Goal: Contribute content: Contribute content

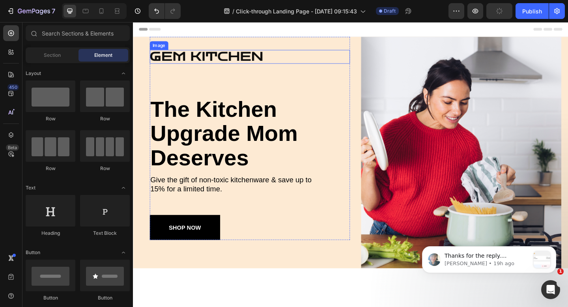
click at [222, 56] on img at bounding box center [215, 59] width 129 height 15
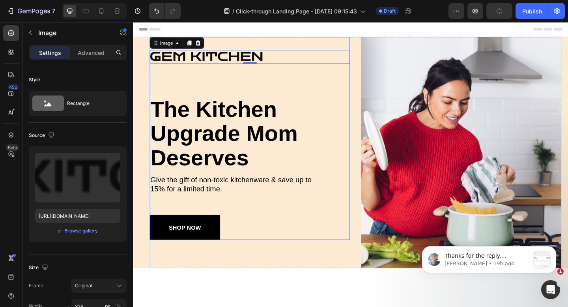
click at [208, 87] on div "Image 0 the kitchen upgrade mom deserves Heading Give the gift of non-toxic kit…" at bounding box center [260, 155] width 218 height 207
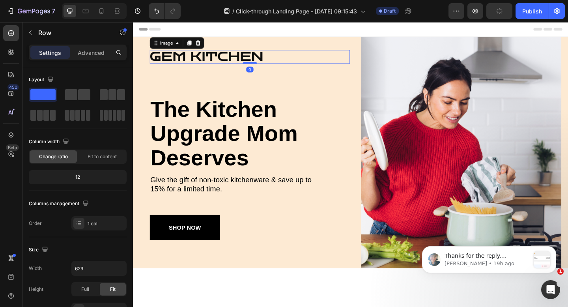
click at [221, 56] on img at bounding box center [215, 59] width 129 height 15
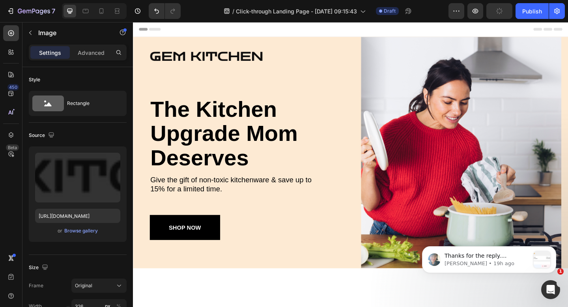
click at [218, 61] on img at bounding box center [215, 59] width 129 height 15
click at [217, 57] on img at bounding box center [215, 59] width 129 height 15
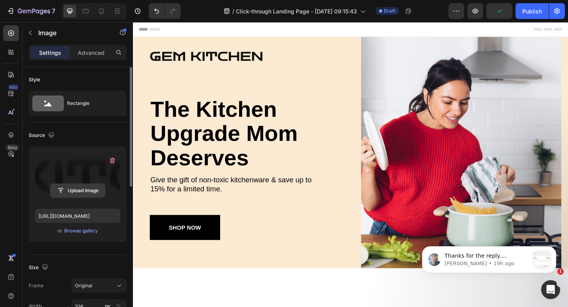
click at [82, 188] on input "file" at bounding box center [78, 190] width 54 height 13
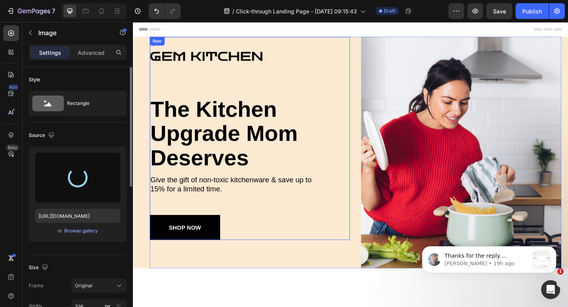
type input "[URL][DOMAIN_NAME]"
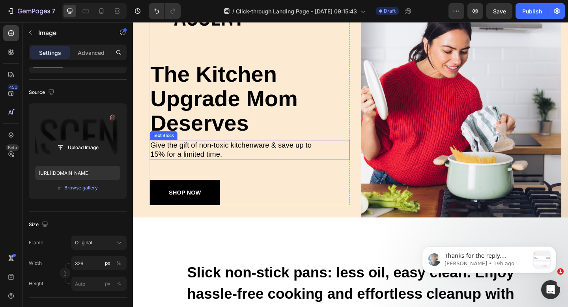
scroll to position [93, 0]
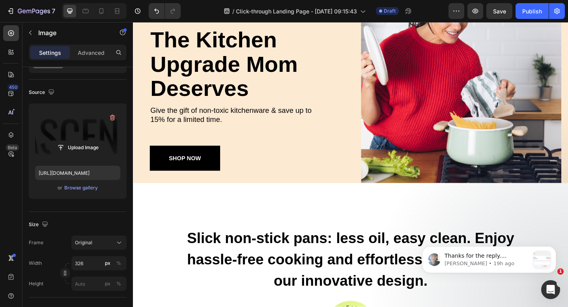
click at [109, 15] on div at bounding box center [94, 11] width 65 height 16
click at [105, 13] on icon at bounding box center [101, 11] width 8 height 8
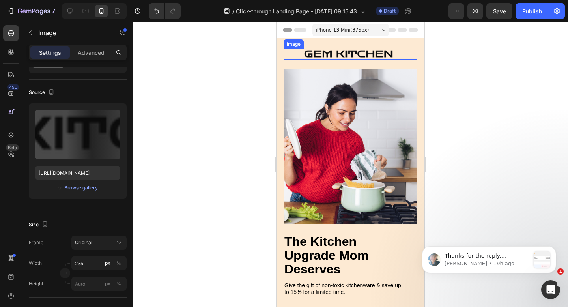
click at [338, 54] on img at bounding box center [350, 54] width 93 height 11
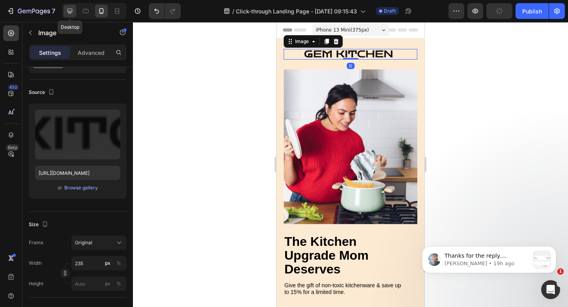
click at [69, 13] on icon at bounding box center [69, 11] width 5 height 5
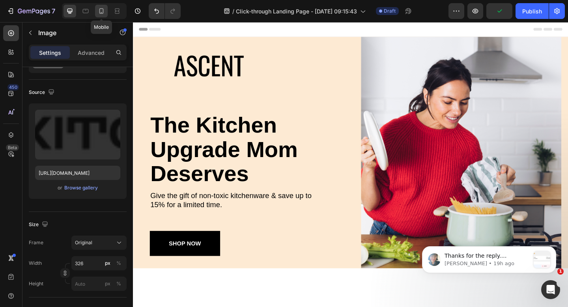
click at [99, 12] on icon at bounding box center [101, 11] width 4 height 6
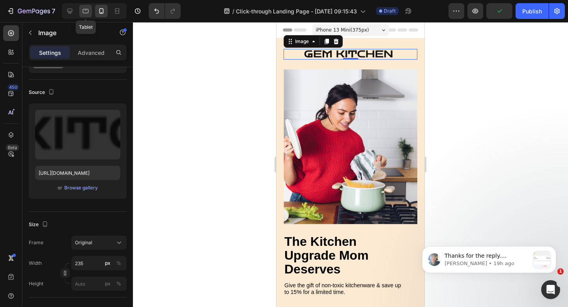
click at [87, 12] on icon at bounding box center [86, 11] width 8 height 8
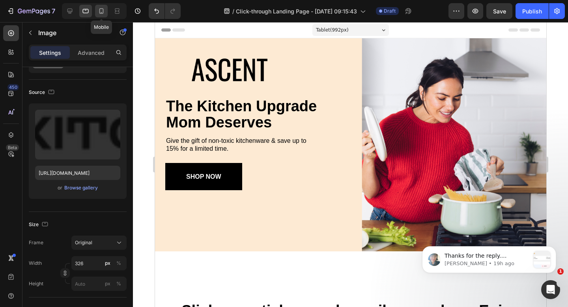
click at [107, 11] on div at bounding box center [101, 11] width 13 height 13
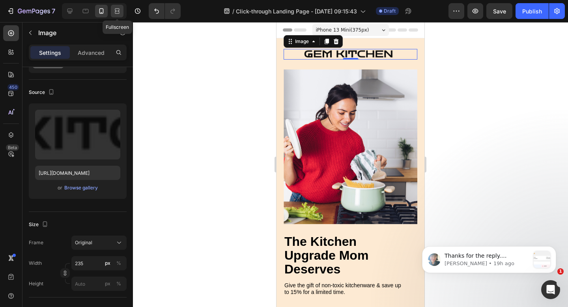
click at [117, 11] on icon at bounding box center [117, 11] width 8 height 8
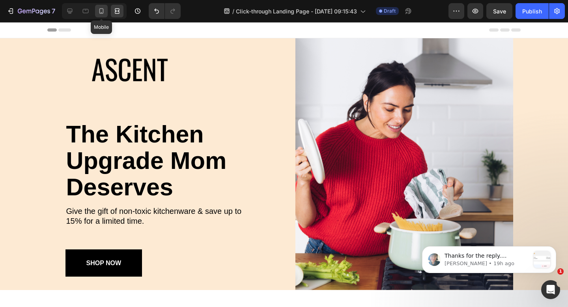
click at [98, 11] on icon at bounding box center [101, 11] width 8 height 8
type input "235"
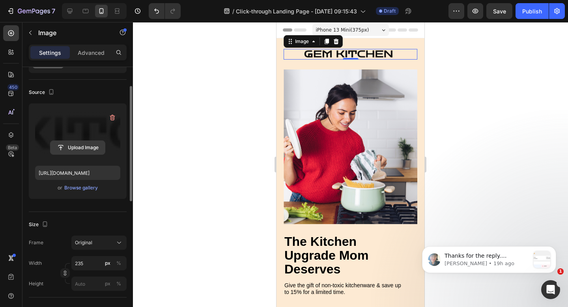
click at [82, 146] on input "file" at bounding box center [78, 147] width 54 height 13
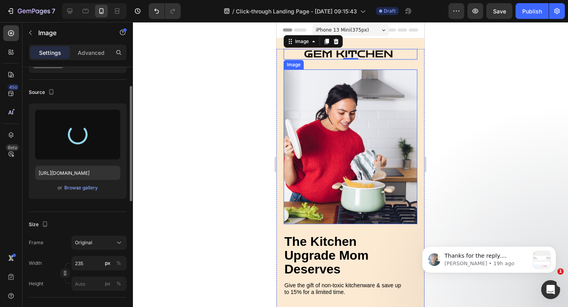
type input "[URL][DOMAIN_NAME]"
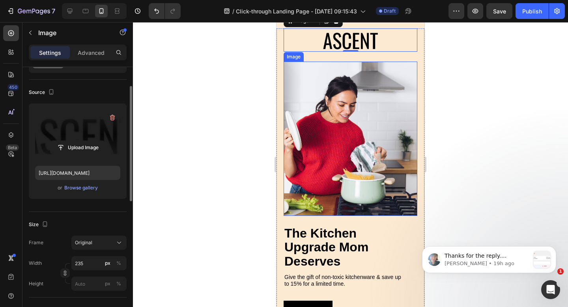
scroll to position [32, 0]
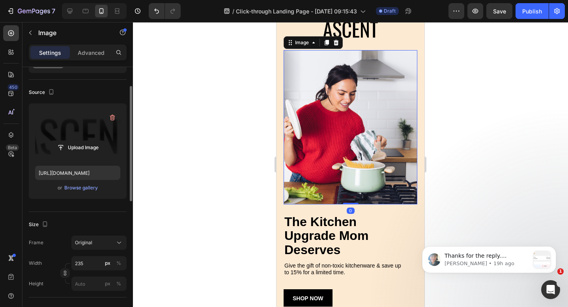
click at [357, 127] on img at bounding box center [351, 127] width 134 height 155
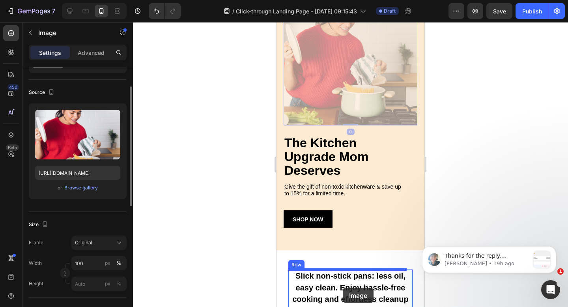
scroll to position [112, 0]
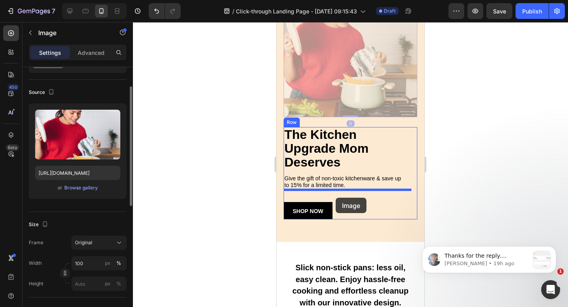
drag, startPoint x: 352, startPoint y: 128, endPoint x: 336, endPoint y: 198, distance: 71.2
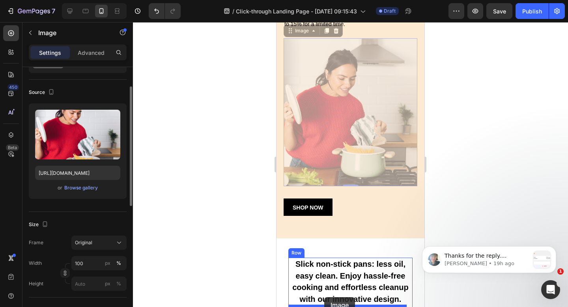
scroll to position [146, 0]
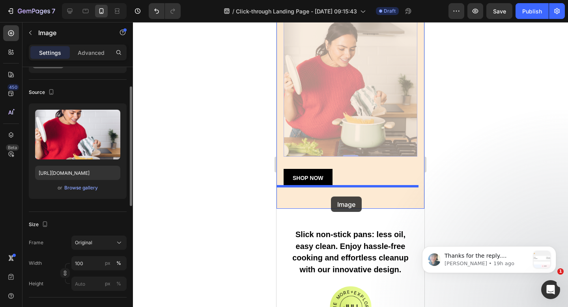
drag, startPoint x: 328, startPoint y: 180, endPoint x: 331, endPoint y: 196, distance: 17.2
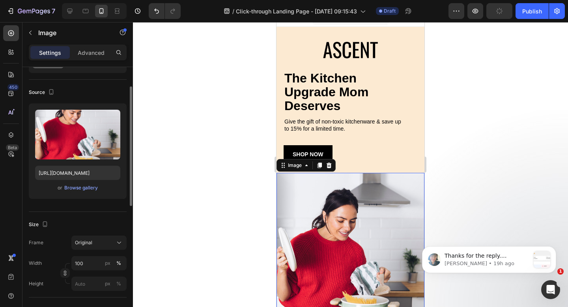
scroll to position [0, 0]
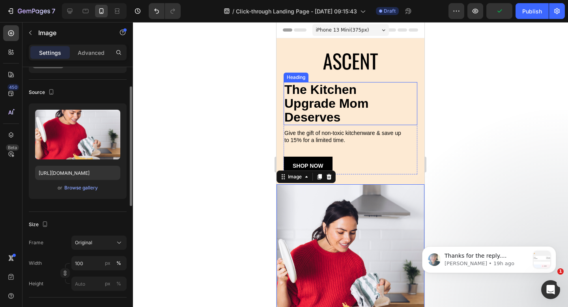
click at [329, 97] on h1 "the kitchen upgrade mom deserves" at bounding box center [335, 103] width 102 height 43
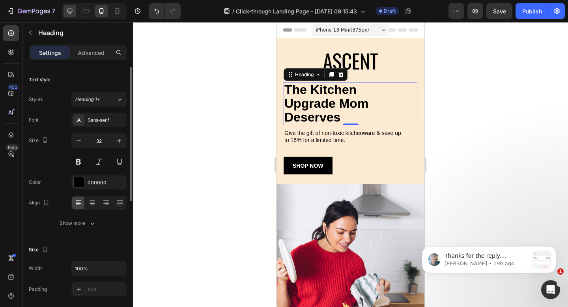
click at [71, 12] on icon at bounding box center [69, 11] width 5 height 5
type input "61"
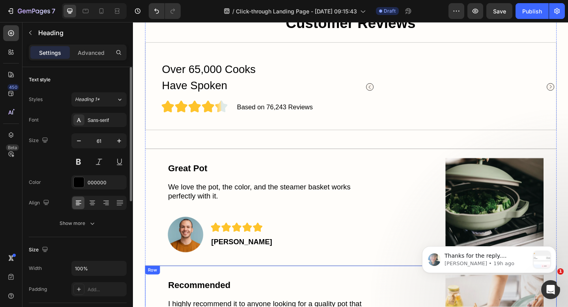
scroll to position [2037, 0]
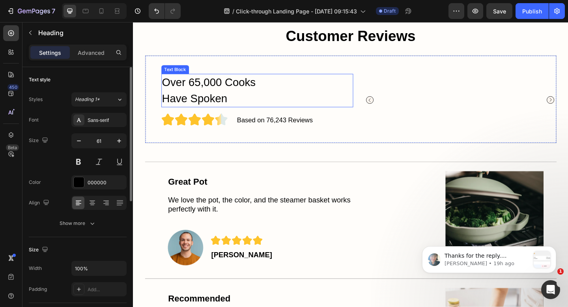
click at [266, 94] on p "Over 65,000 Cooks Have Spoken" at bounding box center [229, 96] width 129 height 35
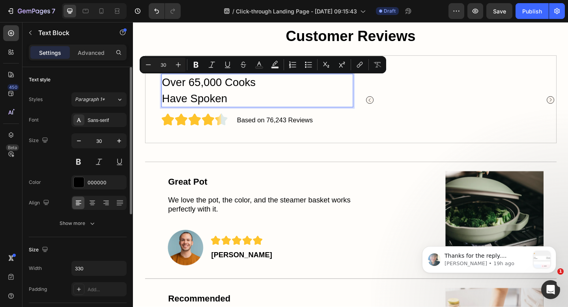
click at [267, 94] on p "Over 65,000 Cooks Have Spoken" at bounding box center [229, 96] width 129 height 35
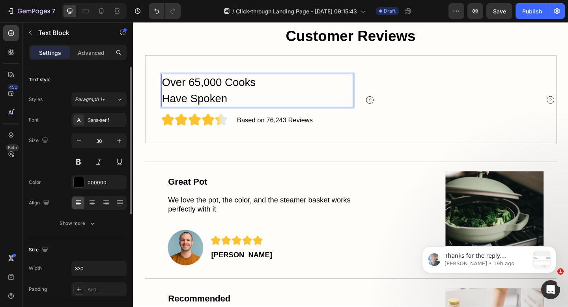
click at [243, 100] on p "Over 65,000 Cooks Have Spoken" at bounding box center [229, 96] width 129 height 35
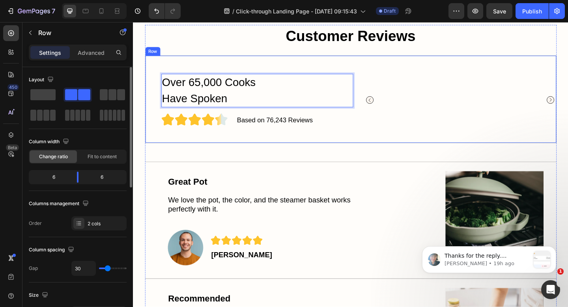
click at [275, 62] on div "Over 65,000 Cooks Have Spoken Text Block 0 Icon Icon Icon Icon Icon Icon List B…" at bounding box center [370, 106] width 448 height 96
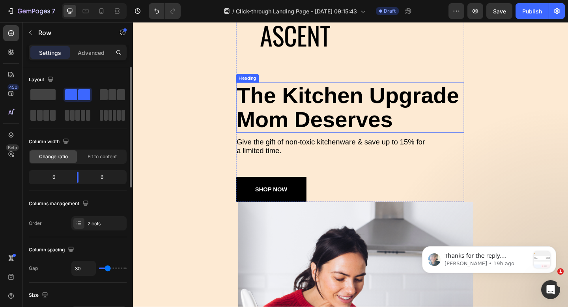
scroll to position [0, 0]
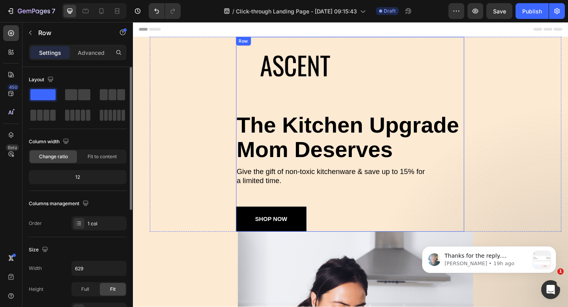
click at [309, 101] on div "Image the kitchen upgrade mom deserves Heading Give the gift of non-toxic kitch…" at bounding box center [369, 151] width 248 height 198
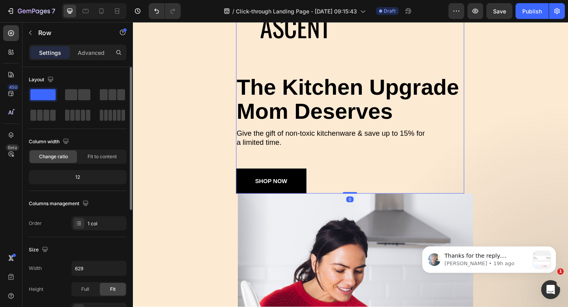
scroll to position [74, 0]
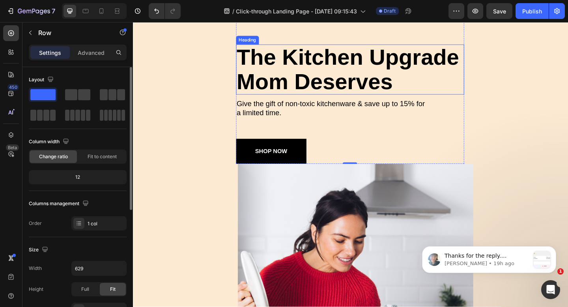
click at [415, 80] on h1 "the kitchen upgrade mom deserves" at bounding box center [369, 74] width 248 height 54
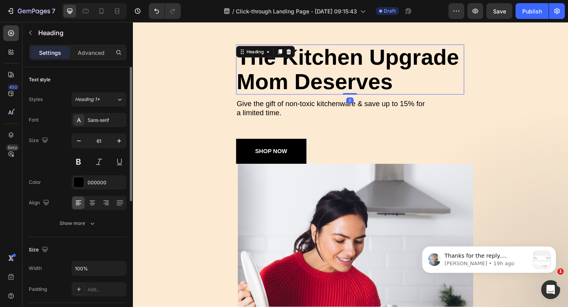
click at [415, 80] on h1 "the kitchen upgrade mom deserves" at bounding box center [369, 74] width 248 height 54
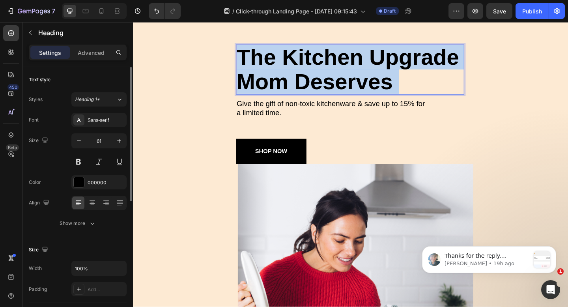
drag, startPoint x: 419, startPoint y: 82, endPoint x: 256, endPoint y: 56, distance: 165.0
click at [256, 56] on p "the kitchen upgrade mom deserves" at bounding box center [369, 73] width 247 height 53
drag, startPoint x: 417, startPoint y: 90, endPoint x: 248, endPoint y: 63, distance: 170.7
click at [248, 63] on p "the kitchen upgrade mom deserves" at bounding box center [369, 73] width 247 height 53
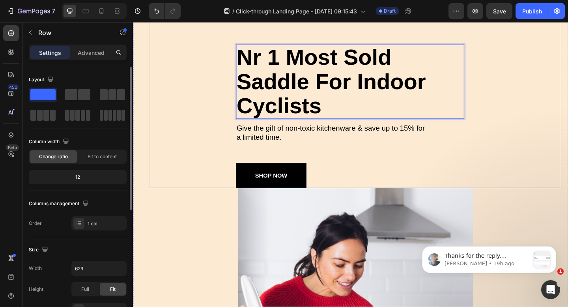
click at [490, 127] on div "Image Nr 1 most sold saddle for indoor cyclists Heading 0 Give the gift of non-…" at bounding box center [369, 91] width 248 height 224
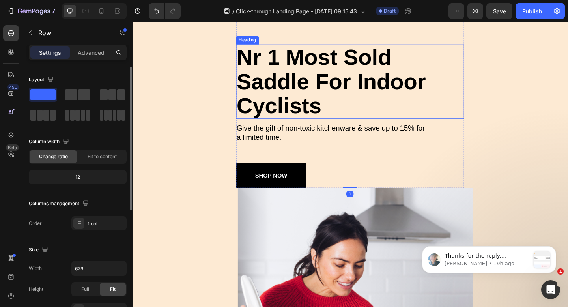
click at [466, 120] on p "Nr 1 most sold saddle for indoor cyclists" at bounding box center [369, 86] width 247 height 79
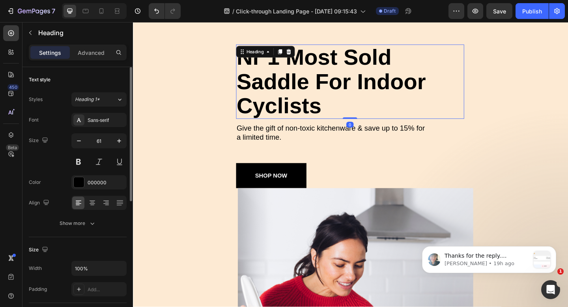
drag, startPoint x: 366, startPoint y: 125, endPoint x: 365, endPoint y: 109, distance: 15.5
click at [365, 109] on div "Nr 1 most sold saddle for indoor cyclists Heading 0" at bounding box center [369, 87] width 248 height 81
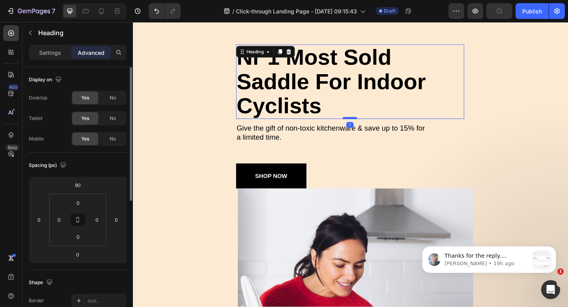
click at [364, 127] on div at bounding box center [369, 126] width 16 height 2
type input "1"
click at [103, 11] on icon at bounding box center [101, 11] width 4 height 6
type input "0"
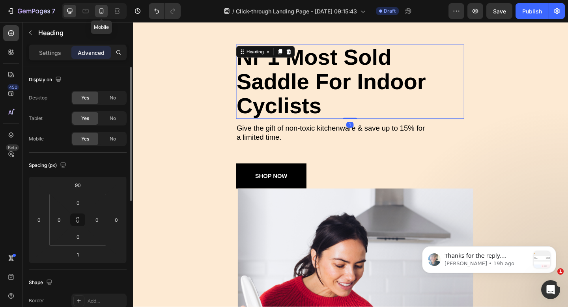
type input "80"
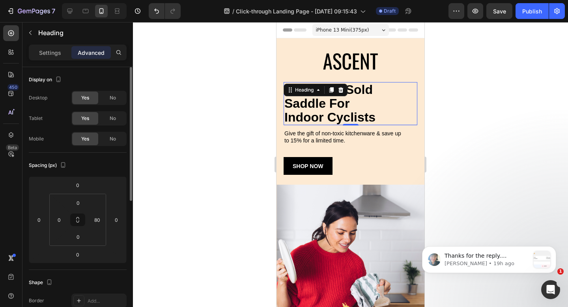
click at [411, 100] on div "Nr 1 most sold saddle for indoor cyclists Heading 1" at bounding box center [351, 103] width 134 height 43
click at [65, 11] on div at bounding box center [70, 11] width 13 height 13
type input "90"
type input "1"
type input "0"
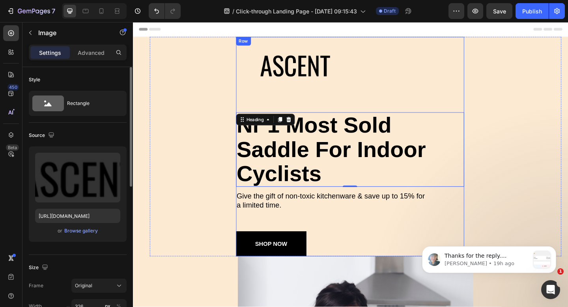
click at [315, 76] on img at bounding box center [309, 68] width 129 height 32
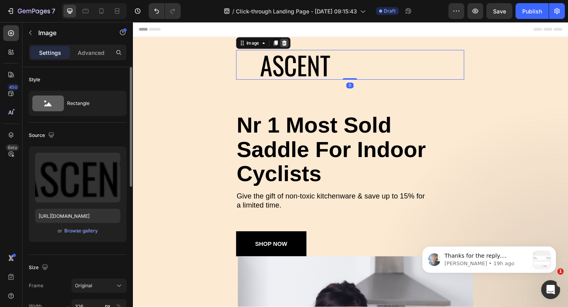
click at [295, 43] on icon at bounding box center [297, 45] width 5 height 6
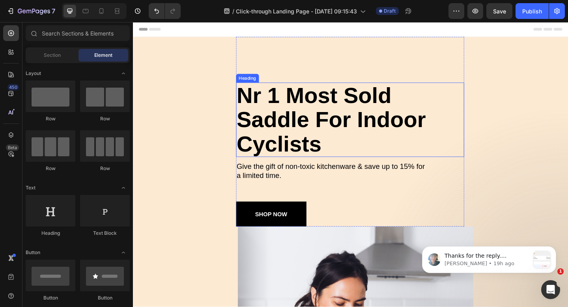
click at [355, 112] on p "Nr 1 most sold saddle for indoor cyclists" at bounding box center [369, 128] width 247 height 79
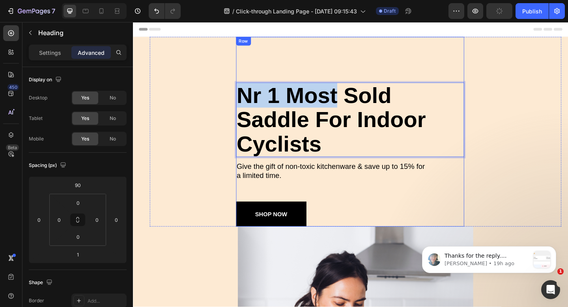
drag, startPoint x: 352, startPoint y: 113, endPoint x: 350, endPoint y: 83, distance: 30.4
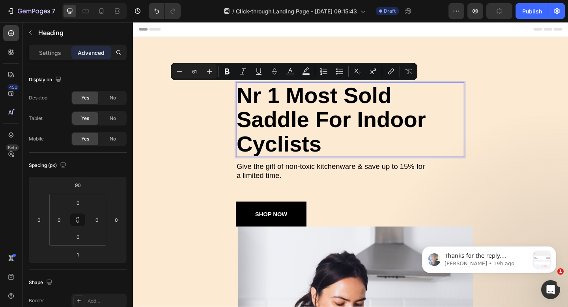
click at [384, 109] on p "Nr 1 most sold saddle for indoor cyclists" at bounding box center [369, 128] width 247 height 79
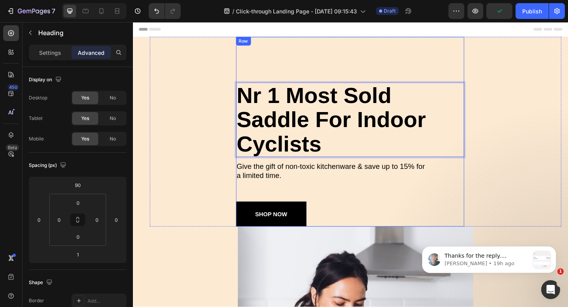
click at [321, 54] on div "Nr 1 most sold saddle for indoor cyclists Heading 1 Give the gift of non-toxic …" at bounding box center [369, 148] width 248 height 192
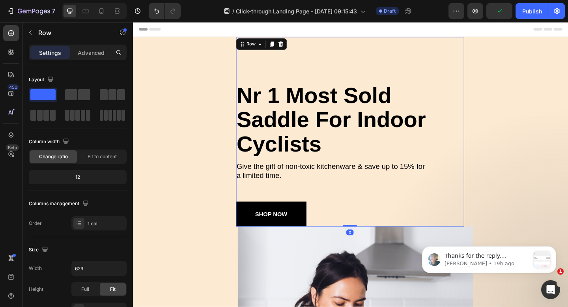
click at [328, 58] on div "Nr 1 most sold saddle for indoor cyclists Heading Give the gift of non-toxic ki…" at bounding box center [369, 148] width 248 height 192
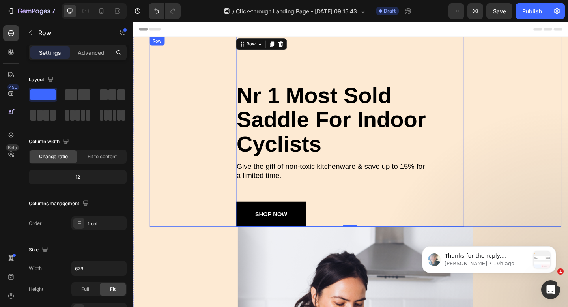
click at [203, 98] on div "Nr 1 most sold saddle for indoor cyclists Heading Give the gift of non-toxic ki…" at bounding box center [375, 141] width 448 height 206
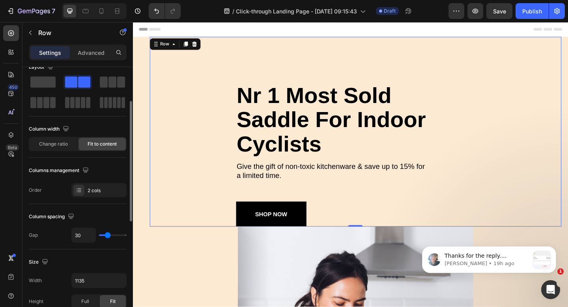
scroll to position [32, 0]
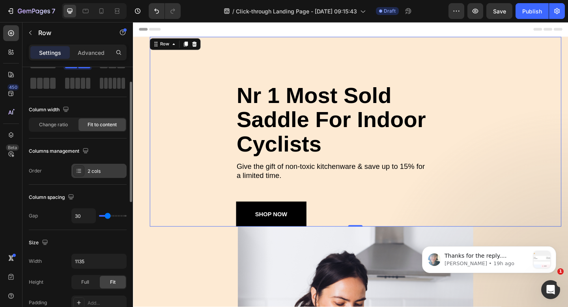
click at [100, 165] on div "2 cols" at bounding box center [98, 171] width 55 height 14
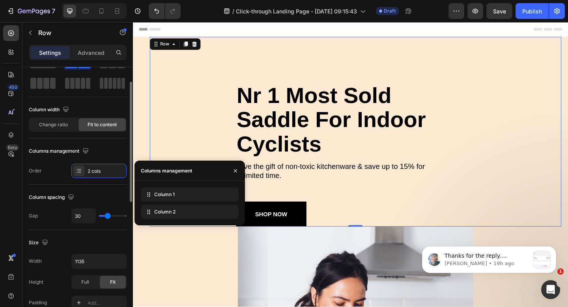
click at [105, 153] on div "Columns management" at bounding box center [78, 151] width 98 height 13
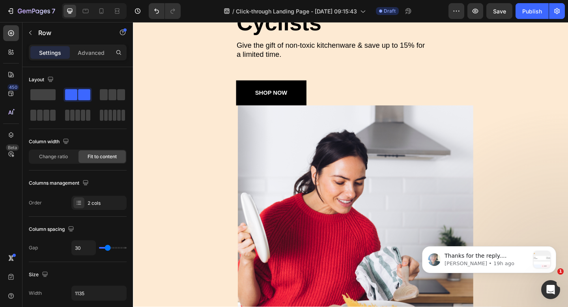
scroll to position [0, 0]
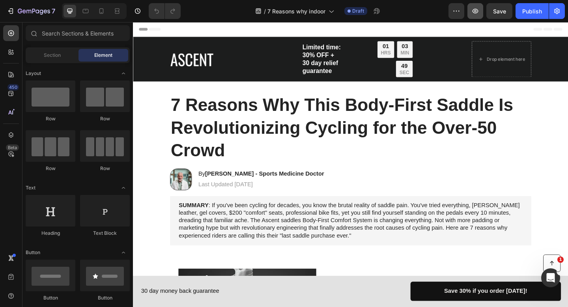
click at [479, 13] on icon "button" at bounding box center [476, 11] width 8 height 8
click at [98, 14] on icon at bounding box center [101, 11] width 8 height 8
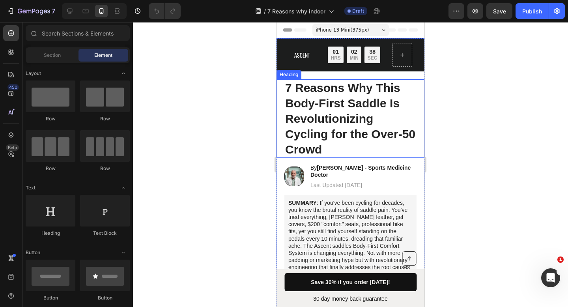
click at [330, 114] on h1 "7 Reasons Why This Body-First Saddle Is Revolutionizing Cycling for the Over-50…" at bounding box center [350, 118] width 132 height 79
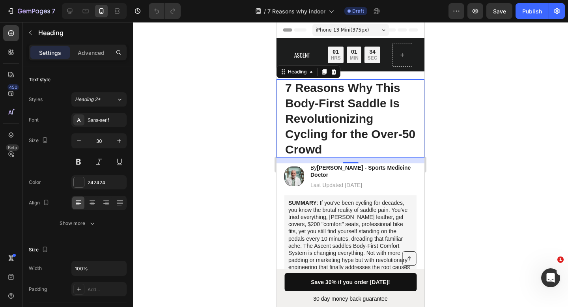
click at [352, 142] on h1 "7 Reasons Why This Body-First Saddle Is Revolutionizing Cycling for the Over-50…" at bounding box center [350, 118] width 132 height 79
click at [352, 142] on p "7 Reasons Why This Body-First Saddle Is Revolutionizing Cycling for the Over-50…" at bounding box center [350, 118] width 131 height 77
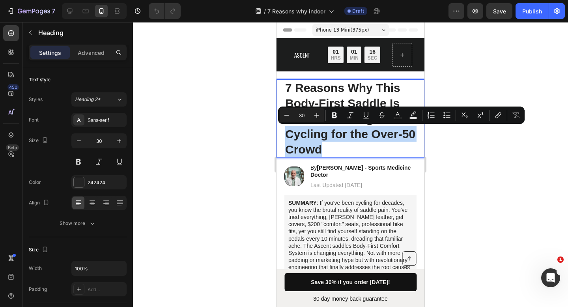
drag, startPoint x: 342, startPoint y: 148, endPoint x: 287, endPoint y: 132, distance: 56.6
click at [287, 132] on p "7 Reasons Why This Body-First Saddle Is Revolutionizing Cycling for the Over-50…" at bounding box center [350, 118] width 131 height 77
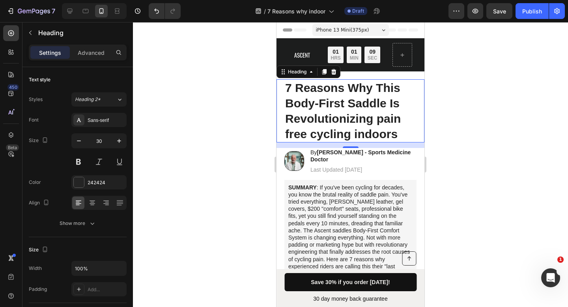
click at [451, 113] on div at bounding box center [350, 164] width 435 height 285
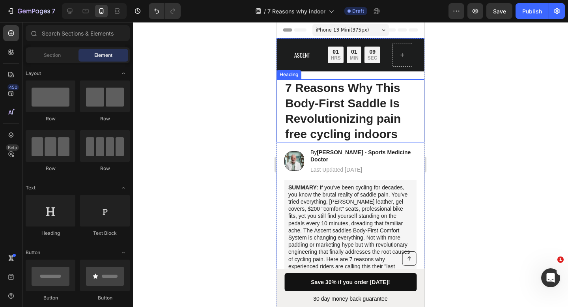
click at [358, 133] on p "7 Reasons Why This Body-First Saddle Is Revolutionizing pain free cycling indoo…" at bounding box center [350, 111] width 131 height 62
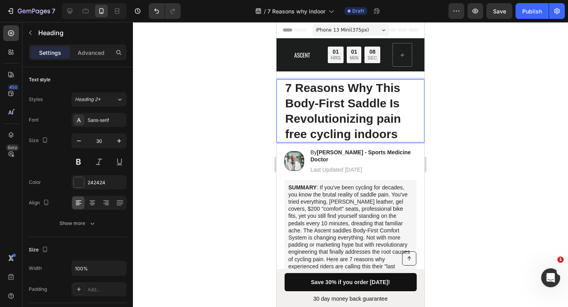
click at [310, 134] on p "7 Reasons Why This Body-First Saddle Is Revolutionizing pain free cycling indoo…" at bounding box center [350, 111] width 131 height 62
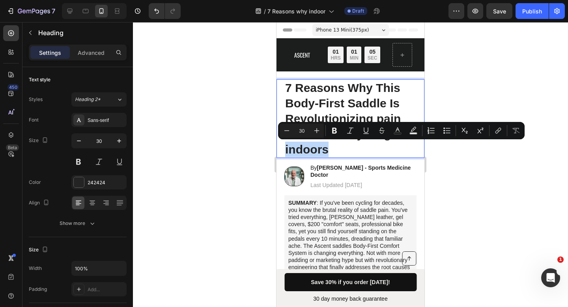
drag, startPoint x: 301, startPoint y: 146, endPoint x: 284, endPoint y: 145, distance: 16.6
click at [284, 145] on h1 "7 Reasons Why This Body-First Saddle Is Revolutionizing pain free indoor cyclin…" at bounding box center [350, 118] width 132 height 79
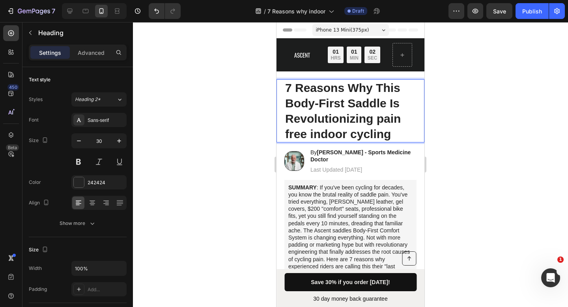
click at [501, 104] on div at bounding box center [350, 164] width 435 height 285
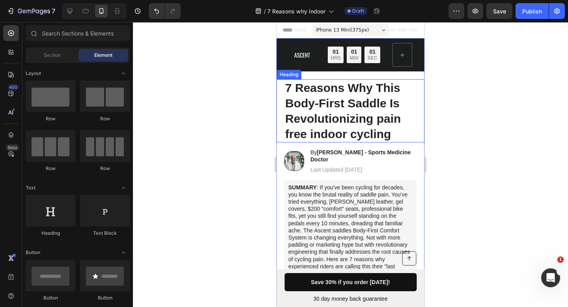
click at [355, 132] on p "7 Reasons Why This Body-First Saddle Is Revolutionizing pain free indoor cycling" at bounding box center [350, 111] width 131 height 62
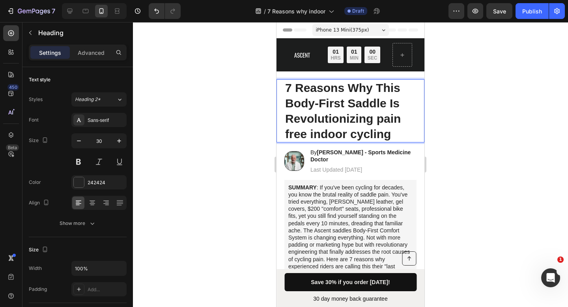
click at [376, 134] on p "7 Reasons Why This Body-First Saddle Is Revolutionizing pain free indoor cycling" at bounding box center [350, 111] width 131 height 62
click at [447, 120] on div at bounding box center [350, 164] width 435 height 285
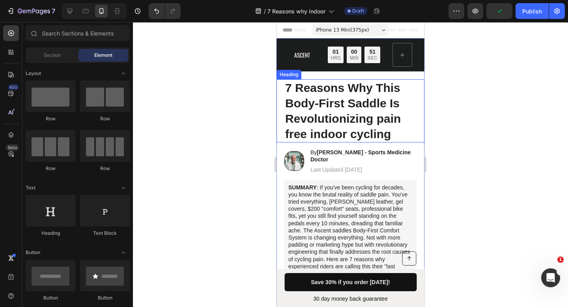
click at [357, 132] on p "7 Reasons Why This Body-First Saddle Is Revolutionizing pain free indoor cycling" at bounding box center [350, 111] width 131 height 62
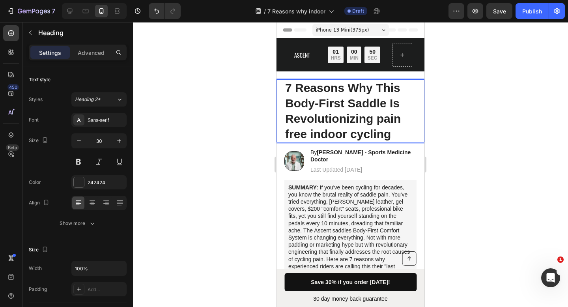
click at [350, 133] on p "7 Reasons Why This Body-First Saddle Is Revolutionizing pain free indoor cycling" at bounding box center [350, 111] width 131 height 62
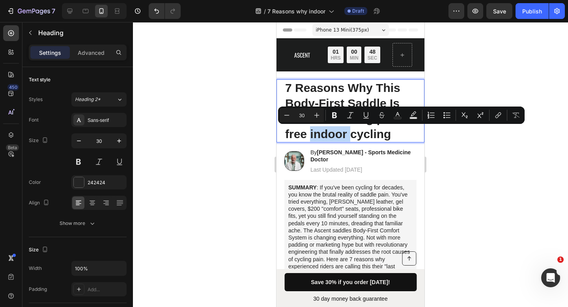
drag, startPoint x: 351, startPoint y: 133, endPoint x: 311, endPoint y: 133, distance: 39.9
click at [311, 133] on p "7 Reasons Why This Body-First Saddle Is Revolutionizing pain free indoor cycling" at bounding box center [350, 111] width 131 height 62
click at [505, 145] on div at bounding box center [350, 164] width 435 height 285
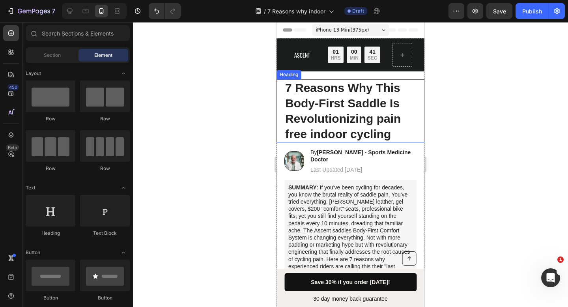
click at [346, 135] on p "7 Reasons Why This Body-First Saddle Is Revolutionizing pain free indoor cycling" at bounding box center [350, 111] width 131 height 62
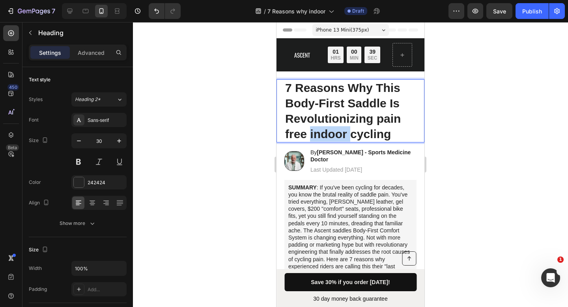
drag, startPoint x: 353, startPoint y: 133, endPoint x: 311, endPoint y: 133, distance: 42.2
click at [311, 133] on p "7 Reasons Why This Body-First Saddle Is Revolutionizing pain free indoor cycling" at bounding box center [350, 111] width 131 height 62
click at [358, 132] on p "7 Reasons Why This Body-First Saddle Is Revolutionizing pain free cycling" at bounding box center [350, 111] width 131 height 62
drag, startPoint x: 358, startPoint y: 135, endPoint x: 350, endPoint y: 134, distance: 8.3
click at [350, 134] on p "7 Reasons Why This Body-First Saddle Is Revolutionizing pain free cycling" at bounding box center [350, 111] width 131 height 62
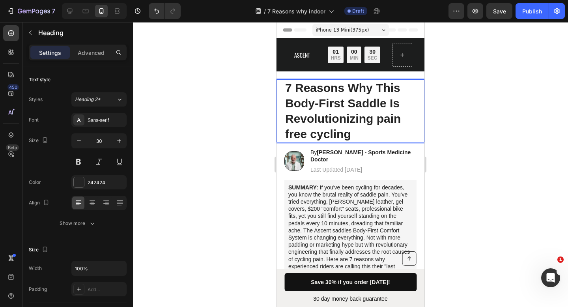
click at [355, 134] on p "7 Reasons Why This Body-First Saddle Is Revolutionizing pain free cycling" at bounding box center [350, 111] width 131 height 62
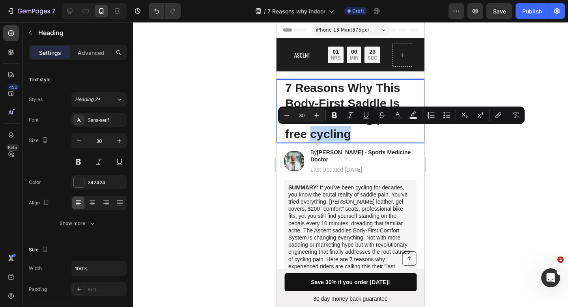
drag, startPoint x: 357, startPoint y: 131, endPoint x: 313, endPoint y: 132, distance: 45.0
click at [313, 132] on p "7 Reasons Why This Body-First Saddle Is Revolutionizing pain free cycling" at bounding box center [350, 111] width 131 height 62
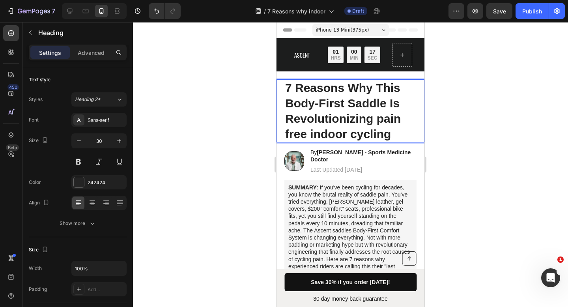
click at [460, 125] on div at bounding box center [350, 164] width 435 height 285
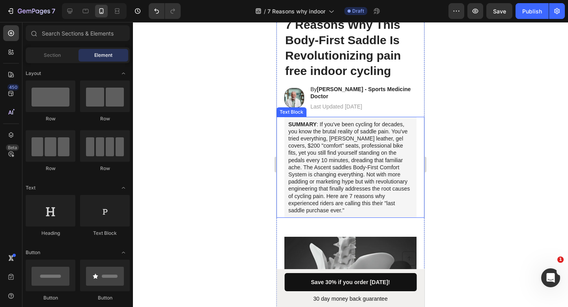
scroll to position [67, 0]
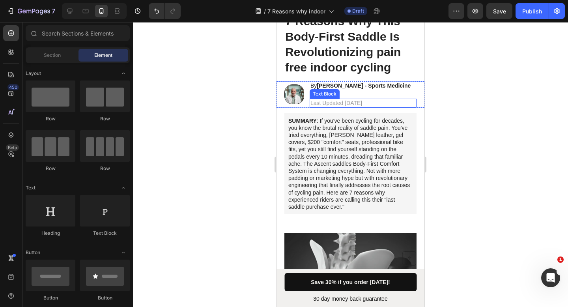
click at [362, 105] on p "Last Updated Sep 10" at bounding box center [363, 102] width 105 height 7
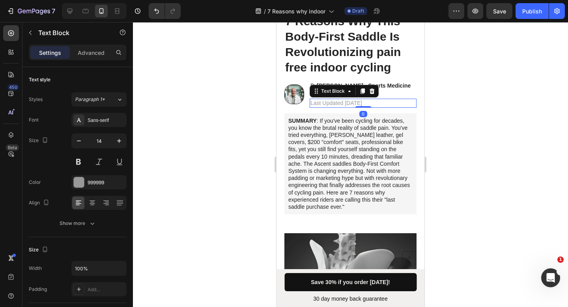
click at [362, 104] on p "Last Updated Sep 10" at bounding box center [363, 102] width 105 height 7
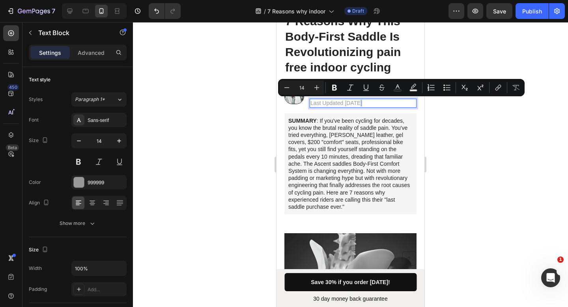
drag, startPoint x: 363, startPoint y: 103, endPoint x: 359, endPoint y: 103, distance: 4.0
click at [359, 103] on p "Last Updated Sep 10" at bounding box center [363, 102] width 105 height 7
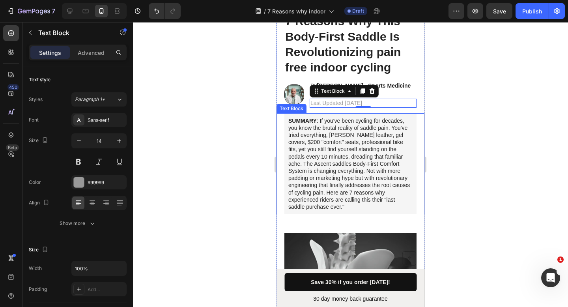
click at [454, 130] on div at bounding box center [350, 164] width 435 height 285
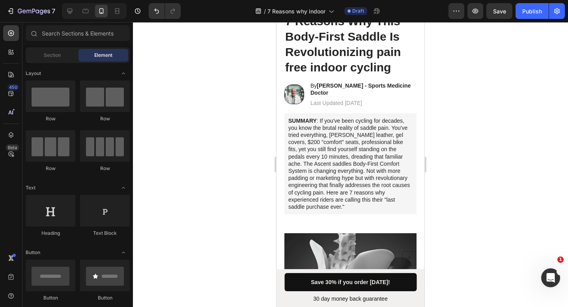
click at [366, 147] on p "SUMMARY : If you've been cycling for decades, you know the brutal reality of sa…" at bounding box center [350, 164] width 124 height 94
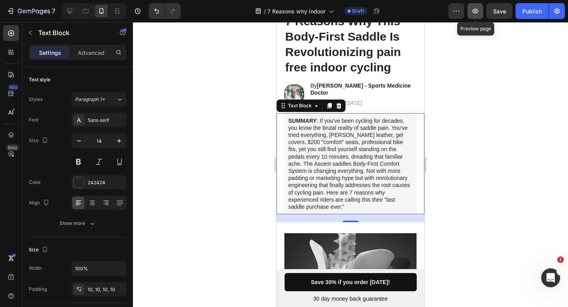
click at [474, 15] on button "button" at bounding box center [476, 11] width 16 height 16
click at [297, 89] on img at bounding box center [294, 94] width 20 height 20
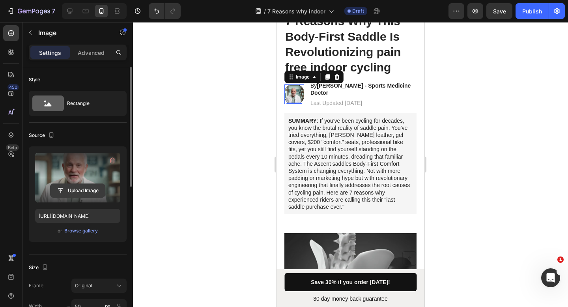
click at [84, 187] on input "file" at bounding box center [78, 190] width 54 height 13
click at [77, 190] on input "file" at bounding box center [78, 190] width 54 height 13
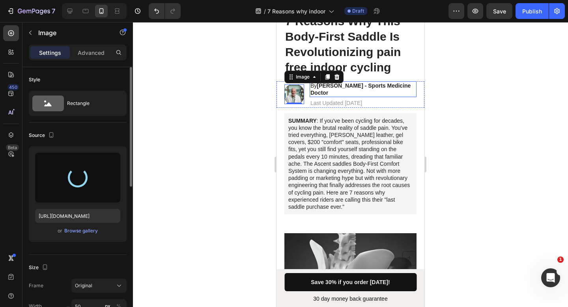
type input "https://cdn.shopify.com/s/files/1/0919/9901/1190/files/gempages_586355942270960…"
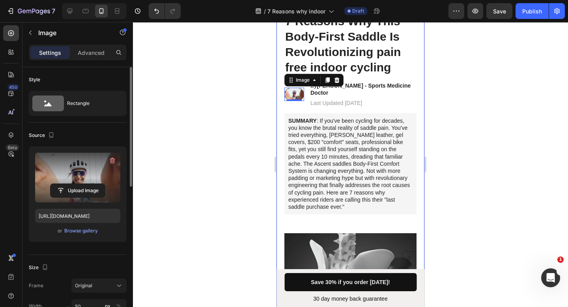
click at [358, 105] on p "Last Updated Sep 17" at bounding box center [363, 102] width 105 height 7
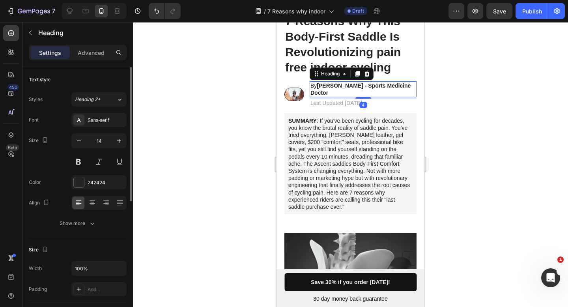
click at [405, 92] on h2 "By Dr. Martinez - Sports Medicine Doctor" at bounding box center [363, 89] width 107 height 16
click at [341, 93] on h2 "By Dr. Martinez - Sports Medicine Doctor" at bounding box center [363, 89] width 107 height 16
click at [341, 93] on p "By Dr. Martinez - Sports Medicine Doctor" at bounding box center [363, 89] width 105 height 14
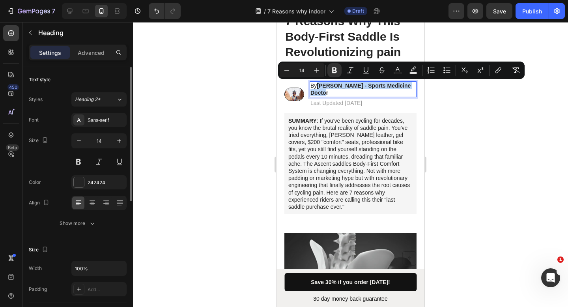
drag, startPoint x: 334, startPoint y: 92, endPoint x: 319, endPoint y: 84, distance: 17.1
click at [319, 84] on p "By Dr. Martinez - Sports Medicine Doctor" at bounding box center [363, 89] width 105 height 14
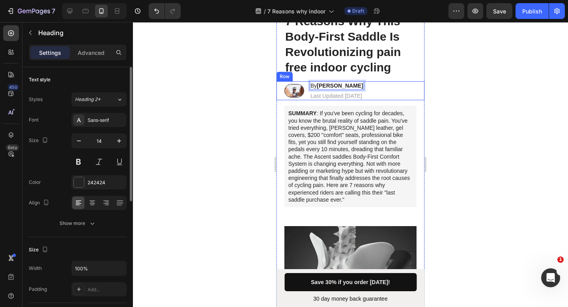
click at [384, 89] on div "Image By Rayna s. Heading 4 Last Updated Sep 17 Text Block Row" at bounding box center [351, 90] width 148 height 19
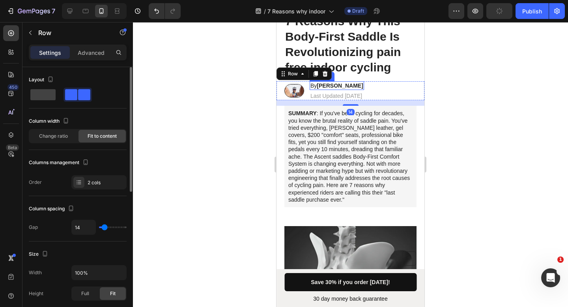
click at [351, 86] on p "By Rayna s." at bounding box center [337, 85] width 53 height 7
click at [396, 94] on div "Image By Rayna s. Heading Last Updated Sep 17 Text Block Row 14" at bounding box center [351, 90] width 148 height 19
click at [441, 91] on div at bounding box center [350, 164] width 435 height 285
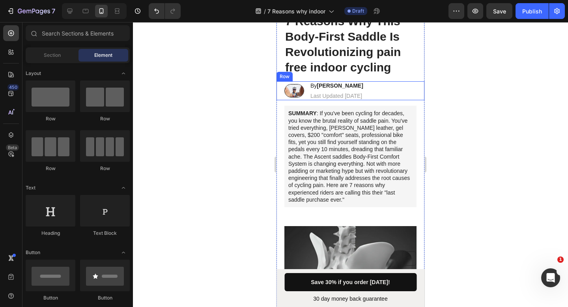
click at [339, 86] on strong "Rayna s." at bounding box center [340, 85] width 46 height 6
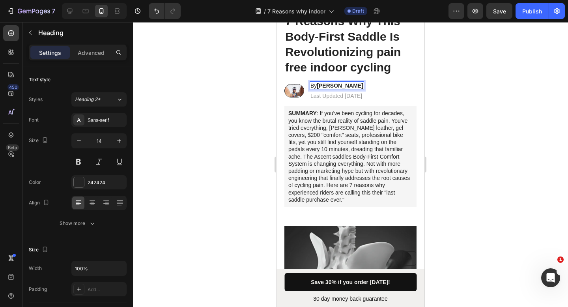
click at [338, 85] on strong "Rayna s." at bounding box center [340, 85] width 46 height 6
click at [340, 86] on strong "Rayna s." at bounding box center [340, 85] width 46 height 6
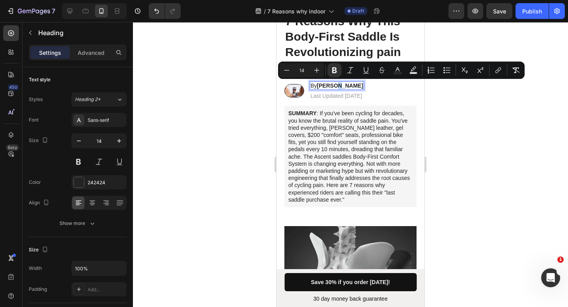
click at [337, 86] on strong "Rayna s." at bounding box center [340, 85] width 46 height 6
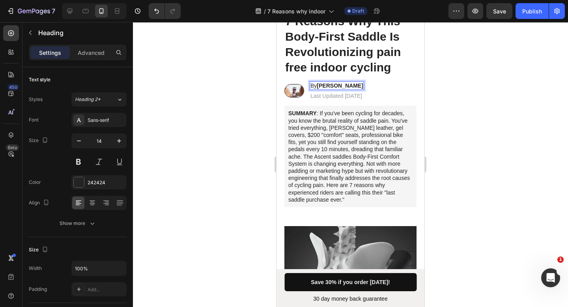
click at [444, 113] on div at bounding box center [350, 164] width 435 height 285
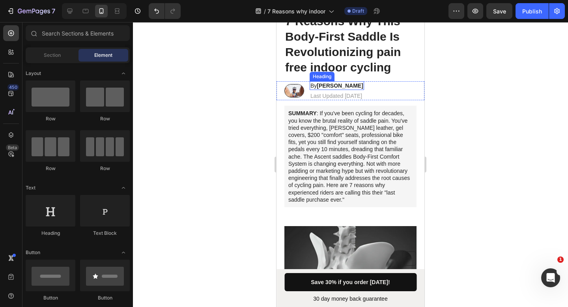
click at [345, 87] on p "By Rayna S." at bounding box center [337, 85] width 53 height 7
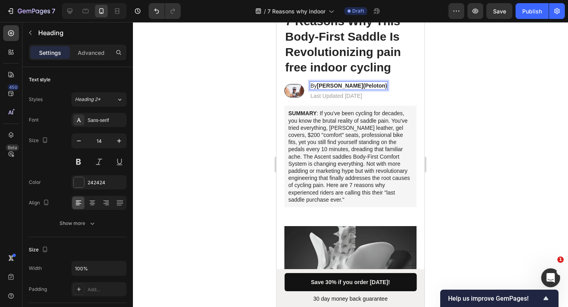
click at [449, 94] on div at bounding box center [350, 164] width 435 height 285
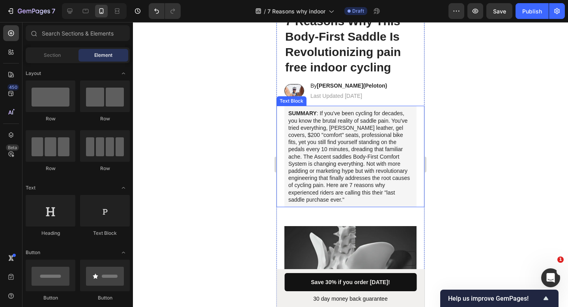
click at [322, 129] on p "SUMMARY : If you've been cycling for decades, you know the brutal reality of sa…" at bounding box center [350, 157] width 124 height 94
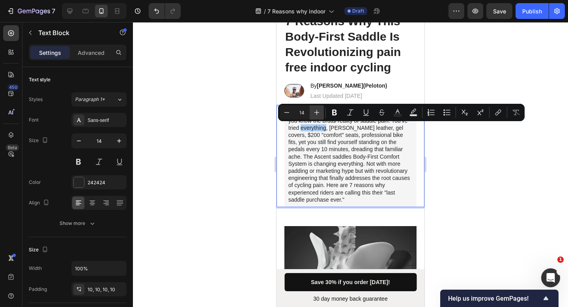
click at [322, 113] on button "Plus" at bounding box center [317, 112] width 14 height 14
type input "15"
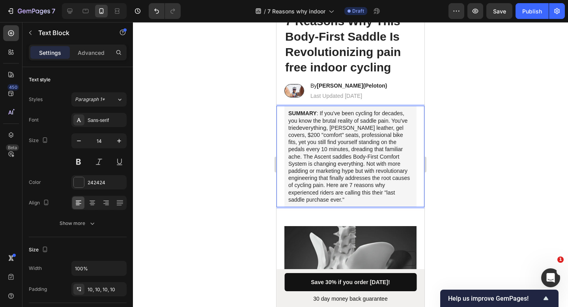
click at [329, 137] on p "SUMMARY : If you've been cycling for decades, you know the brutal reality of sa…" at bounding box center [350, 157] width 124 height 94
click at [319, 113] on p "SUMMARY : If you've been cycling for decades, you know the brutal reality of sa…" at bounding box center [350, 157] width 124 height 94
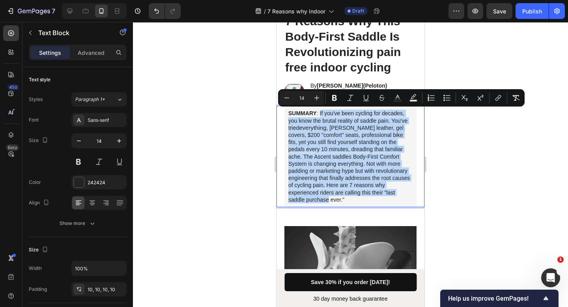
drag, startPoint x: 319, startPoint y: 112, endPoint x: 374, endPoint y: 197, distance: 101.2
click at [374, 197] on p "SUMMARY : If you've been cycling for decades, you know the brutal reality of sa…" at bounding box center [350, 157] width 124 height 94
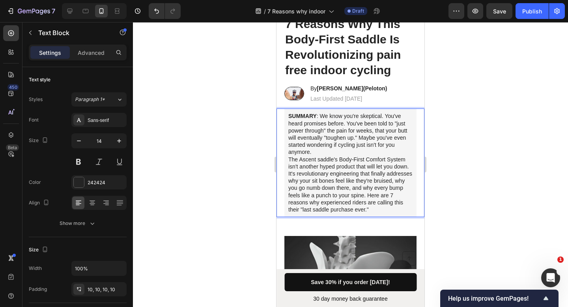
scroll to position [64, 0]
click at [362, 150] on p "SUMMARY : We know you're skeptical. You've heard promises before. You've been t…" at bounding box center [350, 134] width 124 height 43
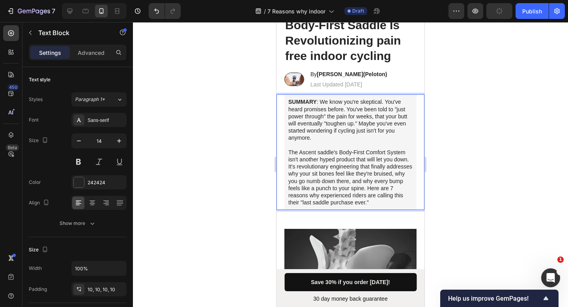
scroll to position [79, 0]
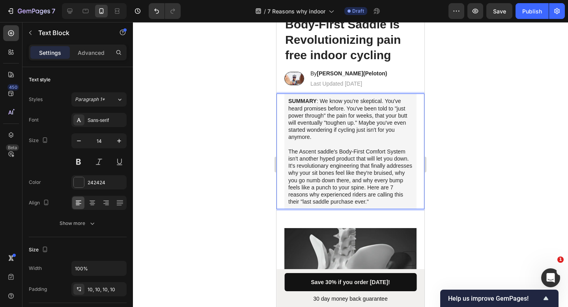
click at [398, 203] on p "The Ascent saddle's Body-First Comfort System isn't another hyped product that …" at bounding box center [350, 177] width 124 height 58
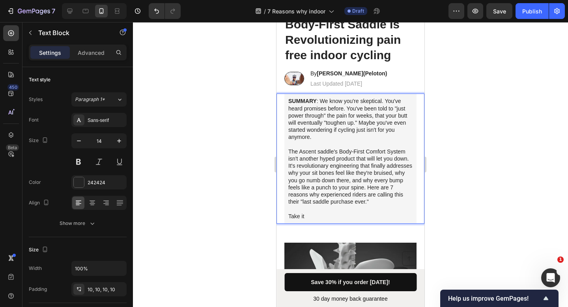
click at [330, 208] on p "The Ascent saddle's Body-First Comfort System isn't another hyped product that …" at bounding box center [350, 184] width 124 height 72
click at [298, 212] on p "The Ascent saddle's Body-First Comfort System isn't another hyped product that …" at bounding box center [350, 184] width 124 height 72
click at [294, 215] on p "The Ascent saddle's Body-First Comfort System isn't another hyped product that …" at bounding box center [350, 184] width 124 height 72
click at [296, 217] on p "The Ascent saddle's Body-First Comfort System isn't another hyped product that …" at bounding box center [350, 184] width 124 height 72
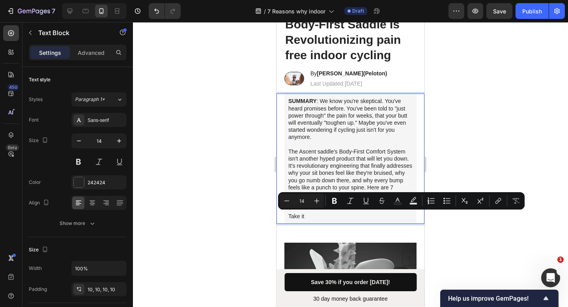
click at [318, 183] on p "The Ascent saddle's Body-First Comfort System isn't another hyped product that …" at bounding box center [350, 184] width 124 height 72
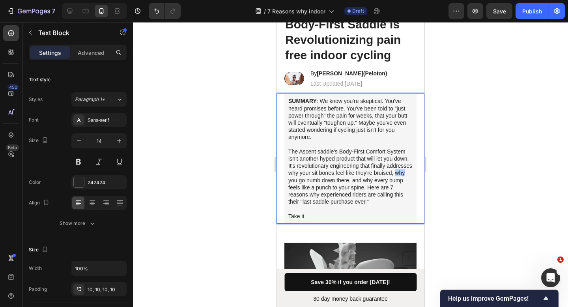
click at [318, 183] on p "The Ascent saddle's Body-First Comfort System isn't another hyped product that …" at bounding box center [350, 184] width 124 height 72
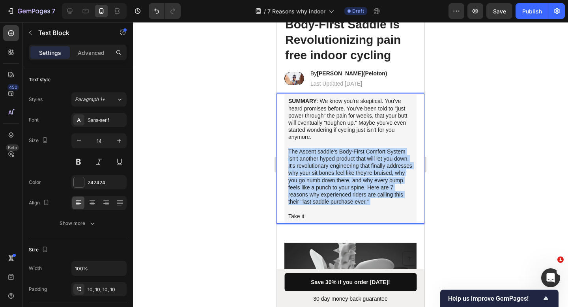
click at [318, 183] on p "The Ascent saddle's Body-First Comfort System isn't another hyped product that …" at bounding box center [350, 184] width 124 height 72
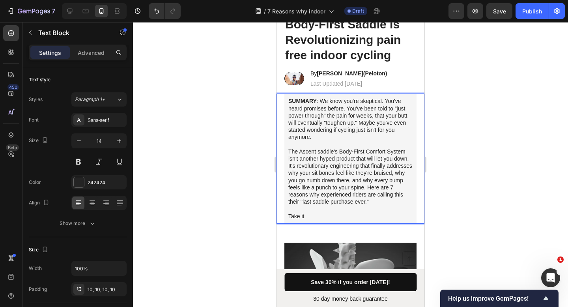
click at [306, 215] on p "The Ascent saddle's Body-First Comfort System isn't another hyped product that …" at bounding box center [350, 184] width 124 height 72
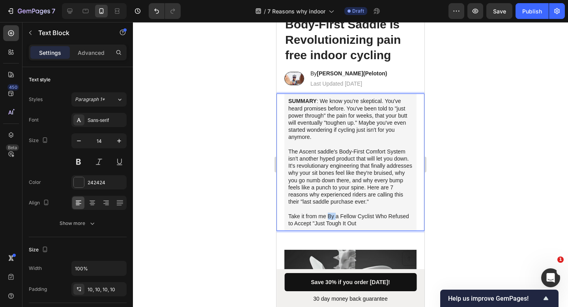
drag, startPoint x: 335, startPoint y: 216, endPoint x: 329, endPoint y: 217, distance: 6.4
click at [329, 217] on p "The Ascent saddle's Body-First Comfort System isn't another hyped product that …" at bounding box center [350, 187] width 124 height 79
click at [335, 214] on p "The Ascent saddle's Body-First Comfort System isn't another hyped product that …" at bounding box center [350, 187] width 124 height 79
click at [352, 215] on p "The Ascent saddle's Body-First Comfort System isn't another hyped product that …" at bounding box center [350, 187] width 124 height 79
click at [370, 216] on p "The Ascent saddle's Body-First Comfort System isn't another hyped product that …" at bounding box center [350, 187] width 124 height 79
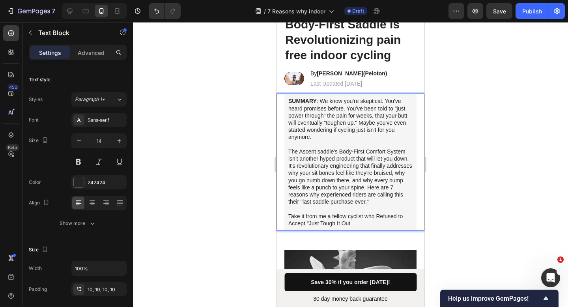
click at [380, 214] on p "The Ascent saddle's Body-First Comfort System isn't another hyped product that …" at bounding box center [350, 187] width 124 height 79
click at [292, 225] on p "The Ascent saddle's Body-First Comfort System isn't another hyped product that …" at bounding box center [350, 187] width 124 height 79
click at [312, 221] on p "The Ascent saddle's Body-First Comfort System isn't another hyped product that …" at bounding box center [350, 187] width 124 height 79
click at [321, 222] on p "The Ascent saddle's Body-First Comfort System isn't another hyped product that …" at bounding box center [350, 187] width 124 height 79
click at [342, 223] on p "The Ascent saddle's Body-First Comfort System isn't another hyped product that …" at bounding box center [350, 187] width 124 height 79
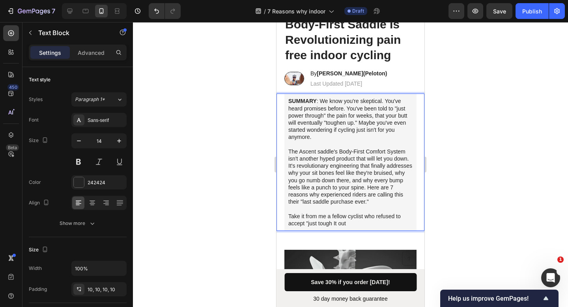
click at [352, 223] on p "The Ascent saddle's Body-First Comfort System isn't another hyped product that …" at bounding box center [350, 187] width 124 height 79
click at [464, 190] on div at bounding box center [350, 164] width 435 height 285
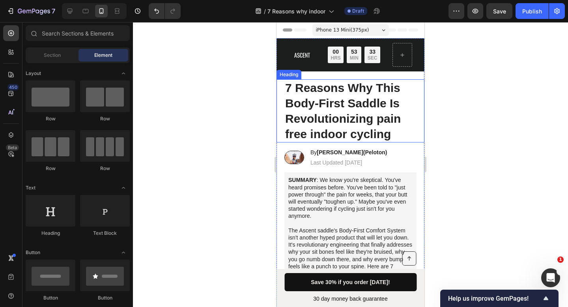
scroll to position [0, 0]
click at [379, 129] on p "7 Reasons Why This Body-First Saddle Is Revolutionizing pain free indoor cycling" at bounding box center [350, 111] width 131 height 62
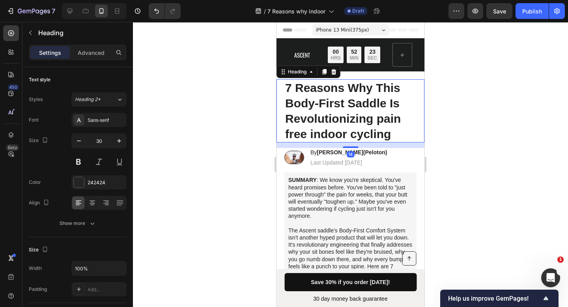
click at [449, 123] on div at bounding box center [350, 164] width 435 height 285
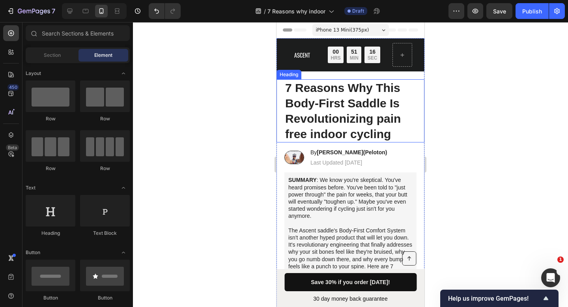
click at [363, 113] on p "7 Reasons Why This Body-First Saddle Is Revolutionizing pain free indoor cycling" at bounding box center [350, 111] width 131 height 62
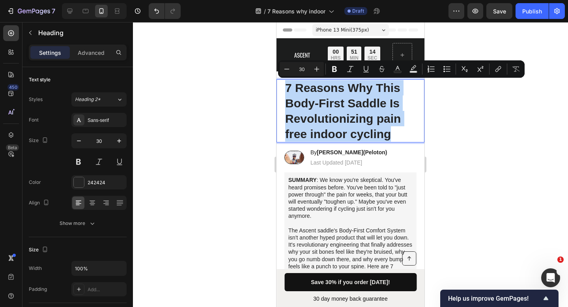
drag, startPoint x: 397, startPoint y: 131, endPoint x: 279, endPoint y: 84, distance: 126.5
click at [279, 84] on div "7 Reasons Why This Body-First Saddle Is Revolutionizing pain free indoor cyclin…" at bounding box center [351, 110] width 148 height 63
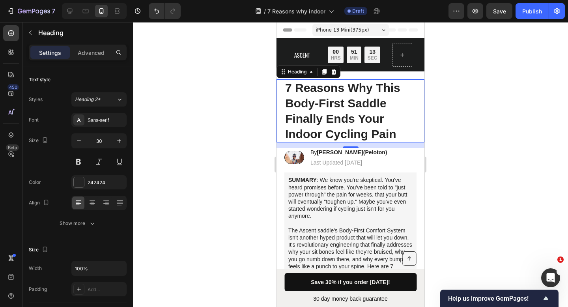
click at [445, 109] on div at bounding box center [350, 164] width 435 height 285
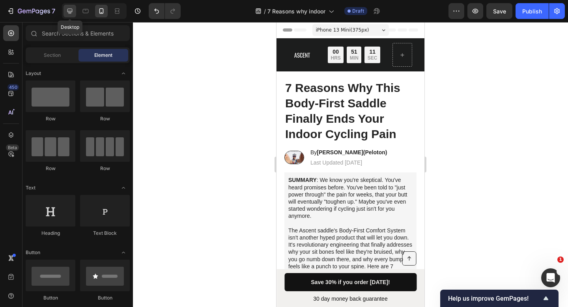
click at [70, 13] on icon at bounding box center [69, 11] width 5 height 5
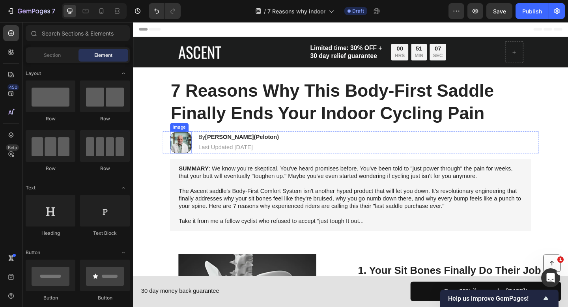
click at [186, 153] on img at bounding box center [185, 153] width 24 height 24
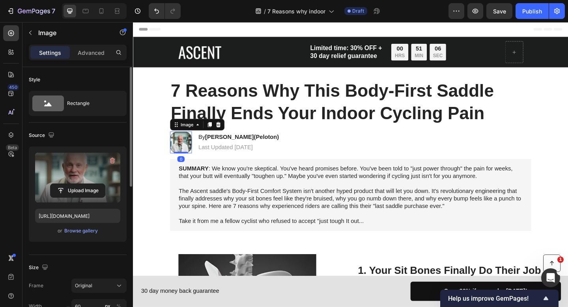
click at [89, 178] on label at bounding box center [77, 178] width 85 height 50
click at [89, 184] on input "file" at bounding box center [78, 190] width 54 height 13
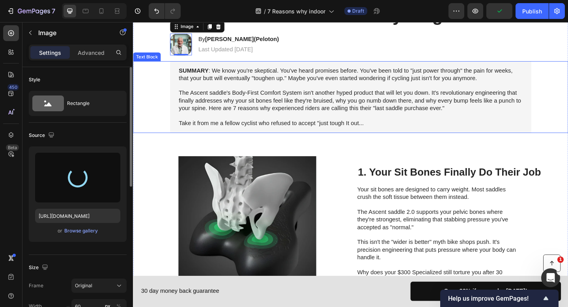
scroll to position [105, 0]
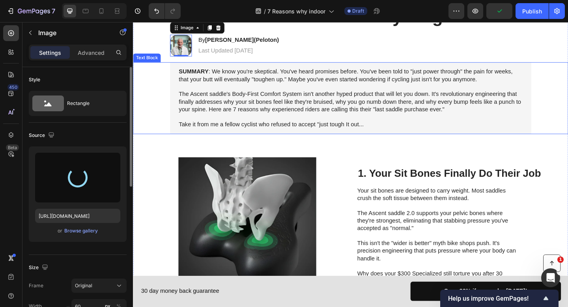
type input "https://cdn.shopify.com/s/files/1/0919/9901/1190/files/gempages_586355942270960…"
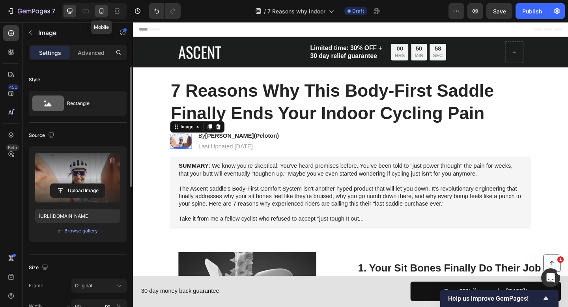
click at [101, 12] on icon at bounding box center [102, 12] width 2 height 1
type input "50"
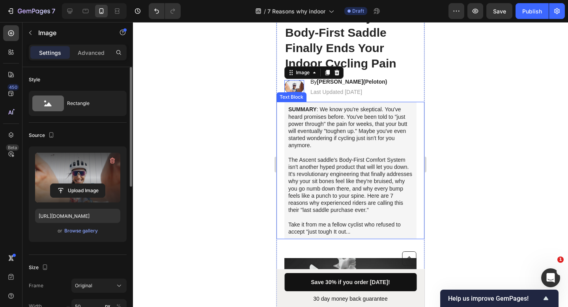
scroll to position [62, 0]
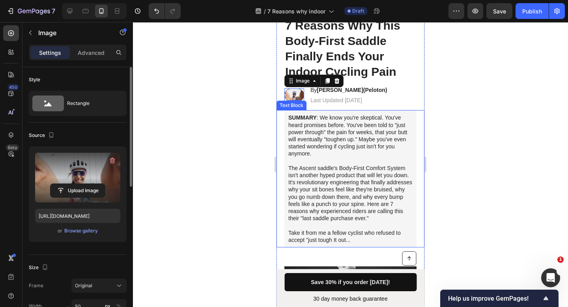
click at [335, 140] on p "SUMMARY : We know you're skeptical. You've heard promises before. You've been t…" at bounding box center [350, 139] width 124 height 50
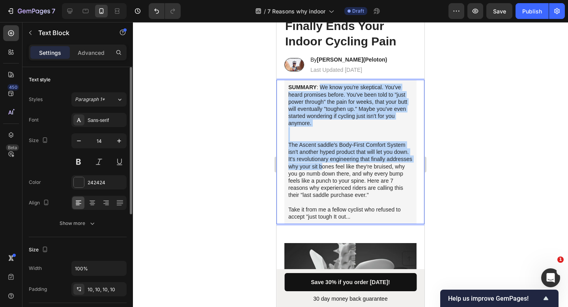
scroll to position [114, 0]
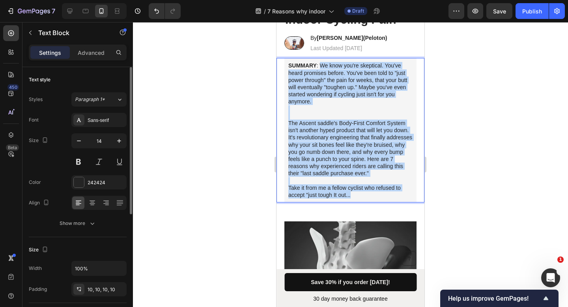
drag, startPoint x: 319, startPoint y: 116, endPoint x: 359, endPoint y: 193, distance: 87.2
click at [359, 193] on div "SUMMARY : We know you're skeptical. You've heard promises before. You've been t…" at bounding box center [350, 130] width 132 height 144
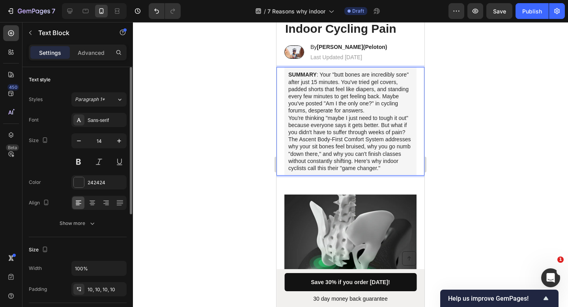
scroll to position [104, 0]
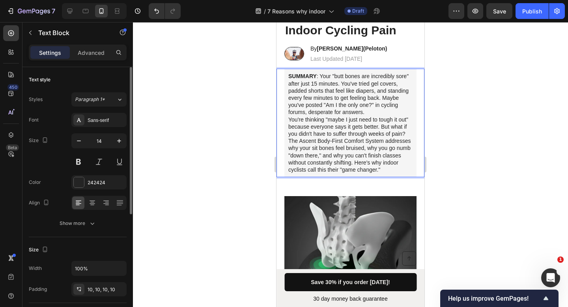
click at [388, 112] on p "SUMMARY : Your "butt bones are incredibly sore" after just 15 minutes. You've t…" at bounding box center [350, 94] width 124 height 43
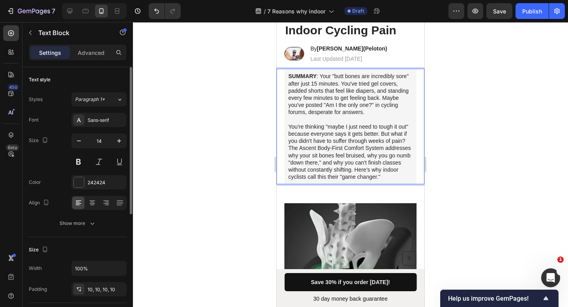
click at [329, 145] on p "You're thinking "maybe I just need to tough it out" because everyone says it ge…" at bounding box center [350, 134] width 124 height 22
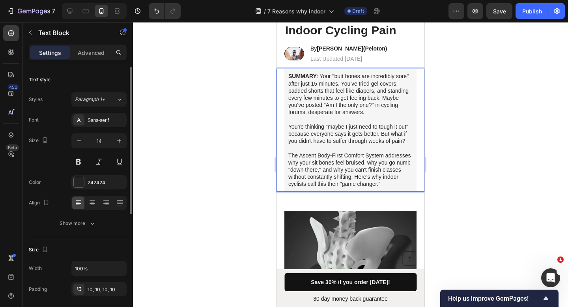
scroll to position [94, 0]
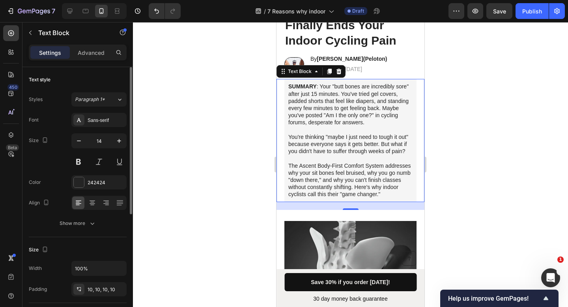
click at [456, 140] on div at bounding box center [350, 164] width 435 height 285
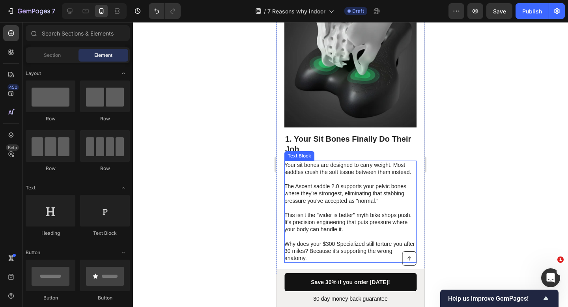
scroll to position [370, 0]
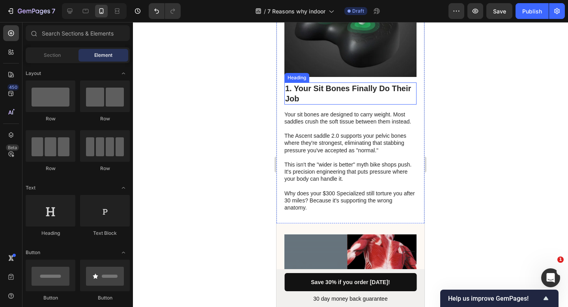
click at [336, 97] on h2 "1. Your Sit Bones Finally Do Their Job" at bounding box center [350, 93] width 132 height 22
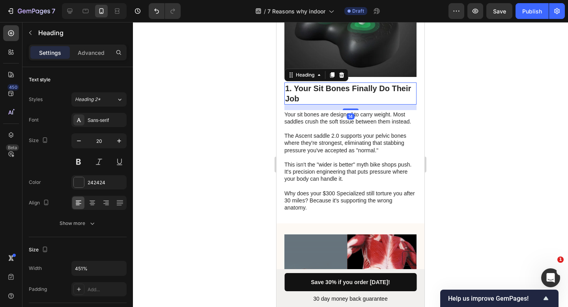
click at [336, 97] on h2 "1. Your Sit Bones Finally Do Their Job" at bounding box center [350, 93] width 132 height 22
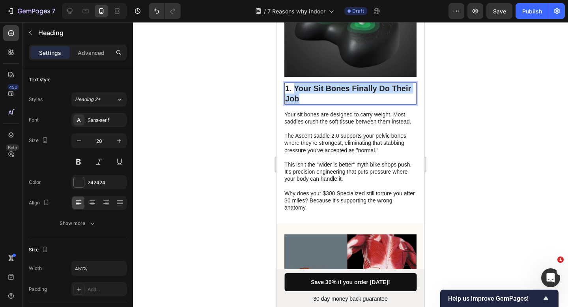
drag, startPoint x: 328, startPoint y: 105, endPoint x: 296, endPoint y: 96, distance: 33.7
click at [296, 96] on p "1. Your Sit Bones Finally Do Their Job" at bounding box center [350, 93] width 131 height 21
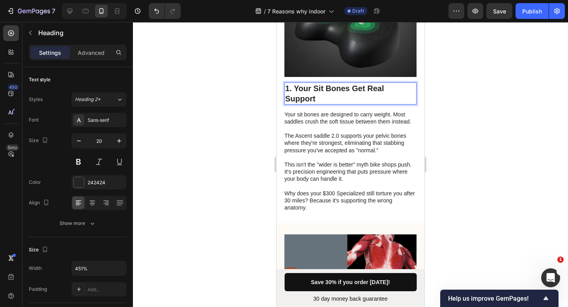
click at [436, 106] on div at bounding box center [350, 164] width 435 height 285
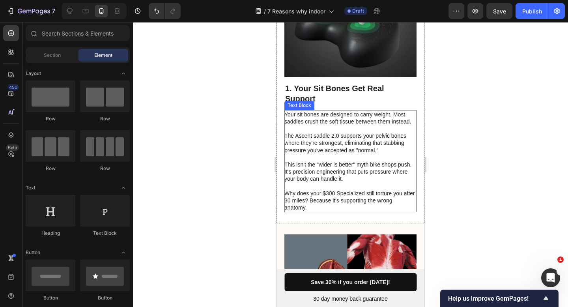
click at [320, 153] on p "The Ascent saddle 2.0 supports your pelvic bones where they're strongest, elimi…" at bounding box center [349, 146] width 131 height 29
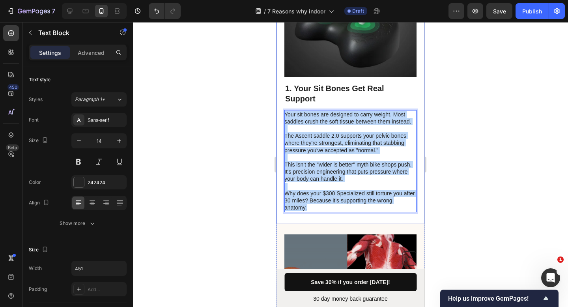
drag, startPoint x: 319, startPoint y: 221, endPoint x: 281, endPoint y: 123, distance: 104.6
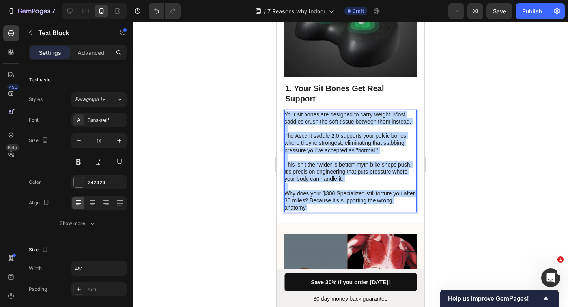
click at [281, 123] on div "Image 1. Your Sit Bones Get Real Support Heading Your sit bones are designed to…" at bounding box center [351, 79] width 148 height 290
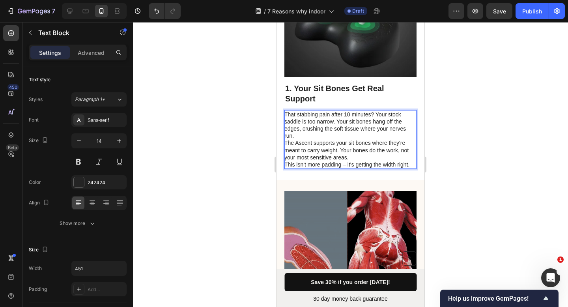
click at [336, 140] on p "That stabbing pain after 10 minutes? Your stock saddle is too narrow. Your sit …" at bounding box center [349, 125] width 131 height 29
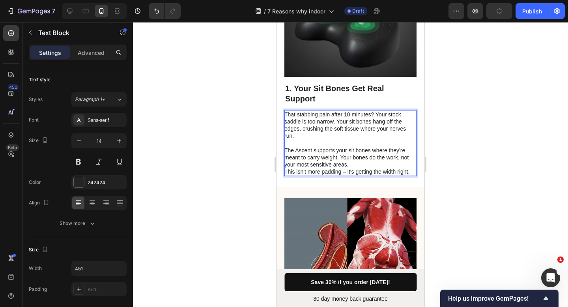
click at [466, 139] on div at bounding box center [350, 164] width 435 height 285
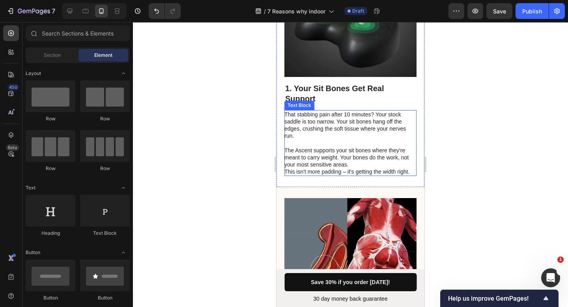
click at [345, 175] on p "This isn't more padding – it's getting the width right." at bounding box center [349, 171] width 131 height 7
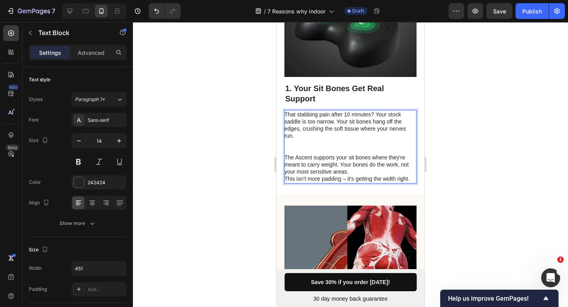
click at [346, 182] on p "This isn't more padding – it's getting the width right." at bounding box center [349, 178] width 131 height 7
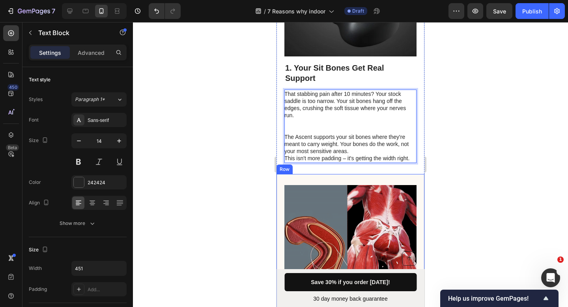
scroll to position [400, 0]
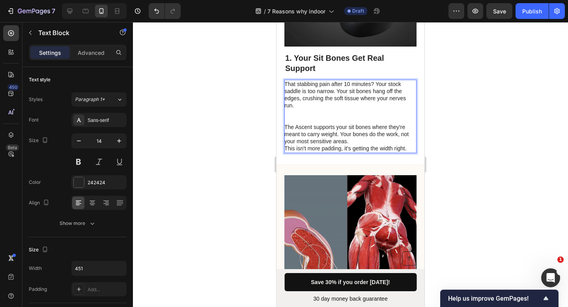
click at [352, 145] on p "The Ascent supports your sit bones where they're meant to carry weight. Your bo…" at bounding box center [349, 135] width 131 height 22
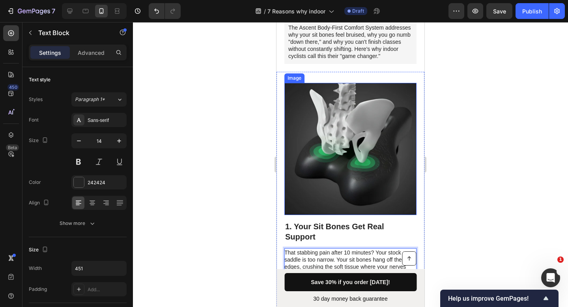
scroll to position [131, 0]
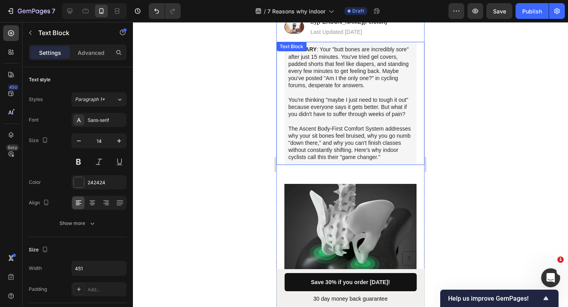
click at [347, 161] on p "The Ascent Body-First Comfort System addresses why your sit bones feel bruised,…" at bounding box center [350, 143] width 124 height 36
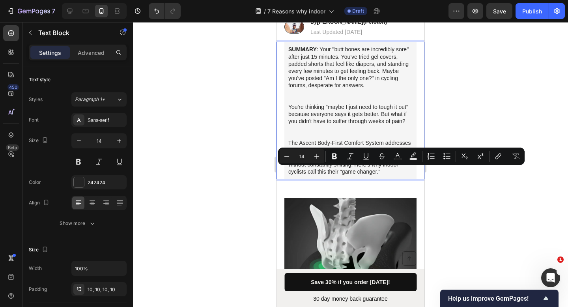
click at [329, 175] on p "The Ascent Body-First Comfort System addresses why your sit bones feel bruised,…" at bounding box center [350, 157] width 124 height 36
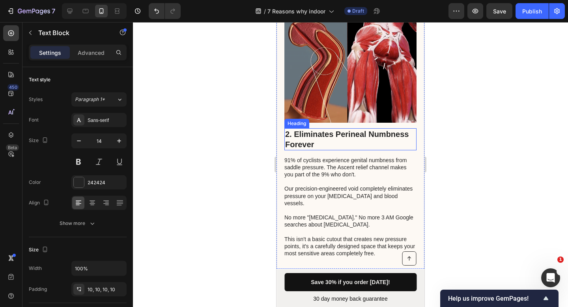
scroll to position [613, 0]
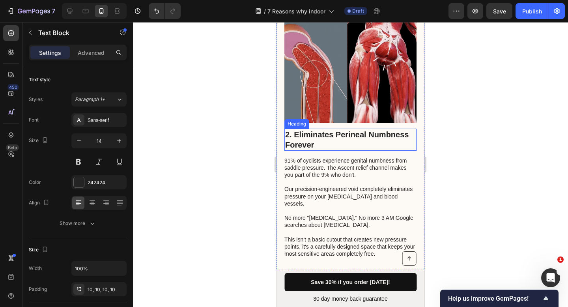
click at [377, 150] on h2 "2. Eliminates Perineal Numbness Forever" at bounding box center [350, 140] width 132 height 22
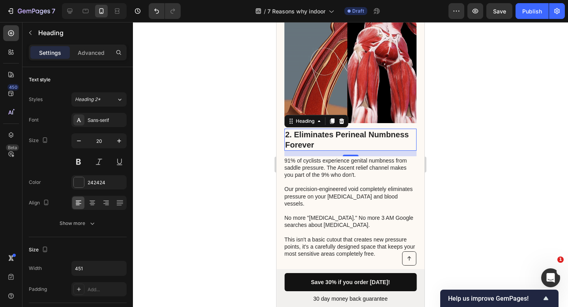
click at [344, 142] on h2 "2. Eliminates Perineal Numbness Forever" at bounding box center [350, 140] width 132 height 22
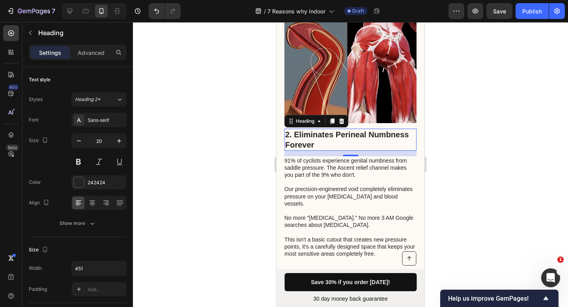
click at [344, 142] on p "2. Eliminates Perineal Numbness Forever" at bounding box center [350, 139] width 131 height 21
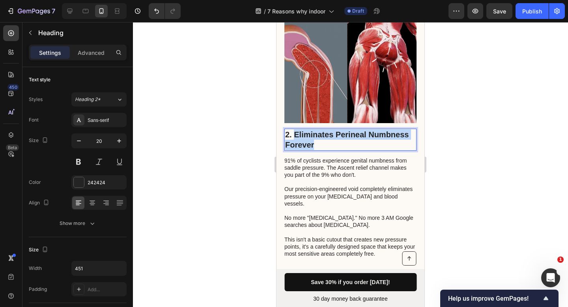
drag, startPoint x: 325, startPoint y: 147, endPoint x: 296, endPoint y: 136, distance: 31.2
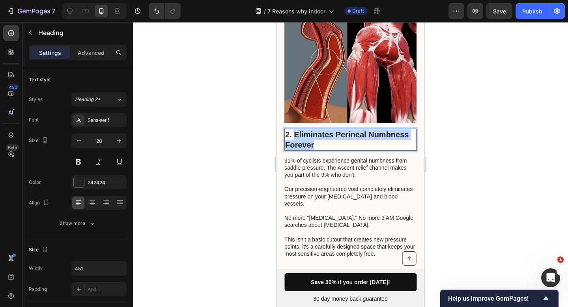
click at [296, 136] on p "2. Eliminates Perineal Numbness Forever" at bounding box center [350, 139] width 131 height 21
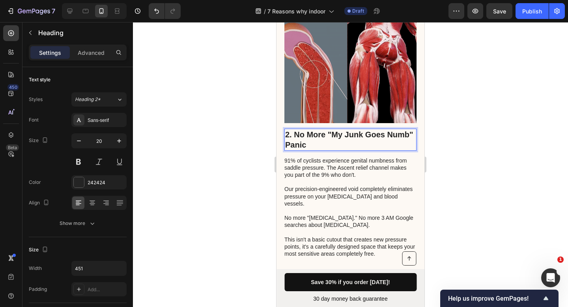
click at [451, 144] on div at bounding box center [350, 164] width 435 height 285
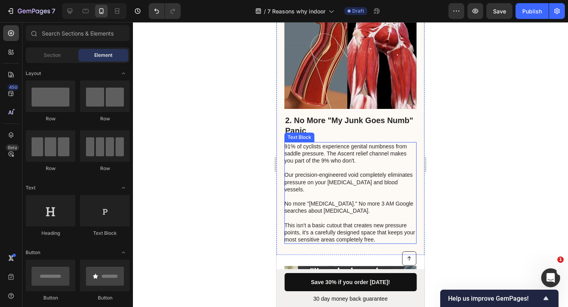
scroll to position [628, 0]
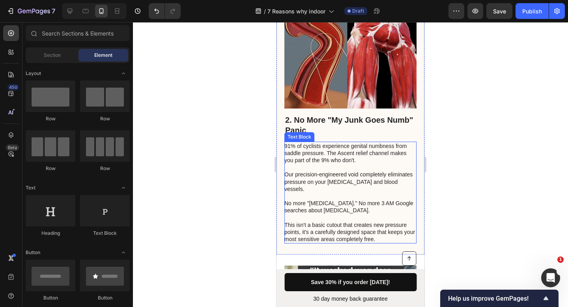
click at [318, 179] on p "Our precision-engineered void completely eliminates pressure on your pudendal n…" at bounding box center [349, 185] width 131 height 29
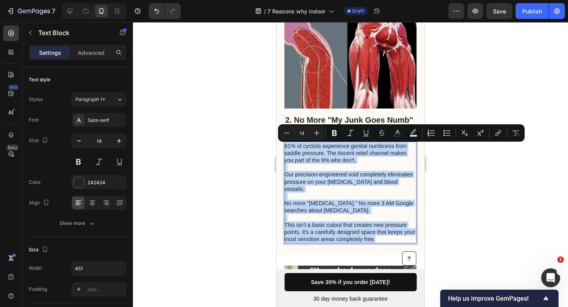
drag, startPoint x: 383, startPoint y: 240, endPoint x: 285, endPoint y: 149, distance: 133.7
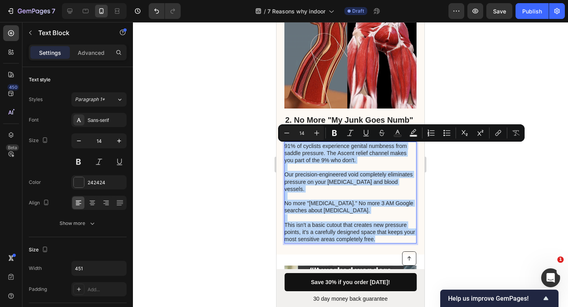
click at [285, 149] on div "91% of cyclists experience genital numbness from saddle pressure. The Ascent re…" at bounding box center [350, 193] width 132 height 102
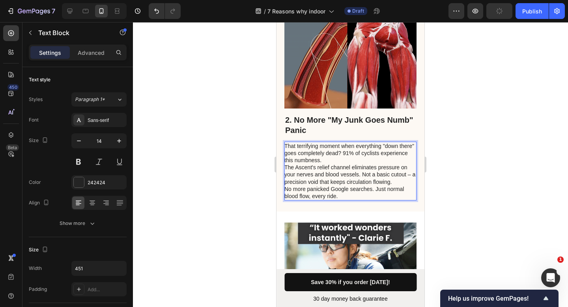
click at [364, 163] on p "That terrifying moment when everything "down there" goes completely dead? 91% o…" at bounding box center [349, 153] width 131 height 22
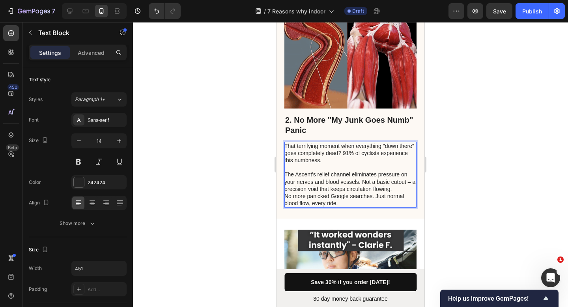
click at [438, 161] on div at bounding box center [350, 164] width 435 height 285
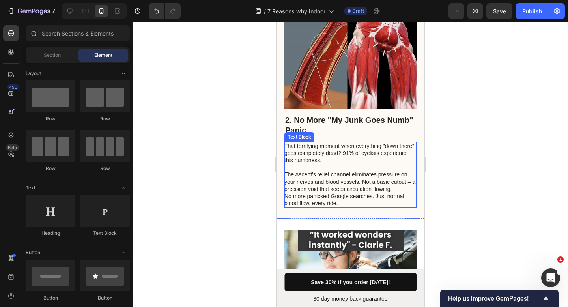
click at [317, 176] on p "The Ascent's relief channel eliminates pressure on your nerves and blood vessel…" at bounding box center [349, 182] width 131 height 22
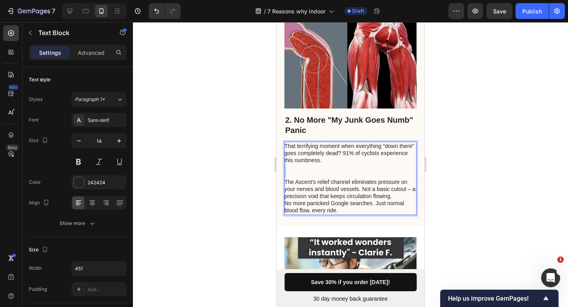
click at [317, 177] on p "That terrifying moment when everything "down there" goes completely dead? 91% o…" at bounding box center [349, 160] width 131 height 36
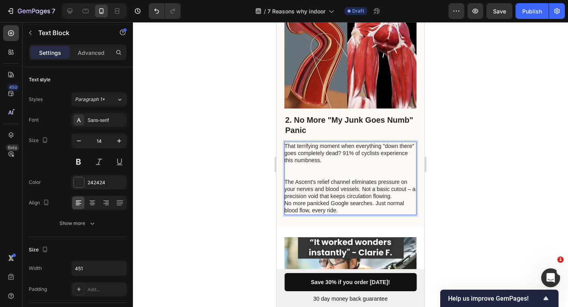
click at [316, 183] on p "The Ascent's relief channel eliminates pressure on your nerves and blood vessel…" at bounding box center [349, 189] width 131 height 22
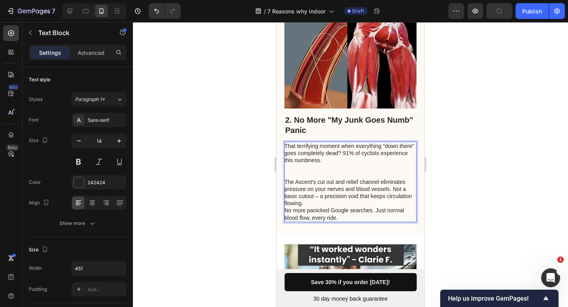
click at [451, 176] on div at bounding box center [350, 164] width 435 height 285
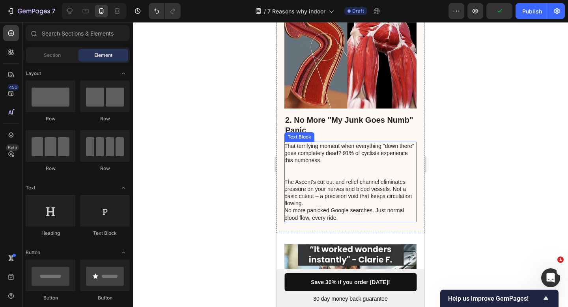
click at [338, 185] on p "The Ascent's cut out and relief channel eliminates pressure on your nerves and …" at bounding box center [349, 192] width 131 height 29
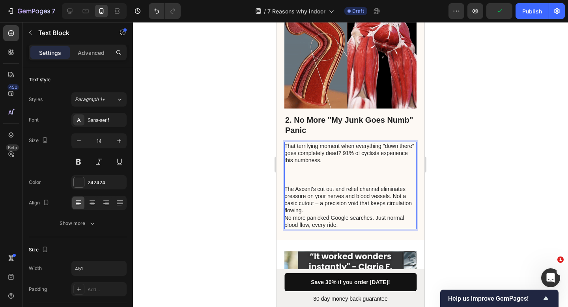
click at [344, 189] on p "The Ascent's cut out and relief channel eliminates pressure on your nerves and …" at bounding box center [349, 199] width 131 height 29
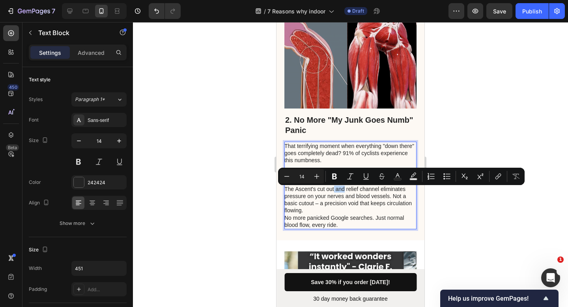
drag, startPoint x: 344, startPoint y: 191, endPoint x: 334, endPoint y: 192, distance: 9.9
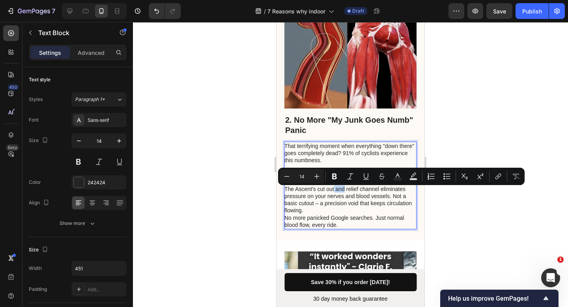
click at [334, 192] on p "The Ascent's cut out and relief channel eliminates pressure on your nerves and …" at bounding box center [349, 199] width 131 height 29
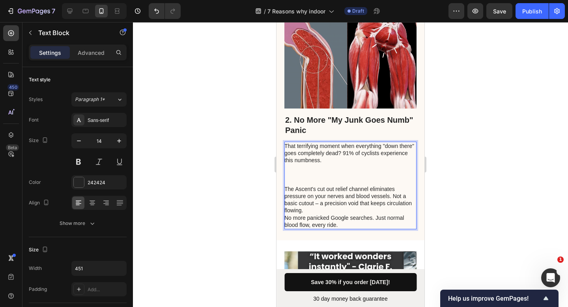
click at [453, 193] on div at bounding box center [350, 164] width 435 height 285
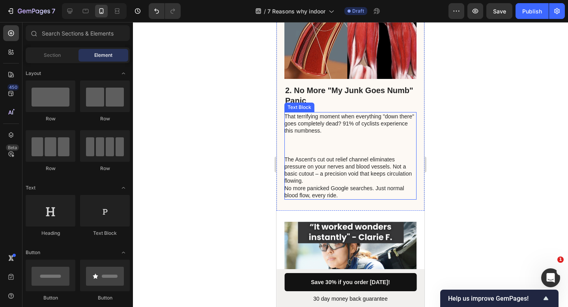
scroll to position [663, 0]
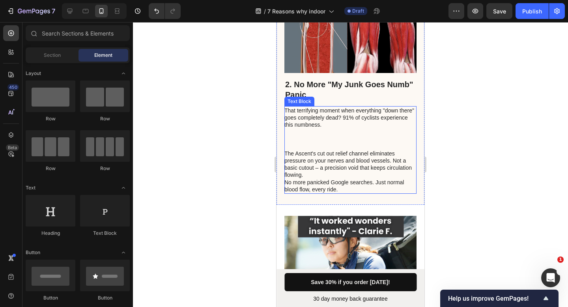
click at [319, 170] on p "The Ascent's cut out relief channel eliminates pressure on your nerves and bloo…" at bounding box center [349, 164] width 131 height 29
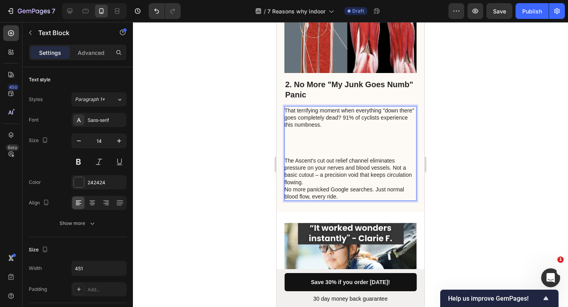
click at [317, 178] on p "The Ascent's cut out relief channel eliminates pressure on your nerves and bloo…" at bounding box center [349, 171] width 131 height 29
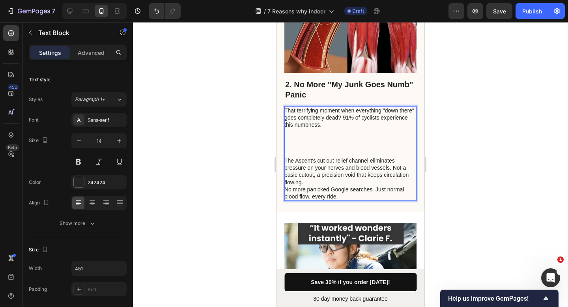
click at [305, 155] on p "That terrifying moment when everything "down there" goes completely dead? 91% o…" at bounding box center [349, 132] width 131 height 50
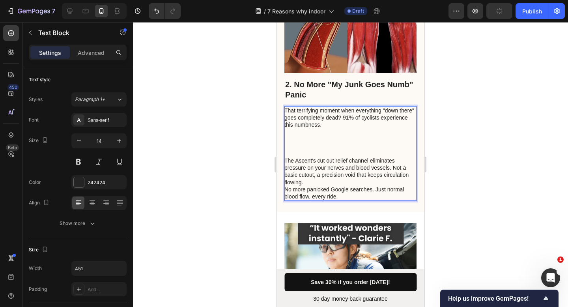
click at [286, 162] on p "The Ascent's cut out relief channel eliminates pressure on your nerves and bloo…" at bounding box center [349, 171] width 131 height 29
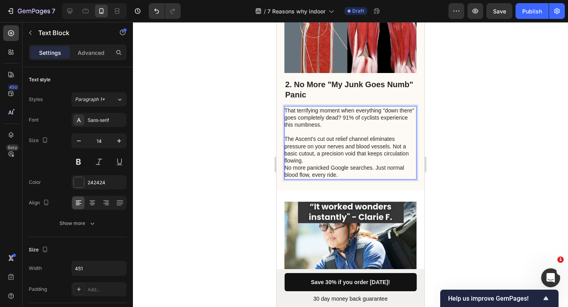
click at [318, 162] on p "That terrifying moment when everything "down there" goes completely dead? 91% o…" at bounding box center [349, 136] width 131 height 58
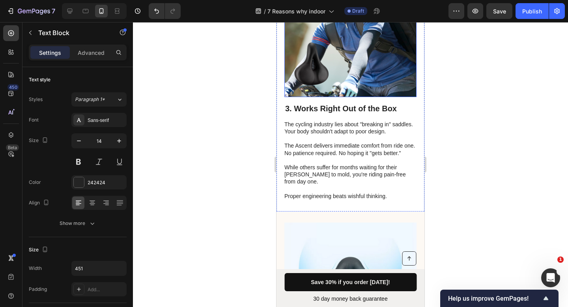
scroll to position [894, 0]
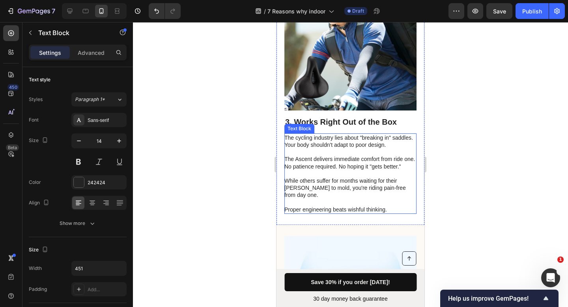
click at [358, 160] on p "The Ascent delivers immediate comfort from ride one. No patience required. No h…" at bounding box center [349, 166] width 131 height 22
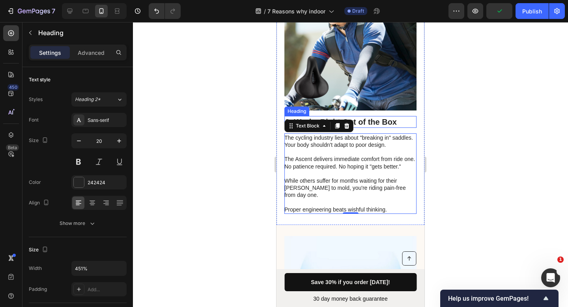
click at [378, 116] on h2 "3. Works Right Out of the Box" at bounding box center [350, 122] width 132 height 12
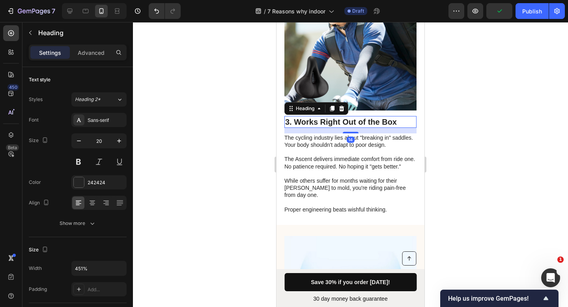
click at [378, 116] on h2 "3. Works Right Out of the Box" at bounding box center [350, 122] width 132 height 12
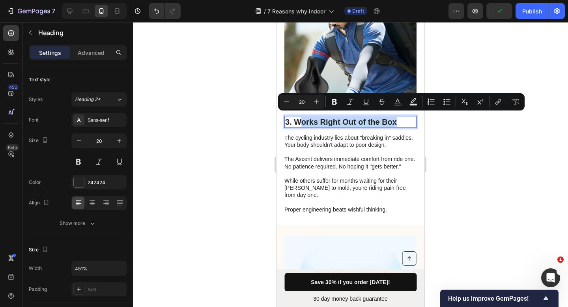
drag, startPoint x: 399, startPoint y: 117, endPoint x: 298, endPoint y: 119, distance: 100.6
click at [298, 119] on p "3. Works Right Out of the Box" at bounding box center [350, 122] width 131 height 10
click at [301, 119] on p "3. Works Right Out of the Box" at bounding box center [350, 122] width 131 height 10
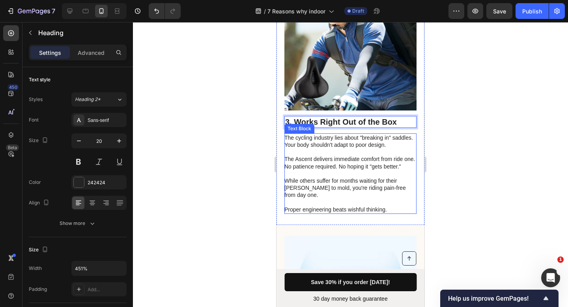
click at [356, 161] on p "The Ascent delivers immediate comfort from ride one. No patience required. No h…" at bounding box center [349, 166] width 131 height 22
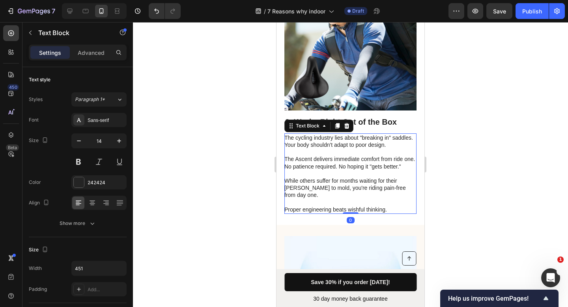
click at [356, 161] on p "The Ascent delivers immediate comfort from ride one. No patience required. No h…" at bounding box center [349, 166] width 131 height 22
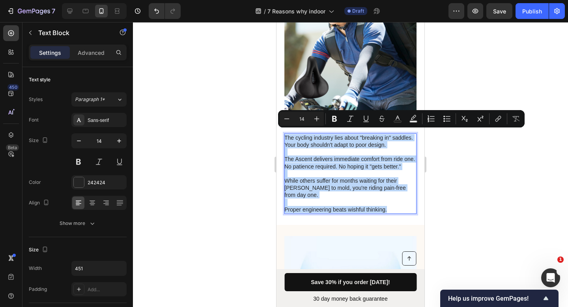
drag, startPoint x: 393, startPoint y: 213, endPoint x: 284, endPoint y: 133, distance: 134.4
click at [284, 133] on div "The cycling industry lies about "breaking in" saddles. Your body shouldn't adap…" at bounding box center [350, 173] width 132 height 80
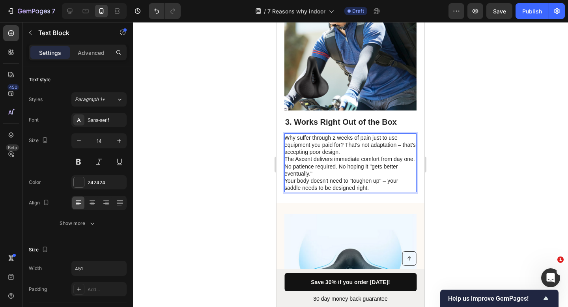
click at [369, 148] on p "Why suffer through 2 weeks of pain just to use equipment you paid for? That's n…" at bounding box center [349, 145] width 131 height 22
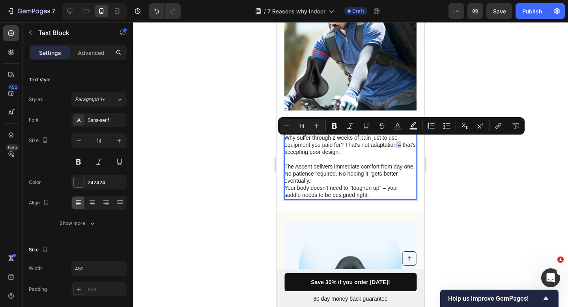
drag, startPoint x: 402, startPoint y: 142, endPoint x: 396, endPoint y: 141, distance: 6.7
click at [396, 141] on p "Why suffer through 2 weeks of pain just to use equipment you paid for? That's n…" at bounding box center [349, 148] width 131 height 29
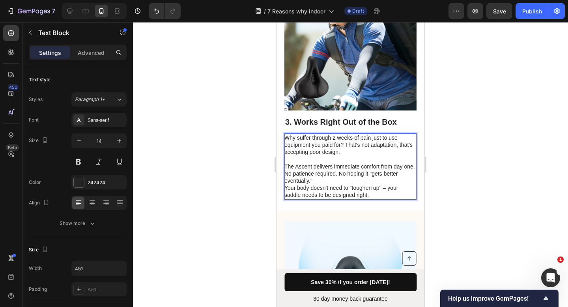
click at [356, 176] on p "The Ascent delivers immediate comfort from day one. No patience required. No ho…" at bounding box center [349, 174] width 131 height 22
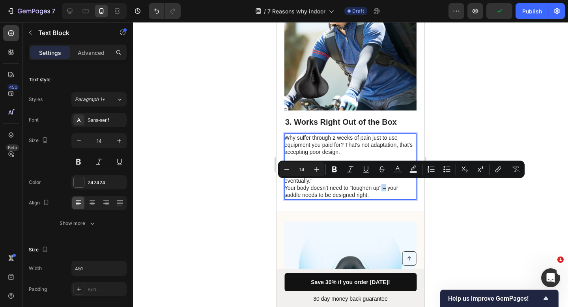
click at [382, 184] on p "Your body doesn't need to "toughen up" – your saddle needs to be designed right." at bounding box center [349, 191] width 131 height 14
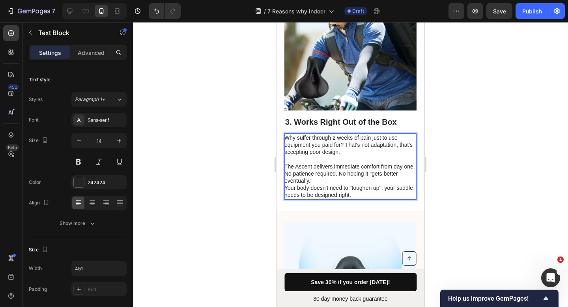
click at [362, 176] on p "The Ascent delivers immediate comfort from day one. No patience required. No ho…" at bounding box center [349, 174] width 131 height 22
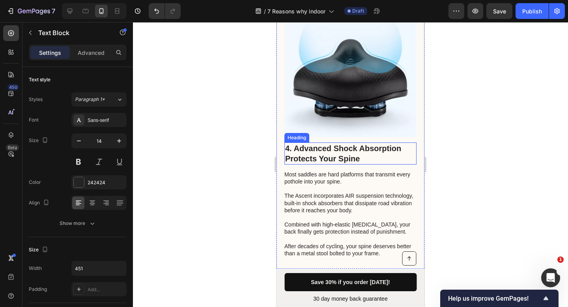
scroll to position [1145, 0]
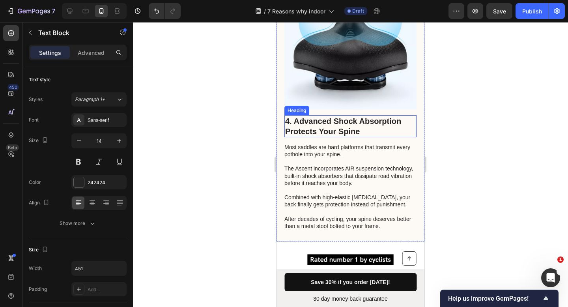
click at [366, 122] on h2 "4. Advanced Shock Absorption Protects Your Spine" at bounding box center [350, 126] width 132 height 22
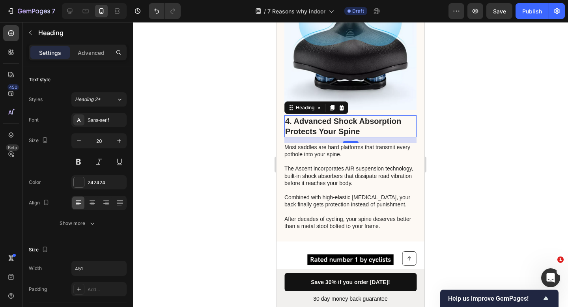
click at [345, 119] on h2 "4. Advanced Shock Absorption Protects Your Spine" at bounding box center [350, 126] width 132 height 22
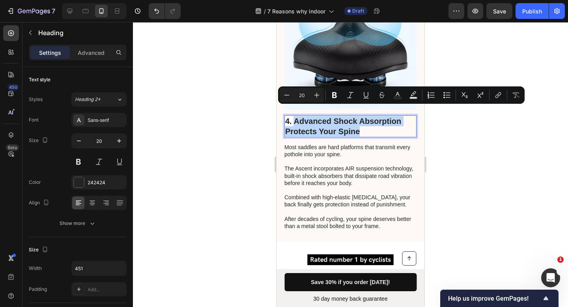
drag, startPoint x: 360, startPoint y: 120, endPoint x: 295, endPoint y: 111, distance: 65.8
click at [295, 116] on p "4. Advanced Shock Absorption Protects Your Spine" at bounding box center [350, 126] width 131 height 21
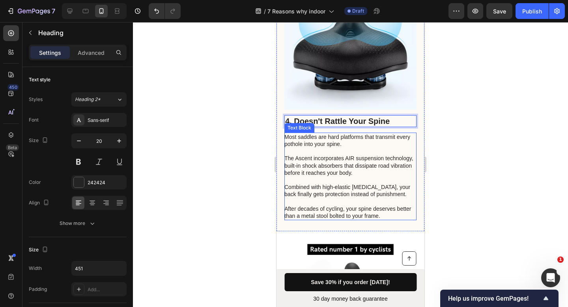
click at [384, 205] on p "After decades of cycling, your spine deserves better than a metal stool bolted …" at bounding box center [349, 212] width 131 height 14
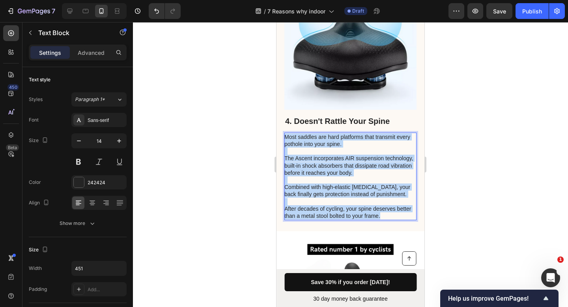
drag, startPoint x: 397, startPoint y: 205, endPoint x: 286, endPoint y: 125, distance: 137.1
click at [286, 133] on div "Most saddles are hard platforms that transmit every pothole into your spine. Th…" at bounding box center [350, 177] width 132 height 88
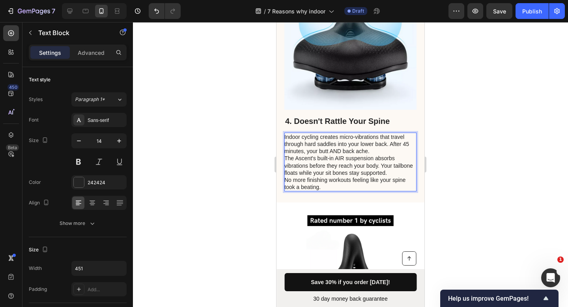
click at [384, 142] on p "Indoor cycling creates micro-vibrations that travel through hard saddles into y…" at bounding box center [349, 144] width 131 height 22
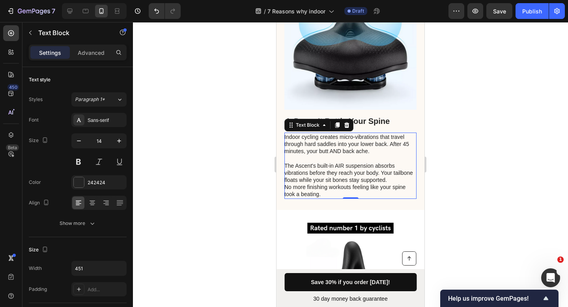
click at [449, 168] on div at bounding box center [350, 164] width 435 height 285
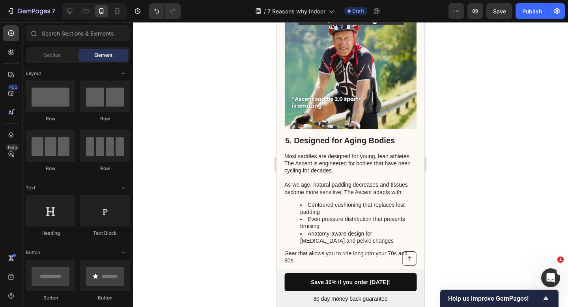
scroll to position [1644, 0]
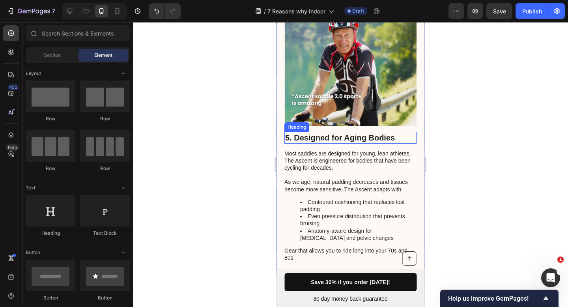
click at [355, 134] on h2 "5. Designed for Aging Bodies" at bounding box center [350, 138] width 132 height 12
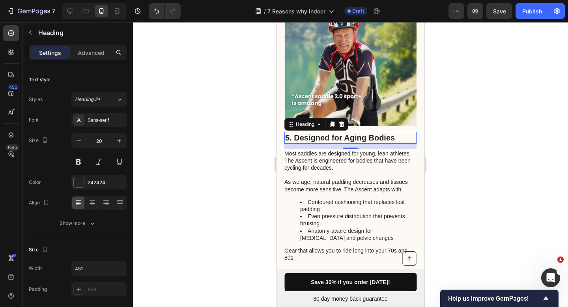
click at [345, 132] on h2 "5. Designed for Aging Bodies" at bounding box center [350, 138] width 132 height 12
click at [345, 133] on p "5. Designed for Aging Bodies" at bounding box center [350, 138] width 131 height 10
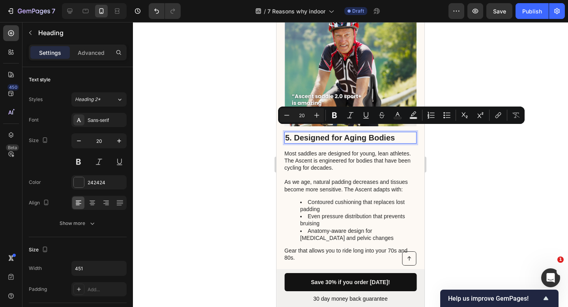
click at [404, 133] on p "5. Designed for Aging Bodies" at bounding box center [350, 138] width 131 height 10
drag, startPoint x: 398, startPoint y: 131, endPoint x: 296, endPoint y: 133, distance: 102.2
click at [296, 133] on p "5. Designed for Aging Bodies" at bounding box center [350, 138] width 131 height 10
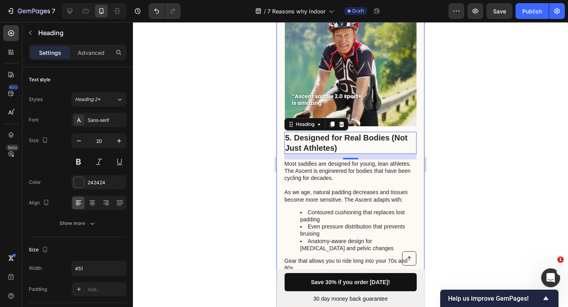
click at [444, 138] on div at bounding box center [350, 164] width 435 height 285
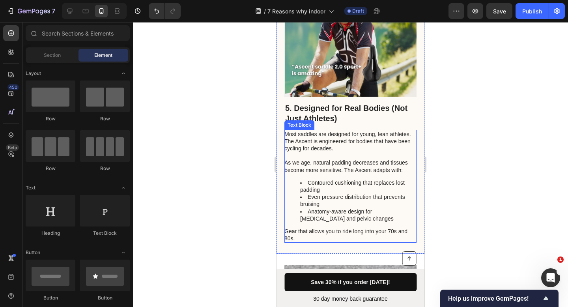
scroll to position [1675, 0]
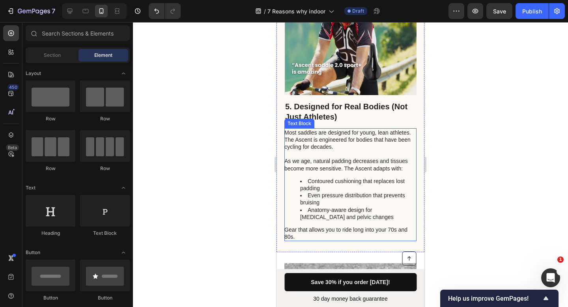
click at [351, 206] on li "Anatomy-aware design for prostate and pelvic changes" at bounding box center [358, 213] width 116 height 14
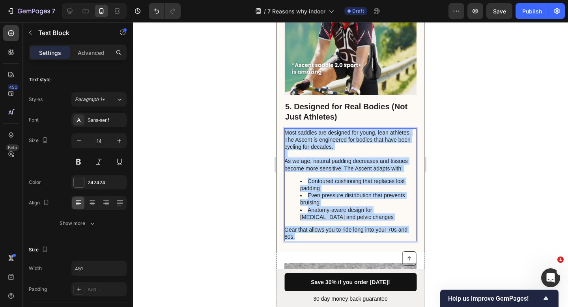
drag, startPoint x: 305, startPoint y: 230, endPoint x: 284, endPoint y: 129, distance: 104.0
click at [284, 129] on div "5. Designed for Real Bodies (Not Just Athletes) Heading Most saddles are design…" at bounding box center [351, 102] width 148 height 301
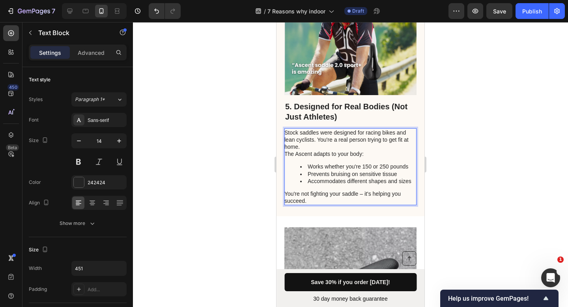
click at [326, 140] on p "Stock saddles were designed for racing bikes and lean cyclists. You're a real p…" at bounding box center [349, 140] width 131 height 22
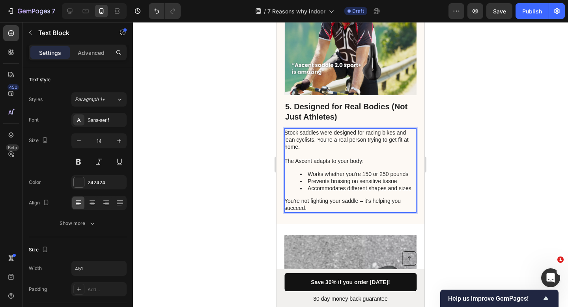
click at [346, 157] on p "The Ascent adapts to your body:" at bounding box center [349, 160] width 131 height 7
click at [334, 148] on p "Stock saddles were designed for racing bikes and lean cyclists. You're a real p…" at bounding box center [349, 143] width 131 height 29
click at [286, 157] on p "The Ascent adapts to your body:" at bounding box center [349, 160] width 131 height 7
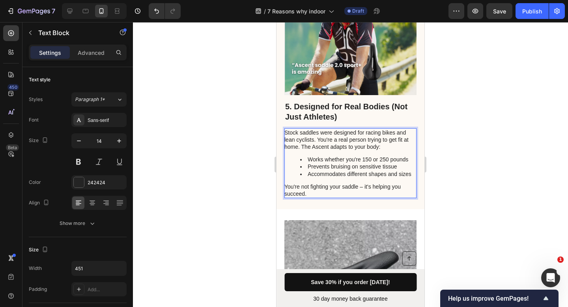
click at [329, 178] on li "Accommodates different shapes and sizes" at bounding box center [358, 173] width 116 height 7
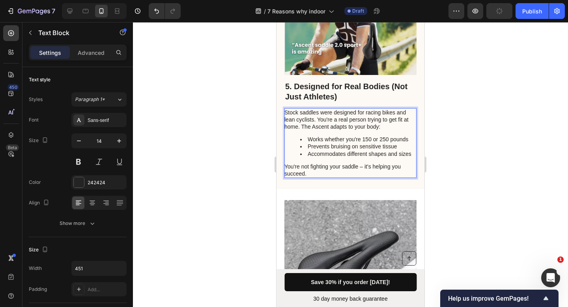
scroll to position [1698, 0]
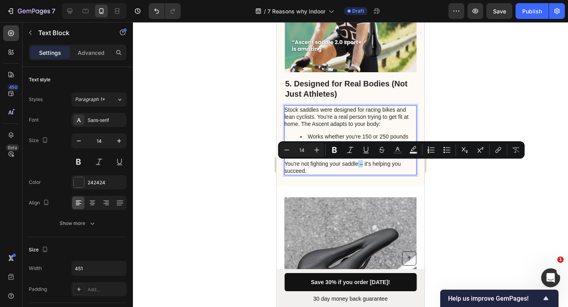
drag, startPoint x: 364, startPoint y: 166, endPoint x: 358, endPoint y: 167, distance: 5.5
click at [358, 167] on p "You're not fighting your saddle – it's helping you succeed." at bounding box center [349, 167] width 131 height 14
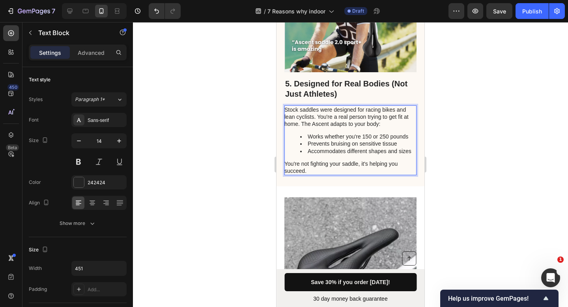
click at [441, 151] on div at bounding box center [350, 164] width 435 height 285
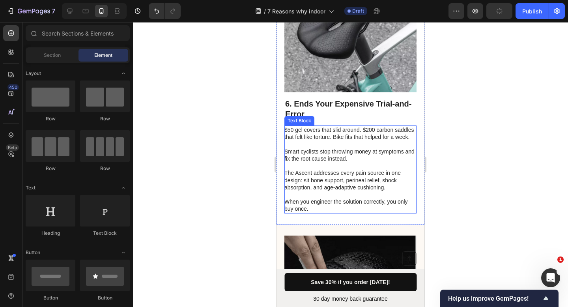
scroll to position [1942, 0]
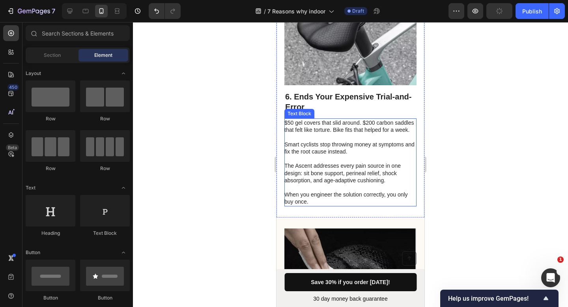
click at [327, 202] on p "When you engineer the solution correctly, you only buy once." at bounding box center [349, 198] width 131 height 14
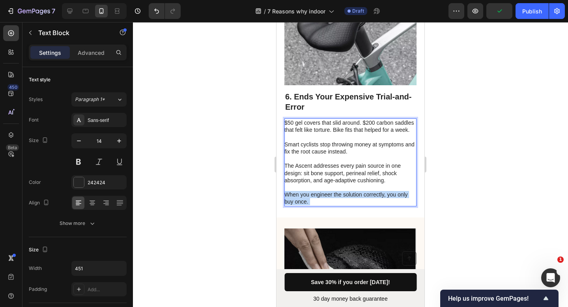
drag, startPoint x: 309, startPoint y: 199, endPoint x: 287, endPoint y: 124, distance: 77.9
click at [287, 124] on div "$50 gel covers that slid around. $200 carbon saddles that felt like torture. Bi…" at bounding box center [350, 162] width 132 height 88
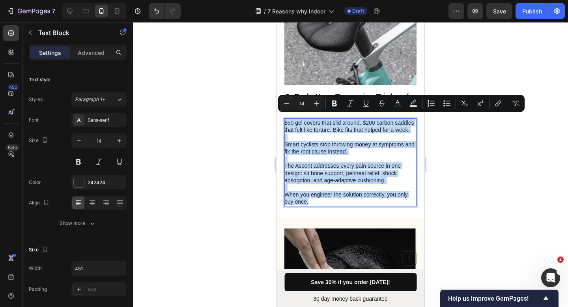
drag, startPoint x: 311, startPoint y: 204, endPoint x: 285, endPoint y: 120, distance: 88.2
click at [285, 120] on div "$50 gel covers that slid around. $200 carbon saddles that felt like torture. Bi…" at bounding box center [350, 162] width 132 height 88
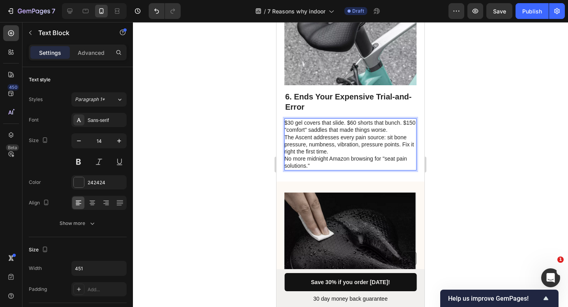
click at [405, 126] on p "$30 gel covers that slide. $60 shorts that bunch. $150 "comfort" saddles that m…" at bounding box center [349, 126] width 131 height 14
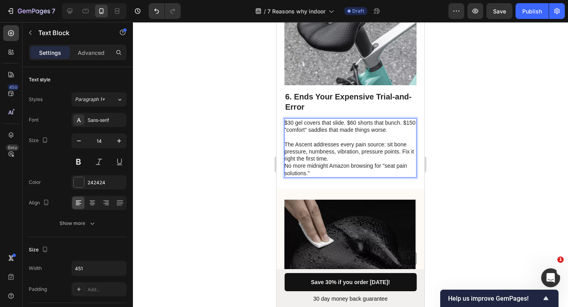
click at [370, 153] on p "The Ascent addresses every pain source: sit bone pressure, numbness, vibration,…" at bounding box center [349, 152] width 131 height 22
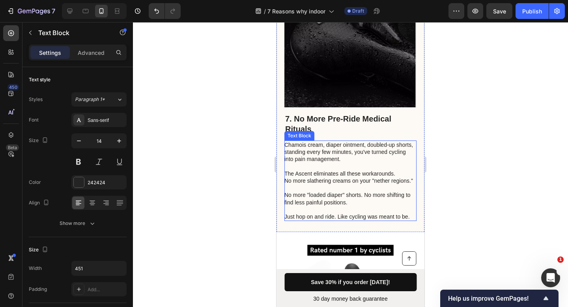
scroll to position [2161, 0]
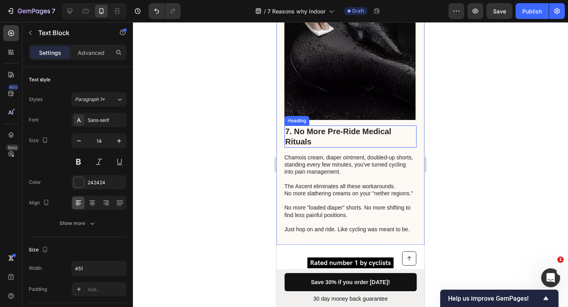
click at [342, 130] on h2 "7. No More Pre-Ride Medical Rituals" at bounding box center [350, 136] width 132 height 22
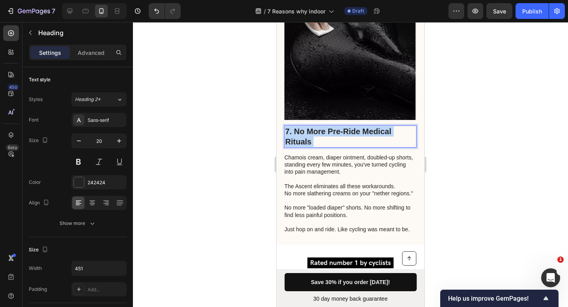
drag, startPoint x: 324, startPoint y: 130, endPoint x: 295, endPoint y: 120, distance: 31.3
click at [295, 126] on p "7. No More Pre-Ride Medical Rituals" at bounding box center [350, 136] width 131 height 21
drag, startPoint x: 309, startPoint y: 130, endPoint x: 296, endPoint y: 122, distance: 15.1
click at [296, 126] on p "7. No More Pre-Ride Medical Rituals" at bounding box center [350, 136] width 131 height 21
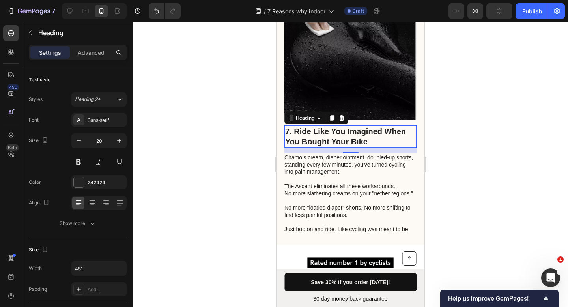
click at [450, 141] on div at bounding box center [350, 164] width 435 height 285
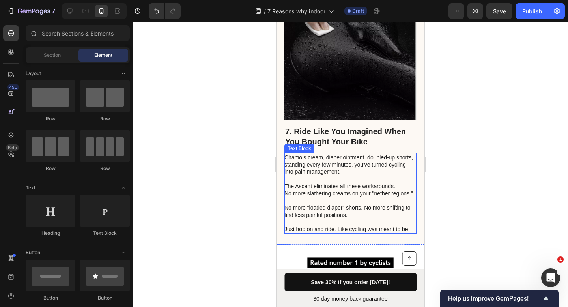
click at [353, 183] on p "The Ascent eliminates all these workarounds." at bounding box center [349, 186] width 131 height 7
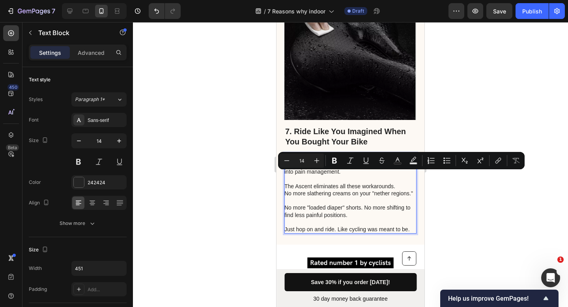
click at [406, 226] on p "Just hop on and ride. Like cycling was meant to be." at bounding box center [349, 229] width 131 height 7
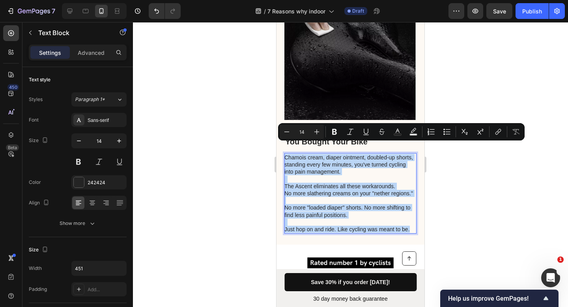
drag, startPoint x: 410, startPoint y: 227, endPoint x: 285, endPoint y: 147, distance: 148.2
click at [285, 153] on div "Chamois cream, diaper ointment, doubled-up shorts, standing every few minutes, …" at bounding box center [350, 193] width 132 height 80
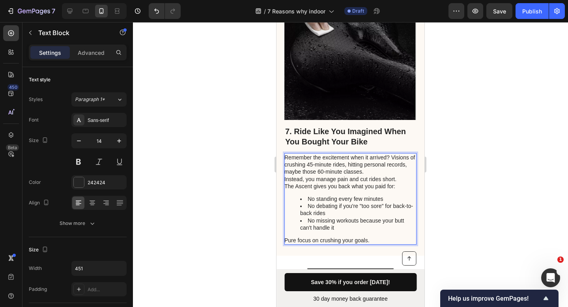
click at [395, 162] on p "Remember the excitement when it arrived? Visions of crushing 45-minute rides, h…" at bounding box center [349, 165] width 131 height 22
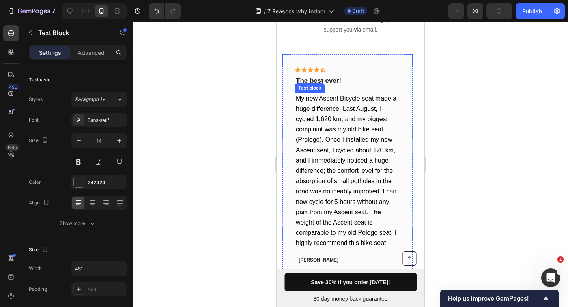
scroll to position [2784, 0]
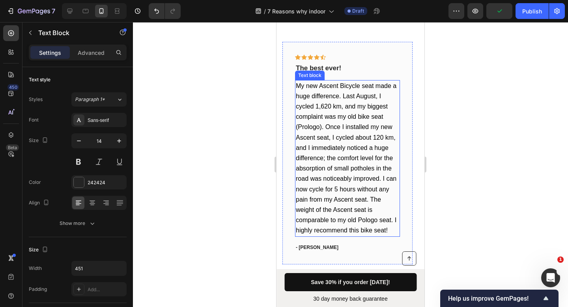
click at [373, 170] on p "My new Ascent Bicycle seat made a huge difference. Last August, I cycled 1,620 …" at bounding box center [347, 158] width 103 height 155
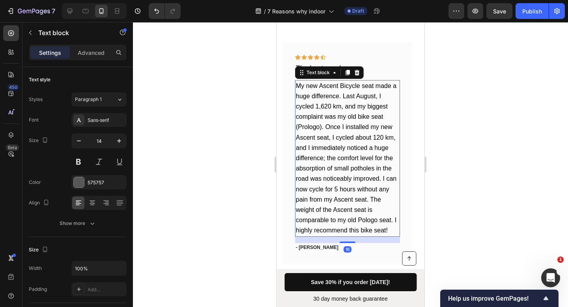
click at [452, 161] on div at bounding box center [350, 164] width 435 height 285
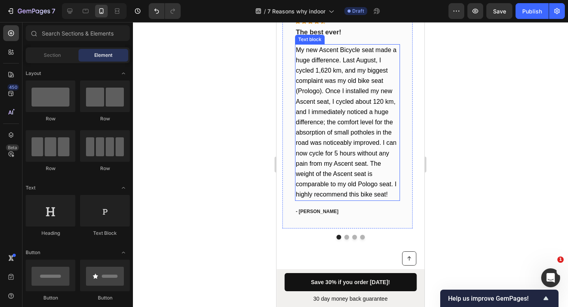
scroll to position [2806, 0]
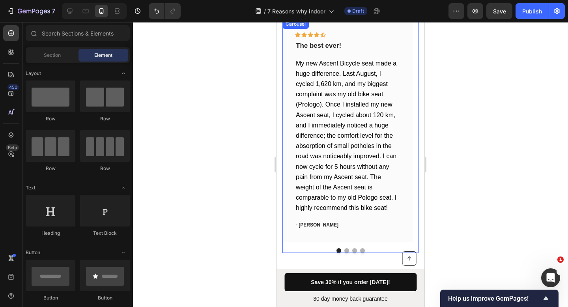
click at [344, 248] on button "Dot" at bounding box center [346, 250] width 5 height 5
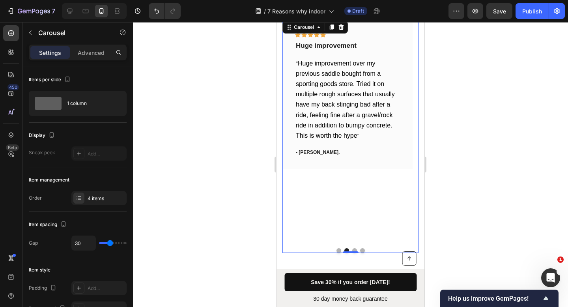
click at [352, 248] on button "Dot" at bounding box center [354, 250] width 5 height 5
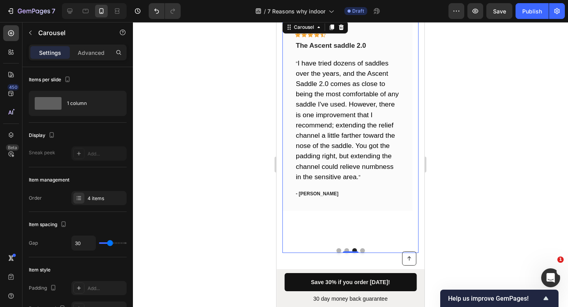
click at [360, 248] on button "Dot" at bounding box center [362, 250] width 5 height 5
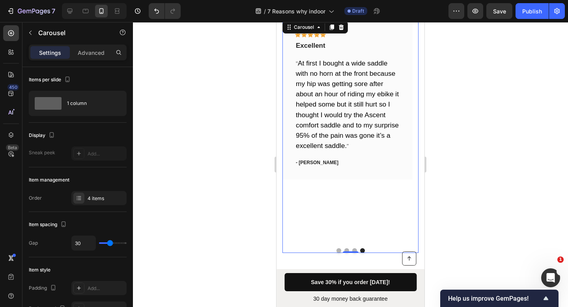
click at [337, 248] on button "Dot" at bounding box center [339, 250] width 5 height 5
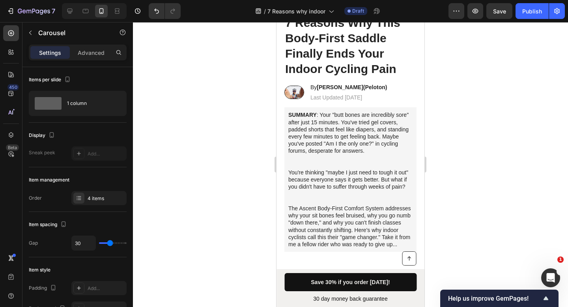
scroll to position [0, 0]
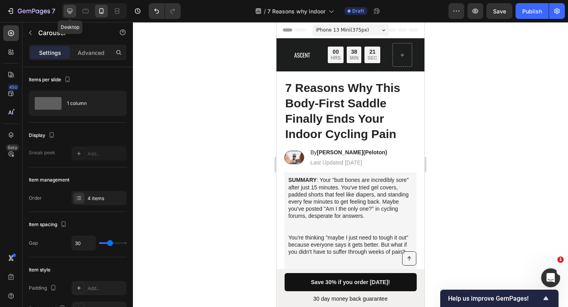
click at [69, 10] on icon at bounding box center [70, 11] width 8 height 8
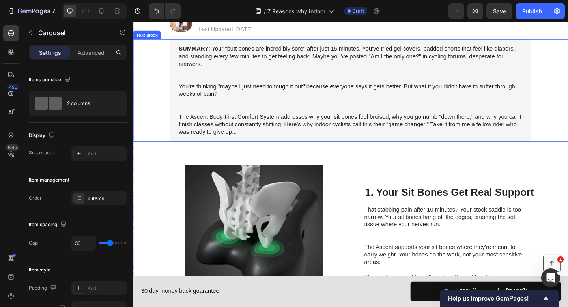
scroll to position [71, 0]
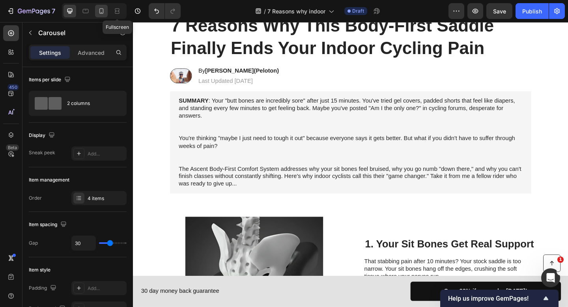
click at [105, 13] on icon at bounding box center [101, 11] width 8 height 8
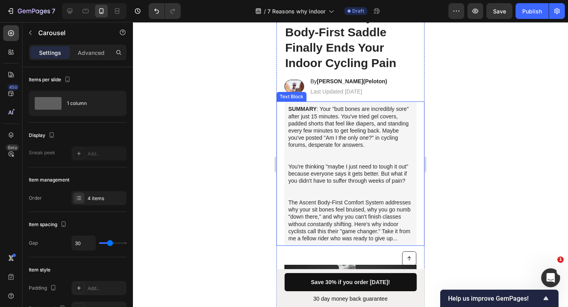
click at [290, 165] on p "You're thinking "maybe I just need to tough it out" because everyone says it ge…" at bounding box center [350, 181] width 124 height 36
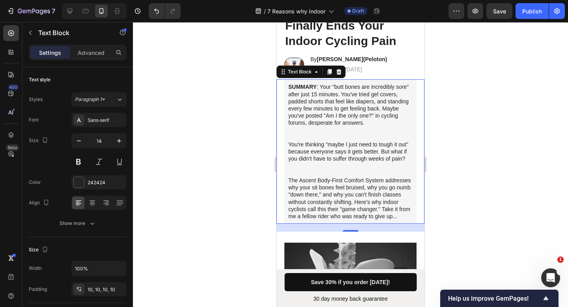
scroll to position [120, 0]
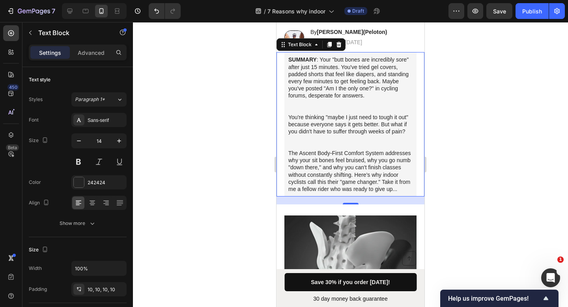
click at [288, 117] on p "You're thinking "maybe I just need to tough it out" because everyone says it ge…" at bounding box center [350, 132] width 124 height 36
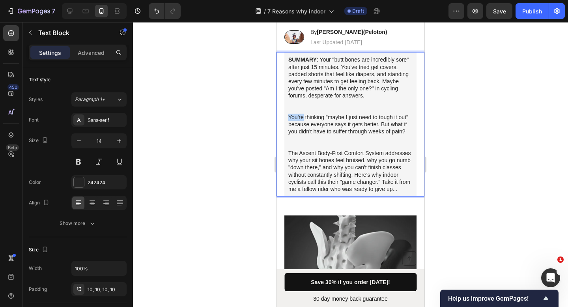
click at [288, 117] on p "You're thinking "maybe I just need to tough it out" because everyone says it ge…" at bounding box center [350, 132] width 124 height 36
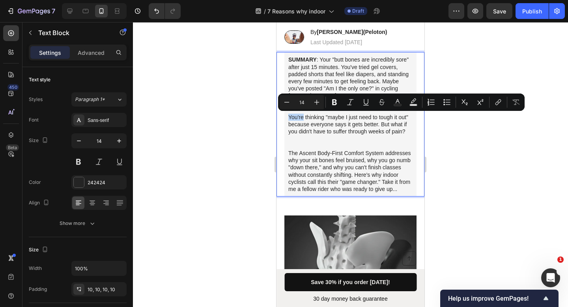
click at [289, 118] on p "You're thinking "maybe I just need to tough it out" because everyone says it ge…" at bounding box center [350, 132] width 124 height 36
click at [288, 119] on p "You're thinking "maybe I just need to tough it out" because everyone says it ge…" at bounding box center [350, 132] width 124 height 36
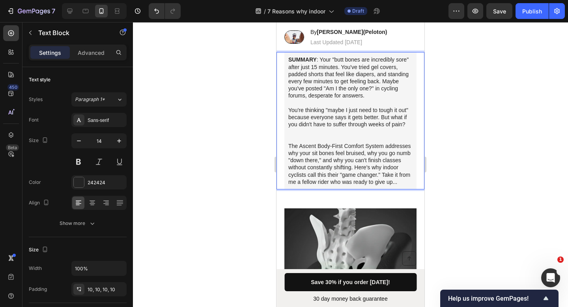
click at [287, 152] on div "SUMMARY : Your "butt bones are incredibly sore" after just 15 minutes. You've t…" at bounding box center [350, 120] width 132 height 137
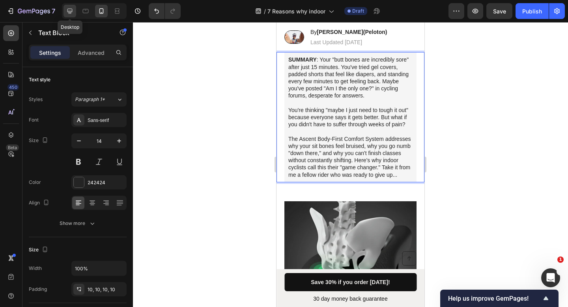
click at [70, 11] on icon at bounding box center [70, 11] width 8 height 8
type input "16"
type input "996"
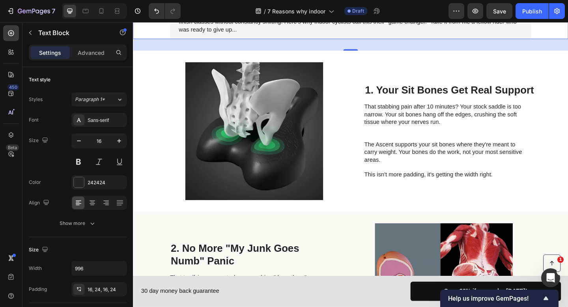
scroll to position [228, 0]
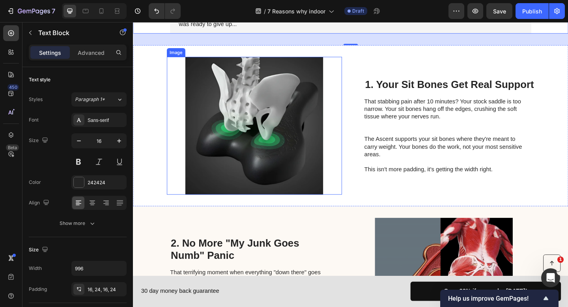
click at [329, 101] on img at bounding box center [265, 135] width 191 height 150
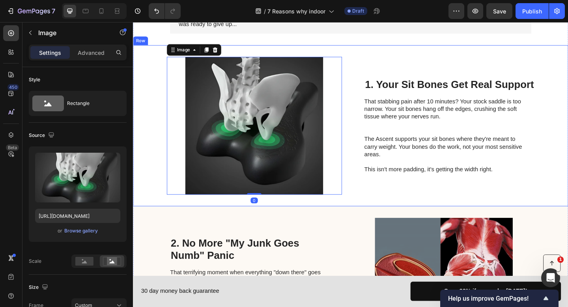
click at [377, 100] on div "Image 0 1. Your Sit Bones Get Real Support Heading That stabbing pain after 10 …" at bounding box center [369, 134] width 473 height 175
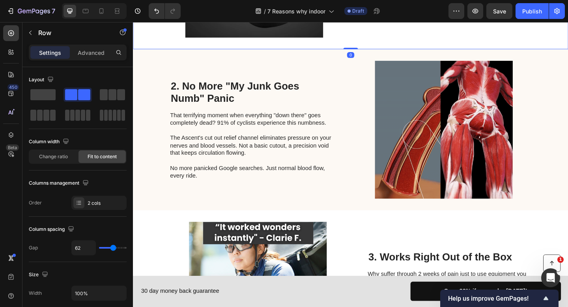
click at [305, 101] on h2 "2. No More "My Junk Goes Numb" Panic" at bounding box center [262, 98] width 178 height 28
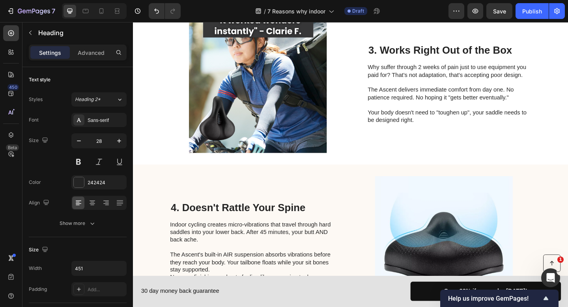
click at [303, 101] on img at bounding box center [268, 90] width 191 height 150
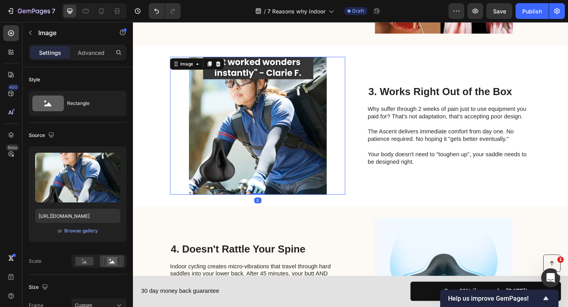
scroll to position [578, 0]
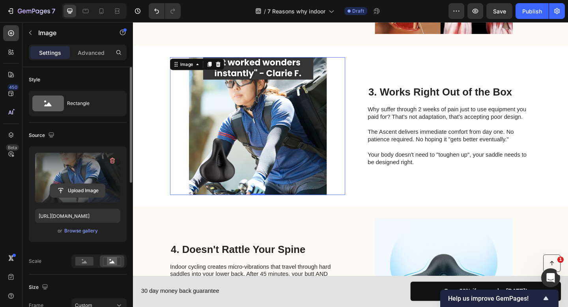
click at [84, 192] on input "file" at bounding box center [78, 190] width 54 height 13
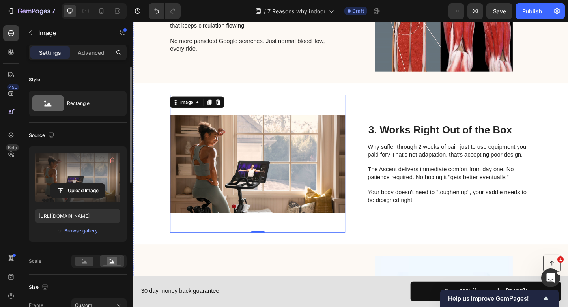
scroll to position [538, 0]
click at [84, 190] on input "file" at bounding box center [78, 190] width 54 height 13
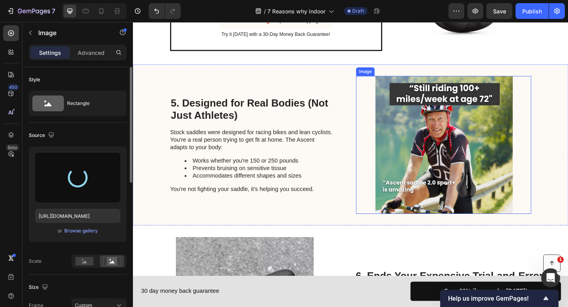
scroll to position [1070, 0]
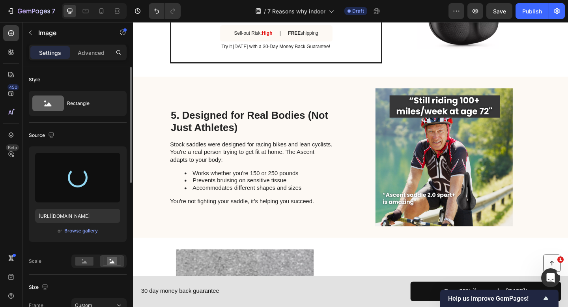
type input "https://cdn.shopify.com/s/files/1/0919/9901/1190/files/gempages_586355942270960…"
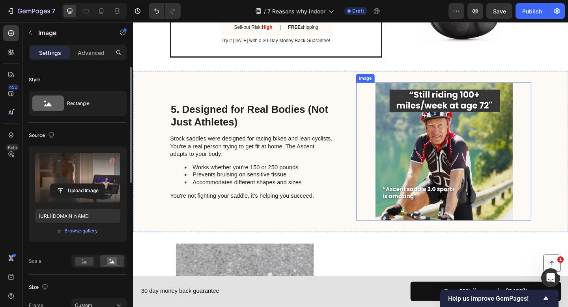
scroll to position [1084, 0]
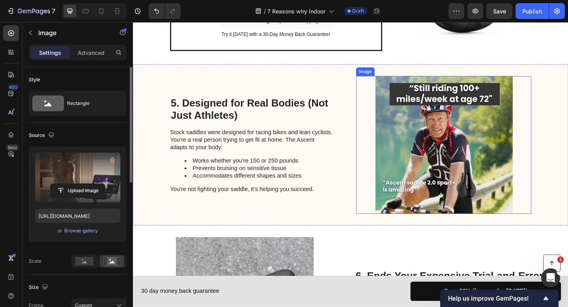
click at [451, 146] on img at bounding box center [471, 156] width 191 height 150
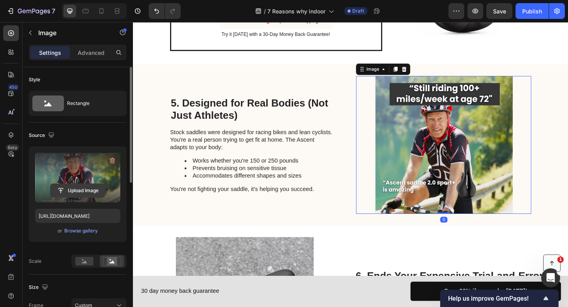
click at [84, 194] on input "file" at bounding box center [78, 190] width 54 height 13
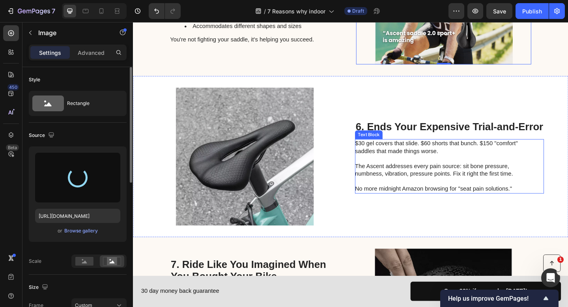
scroll to position [1246, 0]
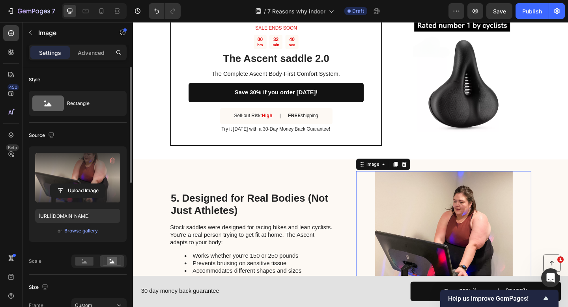
type input "https://cdn.shopify.com/s/files/1/0919/9901/1190/files/gempages_586355942270960…"
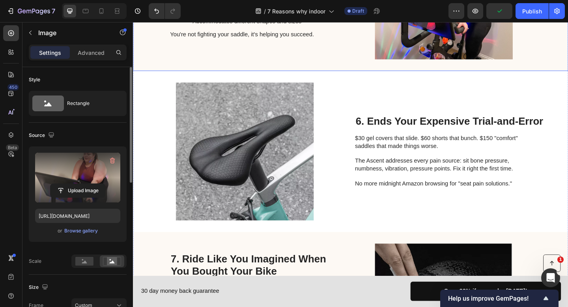
scroll to position [1467, 0]
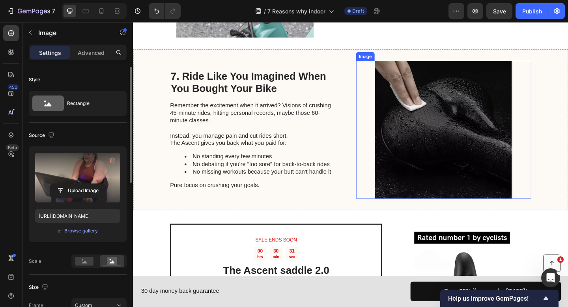
click at [456, 125] on img at bounding box center [471, 139] width 191 height 150
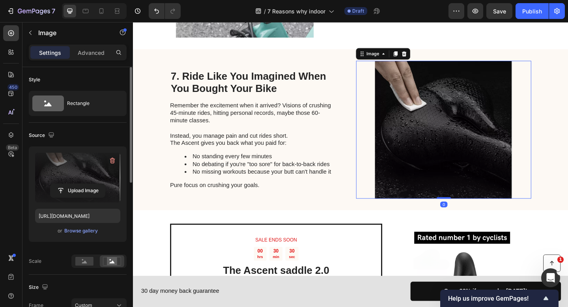
click at [90, 168] on label at bounding box center [77, 178] width 85 height 50
click at [90, 184] on input "file" at bounding box center [78, 190] width 54 height 13
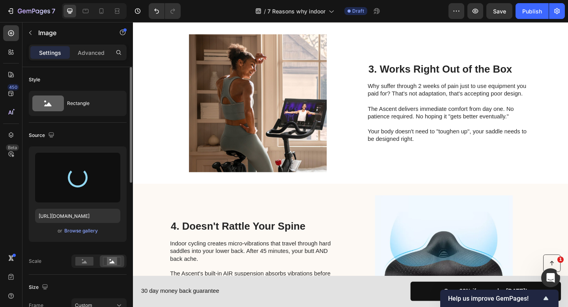
scroll to position [602, 0]
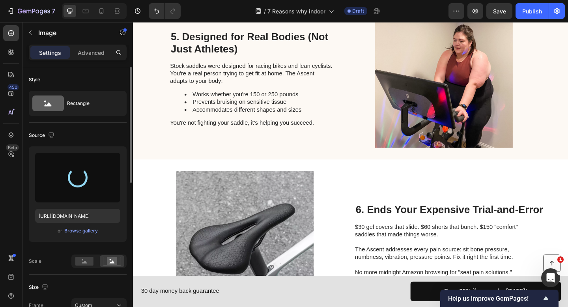
type input "https://cdn.shopify.com/s/files/1/0919/9901/1190/files/gempages_586355942270960…"
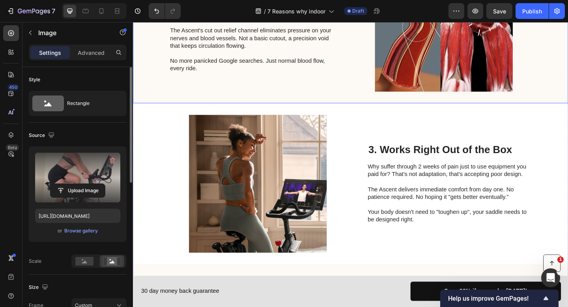
scroll to position [578, 0]
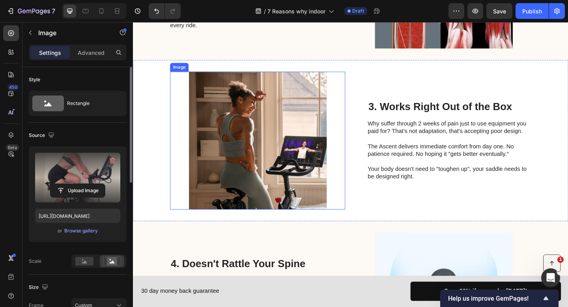
click at [296, 130] on img at bounding box center [268, 151] width 191 height 150
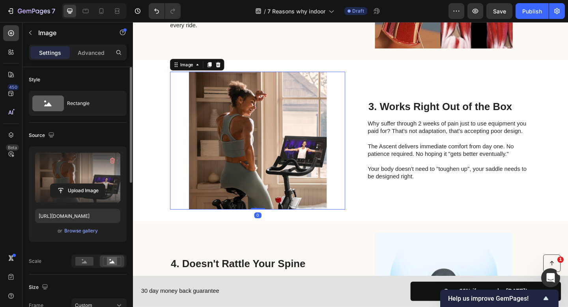
click at [99, 175] on label at bounding box center [77, 178] width 85 height 50
click at [99, 184] on input "file" at bounding box center [78, 190] width 54 height 13
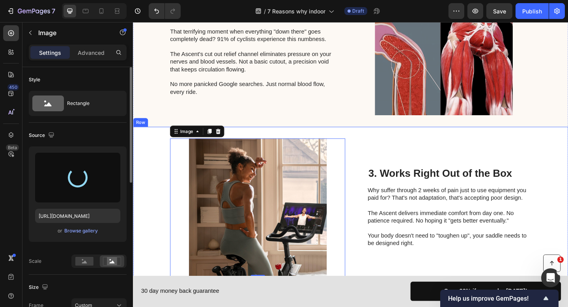
type input "https://cdn.shopify.com/s/files/1/0919/9901/1190/files/gempages_586355942270960…"
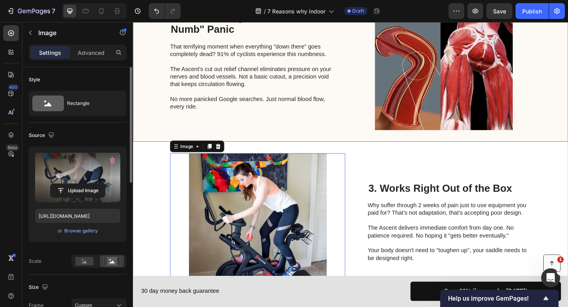
scroll to position [525, 0]
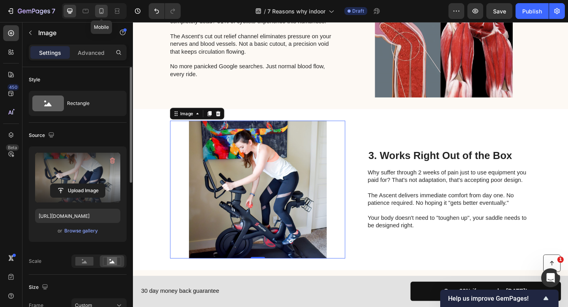
click at [105, 13] on icon at bounding box center [101, 11] width 8 height 8
type input "335"
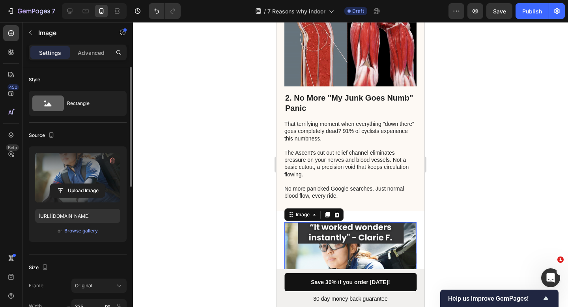
scroll to position [747, 0]
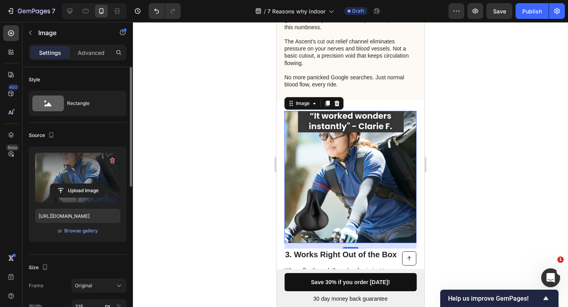
click at [338, 149] on img at bounding box center [350, 177] width 132 height 132
click at [71, 184] on input "file" at bounding box center [78, 190] width 54 height 13
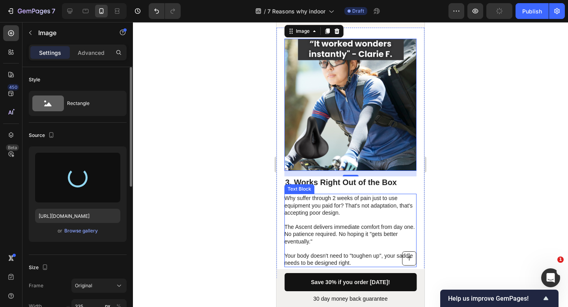
scroll to position [820, 0]
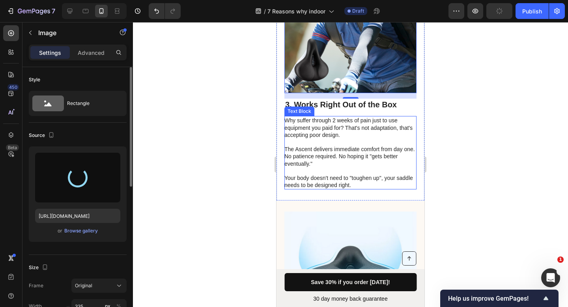
type input "https://cdn.shopify.com/s/files/1/0919/9901/1190/files/gempages_586355942270960…"
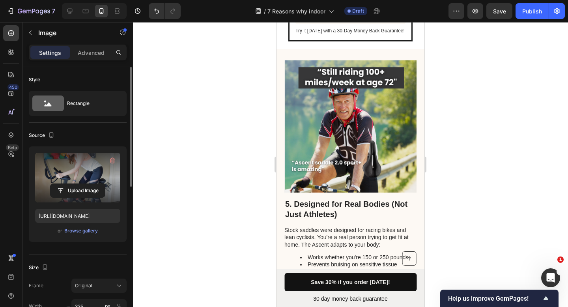
scroll to position [1543, 0]
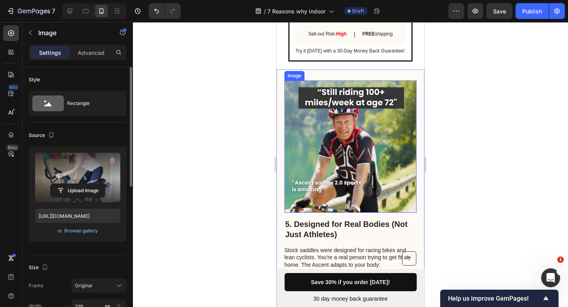
click at [350, 186] on img at bounding box center [350, 146] width 132 height 132
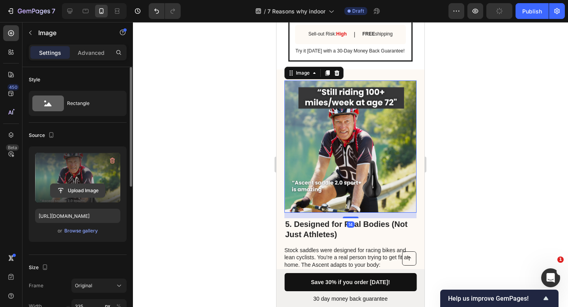
click at [78, 193] on input "file" at bounding box center [78, 190] width 54 height 13
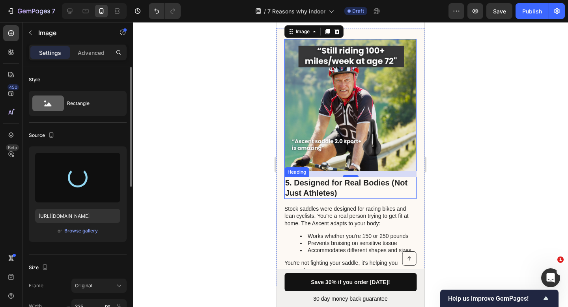
scroll to position [1587, 0]
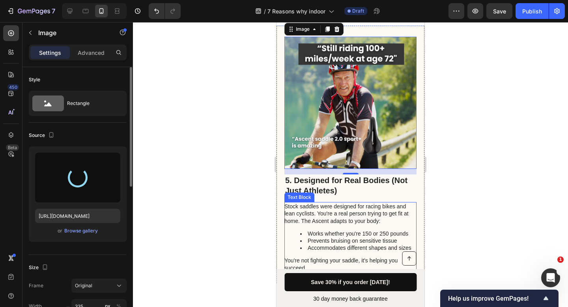
type input "https://cdn.shopify.com/s/files/1/0919/9901/1190/files/gempages_586355942270960…"
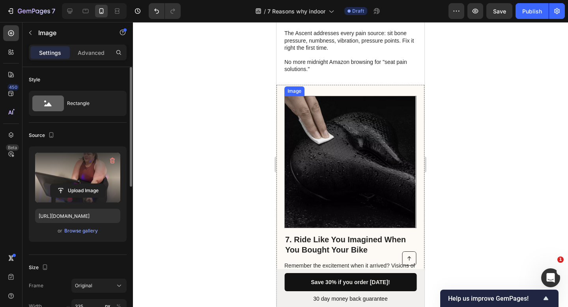
scroll to position [2047, 0]
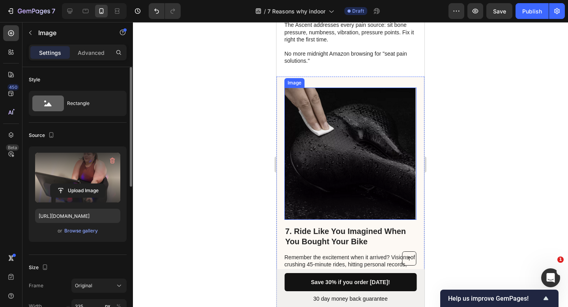
click at [362, 176] on img at bounding box center [350, 154] width 132 height 132
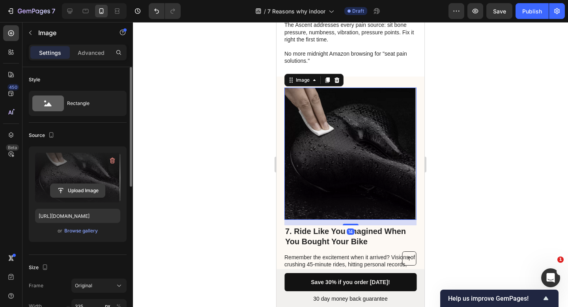
click at [93, 189] on input "file" at bounding box center [78, 190] width 54 height 13
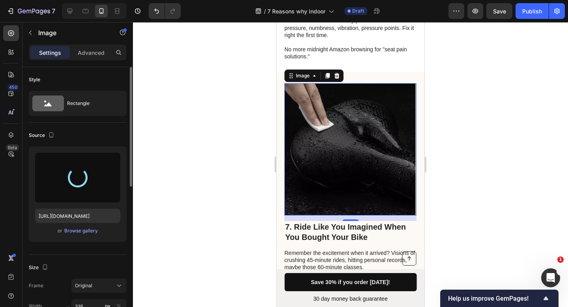
type input "https://cdn.shopify.com/s/files/1/0919/9901/1190/files/gempages_586355942270960…"
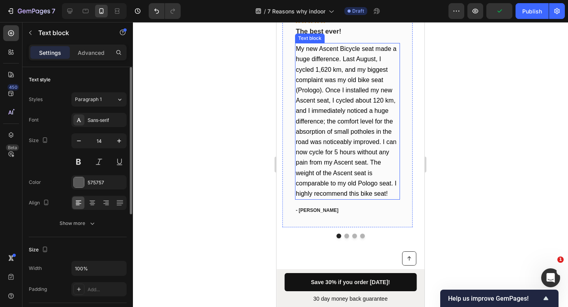
click at [352, 174] on p "My new Ascent Bicycle seat made a huge difference. Last August, I cycled 1,620 …" at bounding box center [347, 121] width 103 height 155
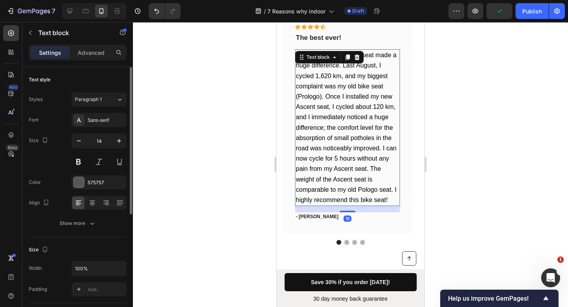
scroll to position [2771, 0]
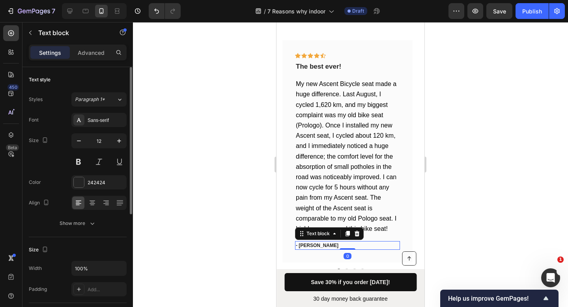
click at [317, 242] on p "- Florent J." at bounding box center [347, 245] width 103 height 7
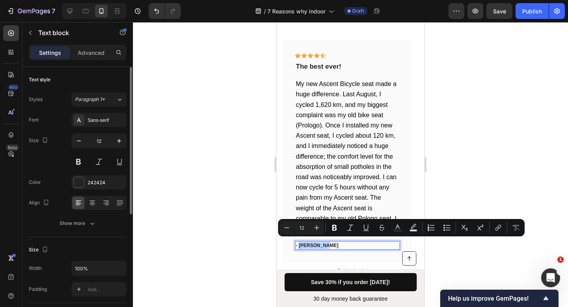
drag, startPoint x: 323, startPoint y: 242, endPoint x: 300, endPoint y: 243, distance: 23.3
click at [300, 243] on p "- Florent J." at bounding box center [347, 245] width 103 height 7
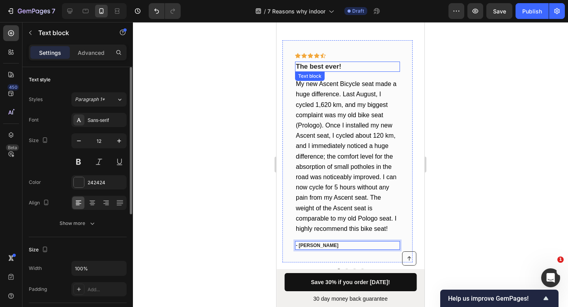
click at [344, 67] on p "The best ever!" at bounding box center [347, 66] width 103 height 9
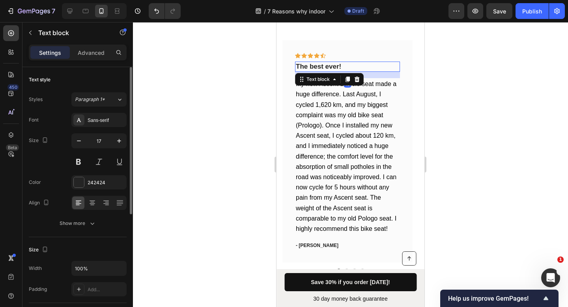
click at [344, 66] on p "The best ever!" at bounding box center [347, 66] width 103 height 9
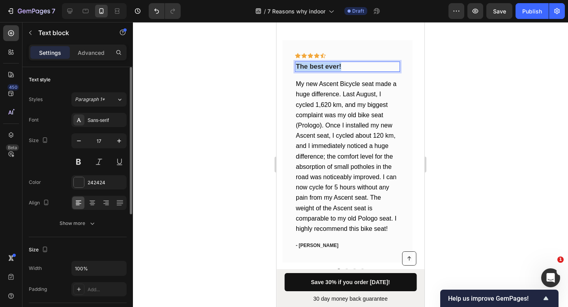
drag, startPoint x: 344, startPoint y: 66, endPoint x: 296, endPoint y: 67, distance: 48.5
click at [296, 67] on p "The best ever!" at bounding box center [347, 66] width 103 height 9
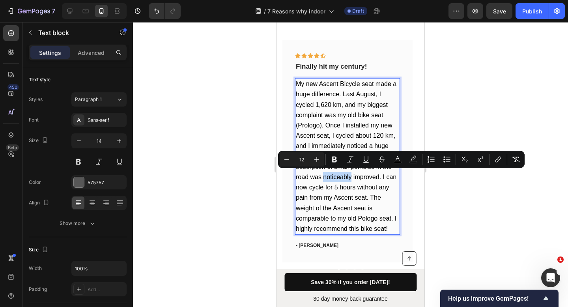
scroll to position [2771, 0]
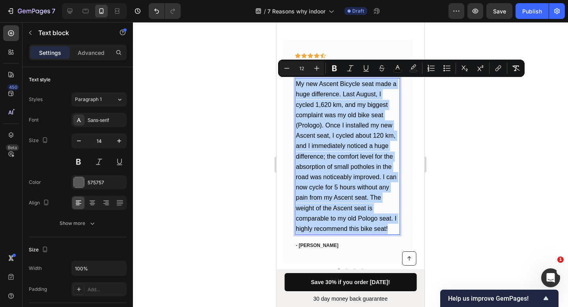
drag, startPoint x: 393, startPoint y: 226, endPoint x: 297, endPoint y: 86, distance: 169.6
click at [297, 86] on p "My new Ascent Bicycle seat made a huge difference. Last August, I cycled 1,620 …" at bounding box center [347, 156] width 103 height 155
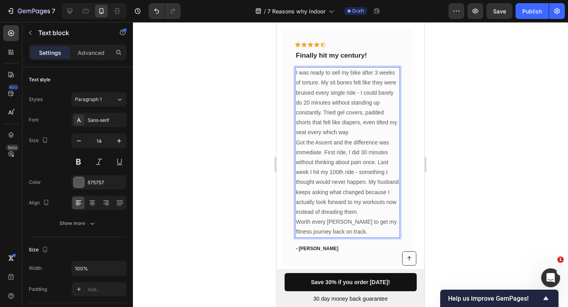
scroll to position [2794, 0]
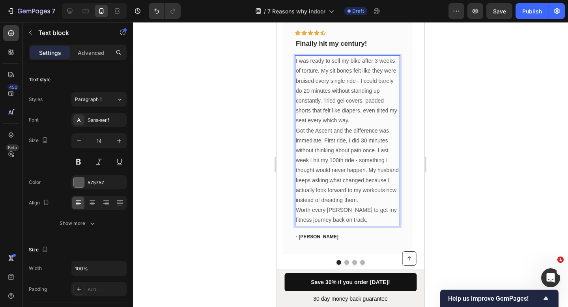
click at [376, 153] on p "Got the Ascent and the difference was immediate. First ride, I did 30 minutes w…" at bounding box center [347, 166] width 103 height 80
click at [400, 127] on div "I was ready to sell my bike after 3 weeks of torture. My sit bones felt like th…" at bounding box center [347, 140] width 105 height 170
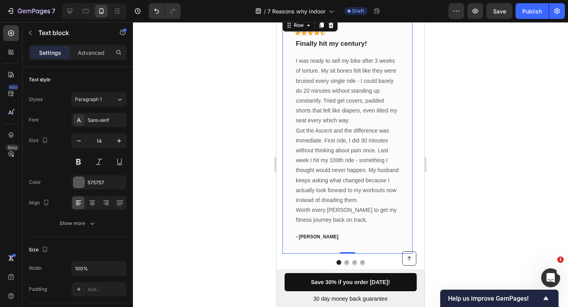
click at [409, 122] on div "Icon Icon Icon Icon Icon Row Finally hit my century! Text block I was ready to …" at bounding box center [348, 135] width 130 height 236
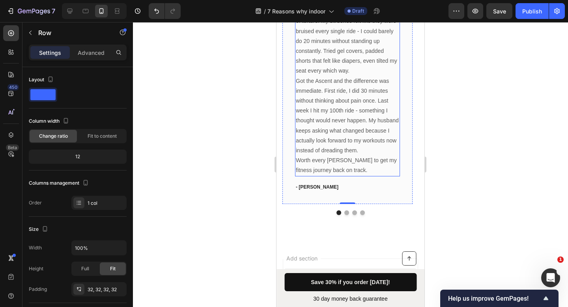
scroll to position [2845, 0]
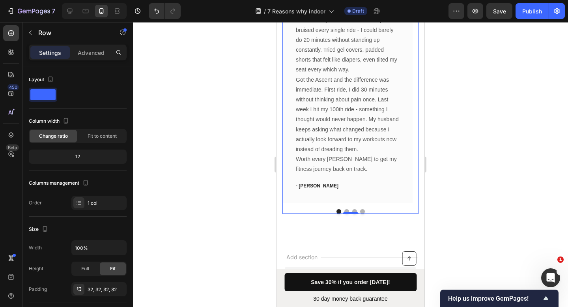
click at [344, 211] on div "Icon Icon Icon Icon Icon Row Finally hit my century! Text block I was ready to …" at bounding box center [351, 89] width 136 height 247
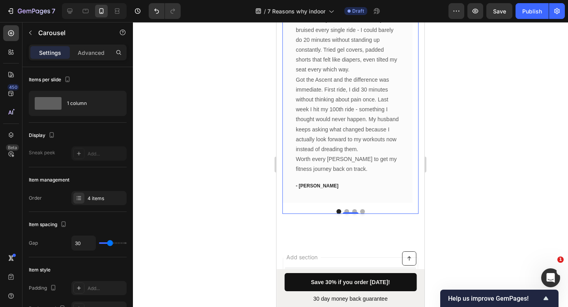
click at [344, 210] on button "Dot" at bounding box center [346, 211] width 5 height 5
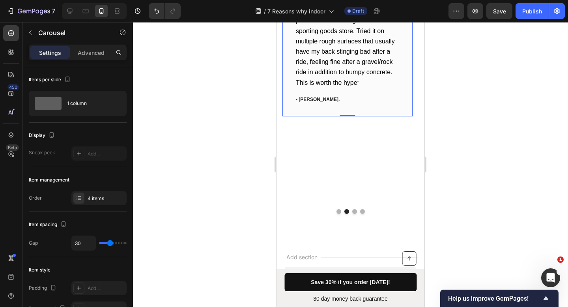
click at [340, 90] on div "Icon Icon Icon Icon Icon Row Huge improvement Text block " Huge improvement ove…" at bounding box center [347, 41] width 105 height 125
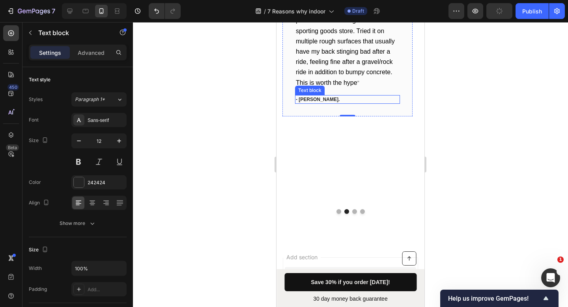
click at [320, 98] on p "- Chris." at bounding box center [347, 99] width 103 height 7
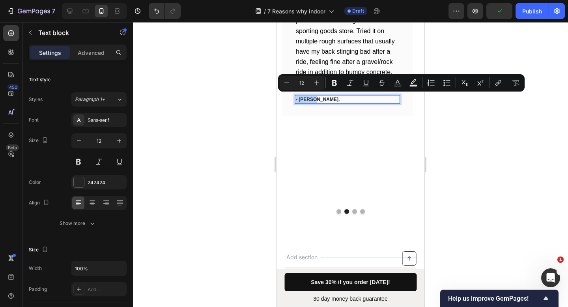
drag, startPoint x: 320, startPoint y: 98, endPoint x: 301, endPoint y: 97, distance: 18.6
click at [301, 97] on p "- Chris." at bounding box center [347, 99] width 103 height 7
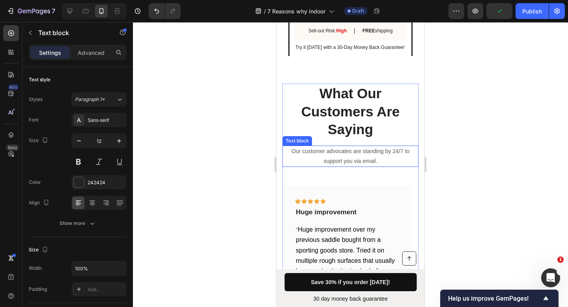
scroll to position [2690, 0]
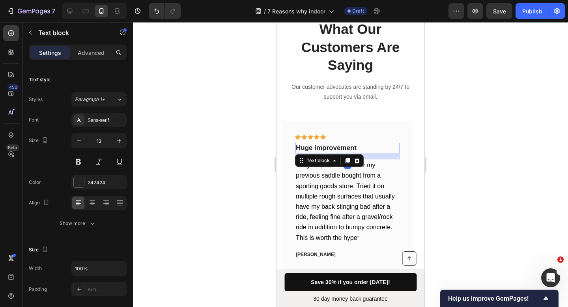
click at [350, 146] on p "Huge improvement" at bounding box center [347, 148] width 103 height 9
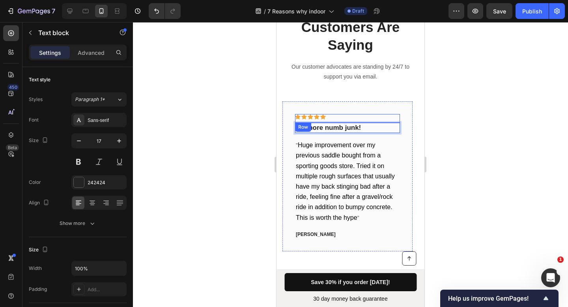
scroll to position [2749, 0]
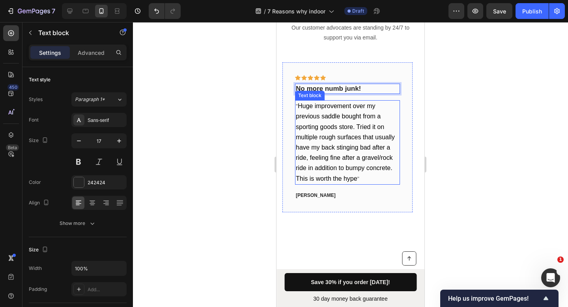
click at [355, 171] on p "" Huge improvement over my previous saddle bought from a sporting goods store. …" at bounding box center [347, 142] width 103 height 83
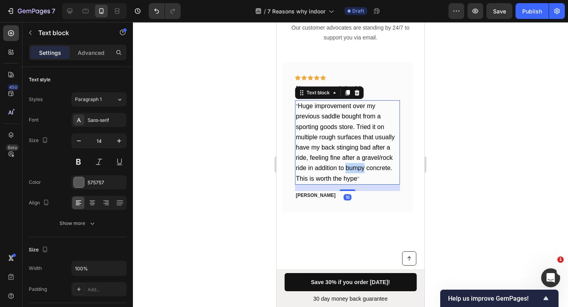
click at [355, 171] on p "" Huge improvement over my previous saddle bought from a sporting goods store. …" at bounding box center [347, 142] width 103 height 83
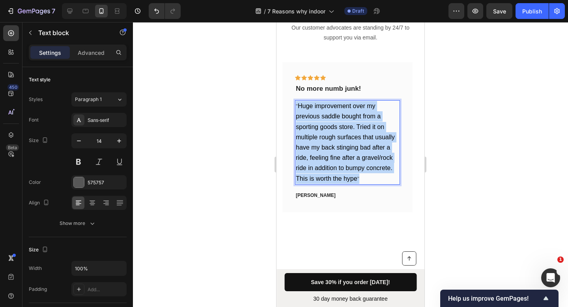
drag, startPoint x: 367, startPoint y: 176, endPoint x: 295, endPoint y: 105, distance: 101.0
click at [295, 105] on div "" Huge improvement over my previous saddle bought from a sporting goods store. …" at bounding box center [347, 142] width 105 height 84
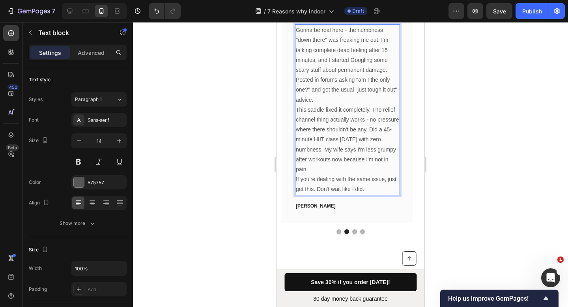
scroll to position [2859, 0]
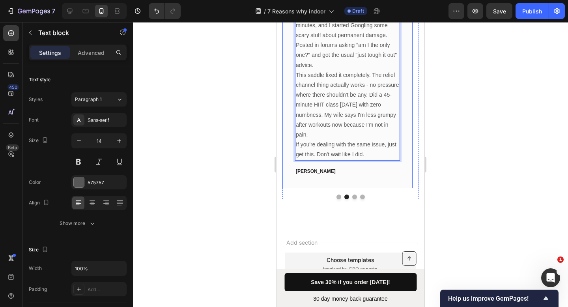
click at [406, 161] on div "Icon Icon Icon Icon Icon Row No more numb junk! Text block Gonna be real here -…" at bounding box center [348, 70] width 130 height 236
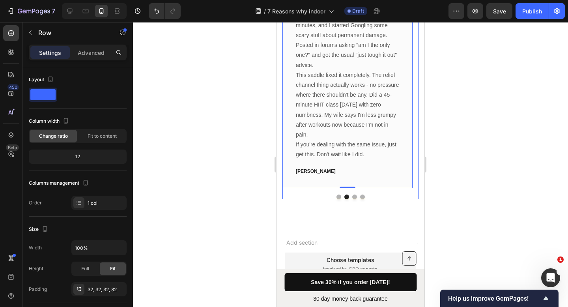
click at [350, 196] on div "Icon Icon Icon Icon Icon Row Finally hit my century! Text block I was ready to …" at bounding box center [351, 75] width 136 height 247
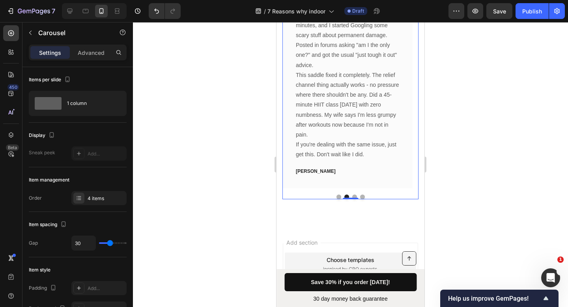
click at [353, 196] on button "Dot" at bounding box center [354, 197] width 5 height 5
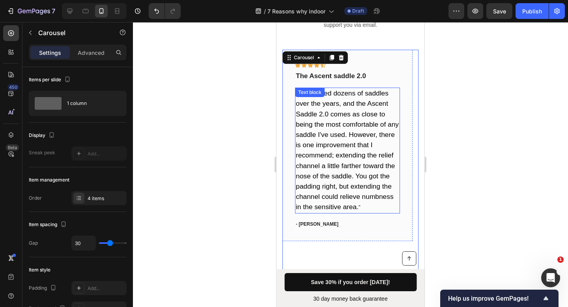
scroll to position [2798, 0]
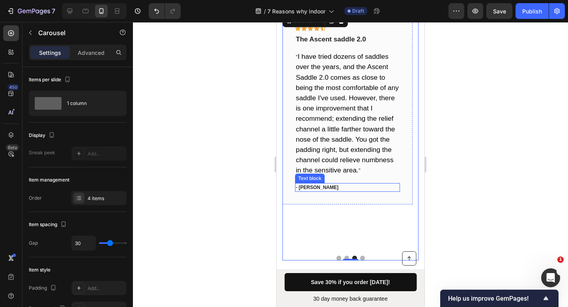
click at [320, 184] on p "- Joseph" at bounding box center [347, 187] width 103 height 7
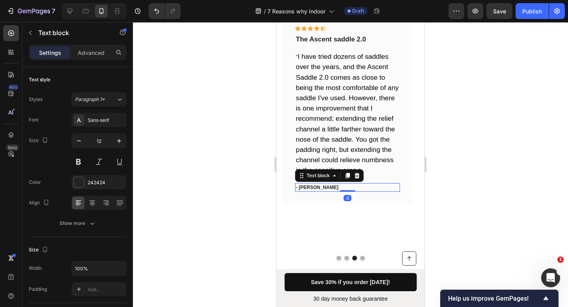
click at [320, 185] on p "- Joseph" at bounding box center [347, 187] width 103 height 7
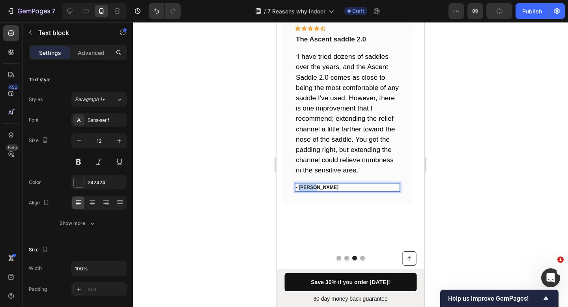
drag, startPoint x: 318, startPoint y: 187, endPoint x: 299, endPoint y: 186, distance: 19.3
click at [299, 186] on p "- Joseph" at bounding box center [347, 187] width 103 height 7
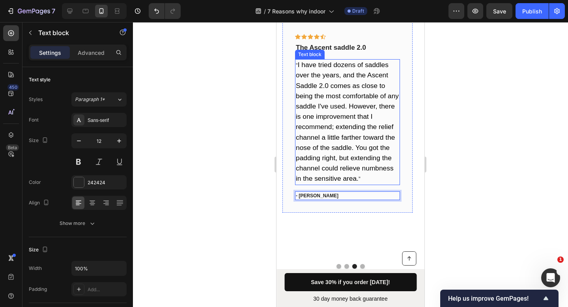
scroll to position [2789, 0]
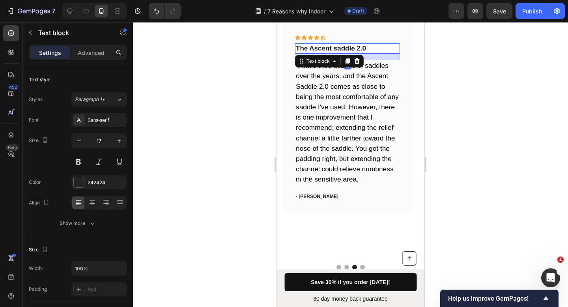
click at [363, 50] on p "The Ascent saddle 2.0" at bounding box center [347, 48] width 103 height 9
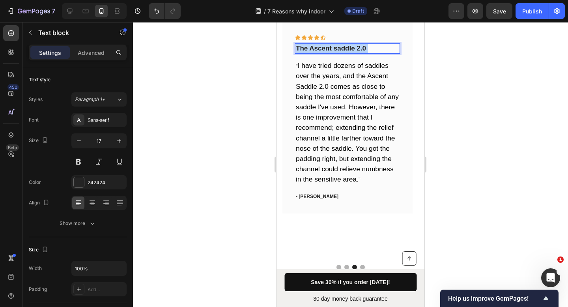
drag, startPoint x: 370, startPoint y: 48, endPoint x: 300, endPoint y: 47, distance: 70.2
click at [300, 47] on p "The Ascent saddle 2.0" at bounding box center [347, 48] width 103 height 9
drag, startPoint x: 297, startPoint y: 48, endPoint x: 372, endPoint y: 50, distance: 75.0
click at [372, 50] on p "The Ascent saddle 2.0" at bounding box center [347, 48] width 103 height 9
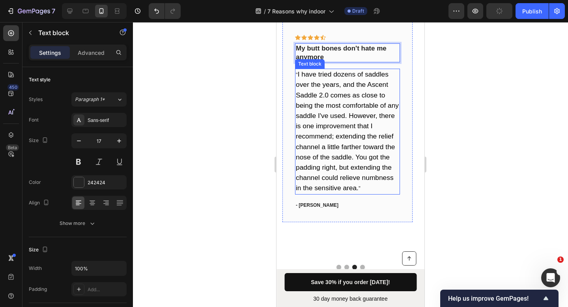
click at [367, 127] on span "I have tried dozens of saddles over the years, and the Ascent Saddle 2.0 comes …" at bounding box center [347, 131] width 103 height 122
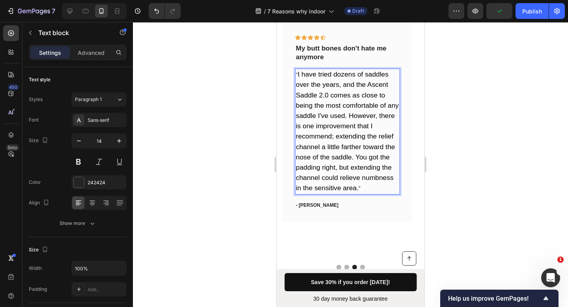
click at [363, 191] on p "“ I have tried dozens of saddles over the years, and the Ascent Saddle 2.0 come…" at bounding box center [347, 131] width 103 height 124
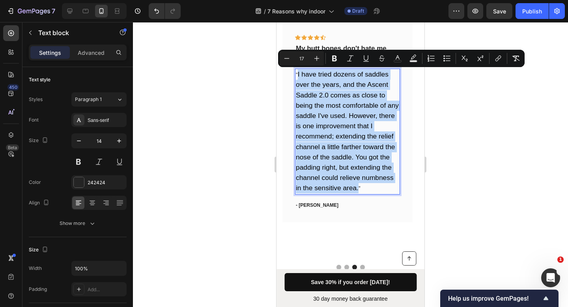
drag, startPoint x: 359, startPoint y: 187, endPoint x: 297, endPoint y: 77, distance: 127.0
click at [297, 77] on p "“ I have tried dozens of saddles over the years, and the Ascent Saddle 2.0 come…" at bounding box center [347, 131] width 103 height 124
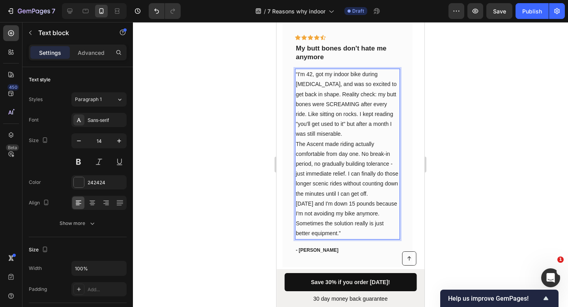
scroll to position [2851, 0]
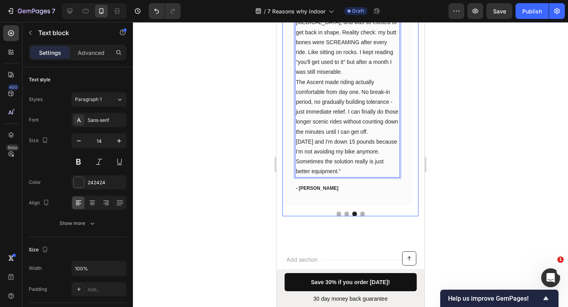
click at [360, 211] on button "Dot" at bounding box center [362, 213] width 5 height 5
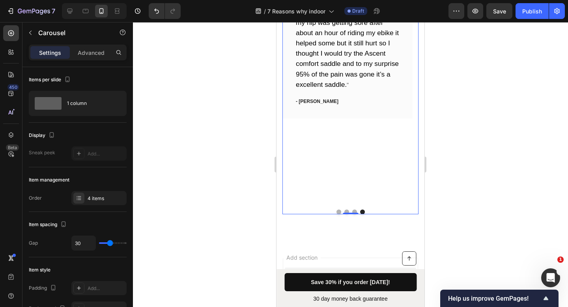
scroll to position [2818, 0]
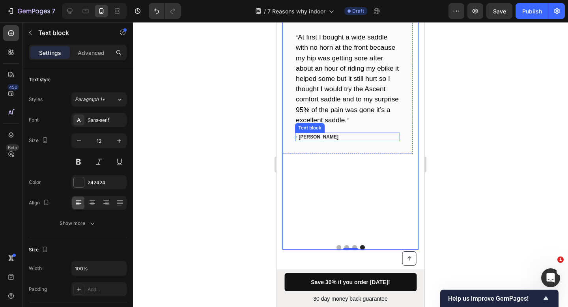
click at [318, 137] on p "- Terry" at bounding box center [347, 136] width 103 height 7
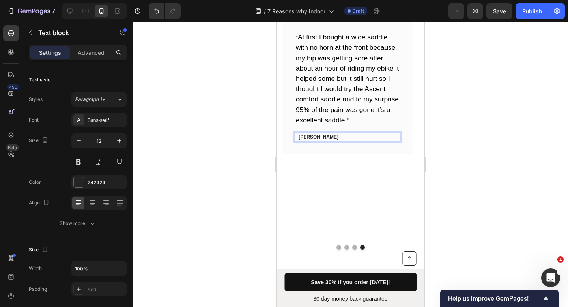
click at [318, 137] on p "- Terry" at bounding box center [347, 136] width 103 height 7
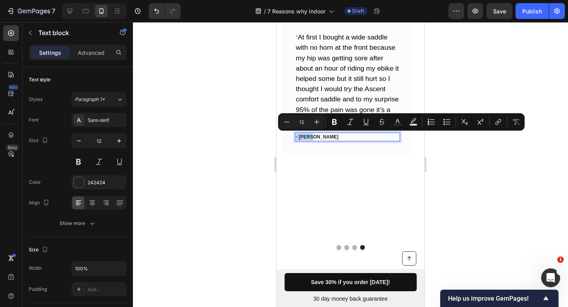
drag, startPoint x: 318, startPoint y: 137, endPoint x: 302, endPoint y: 136, distance: 16.2
click at [301, 135] on p "- Terry" at bounding box center [347, 136] width 103 height 7
click at [302, 136] on p "- Terry" at bounding box center [347, 136] width 103 height 7
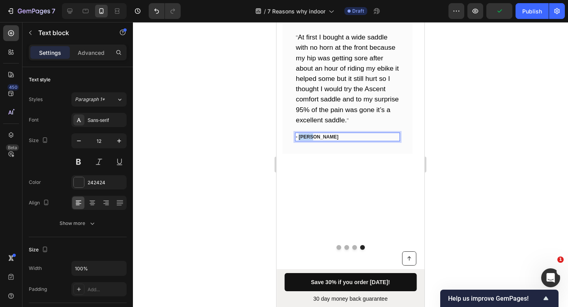
drag, startPoint x: 311, startPoint y: 137, endPoint x: 299, endPoint y: 137, distance: 11.0
click at [299, 137] on p "- Terry" at bounding box center [347, 136] width 103 height 7
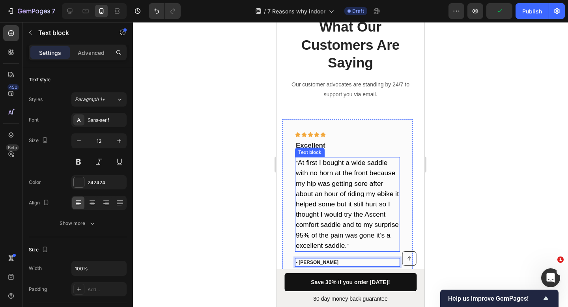
scroll to position [2699, 0]
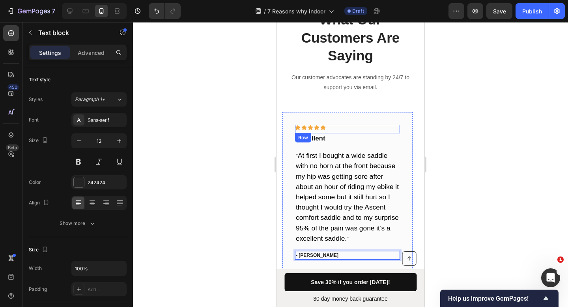
click at [338, 139] on p "Excellent" at bounding box center [347, 138] width 103 height 9
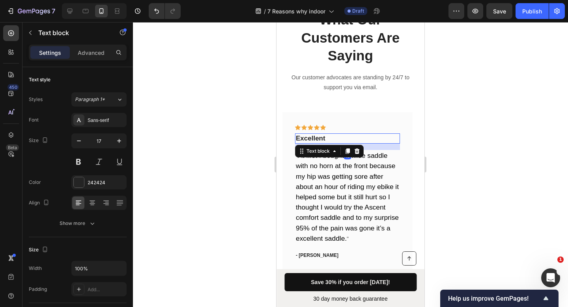
click at [338, 139] on p "Excellent" at bounding box center [347, 138] width 103 height 9
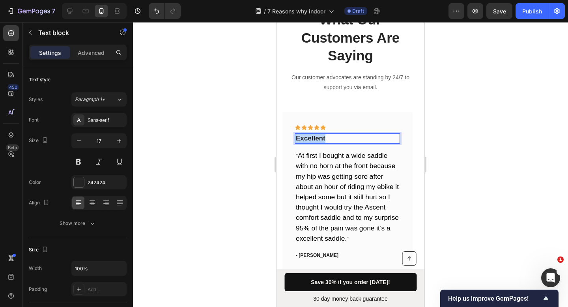
click at [338, 139] on p "Excellent" at bounding box center [347, 138] width 103 height 9
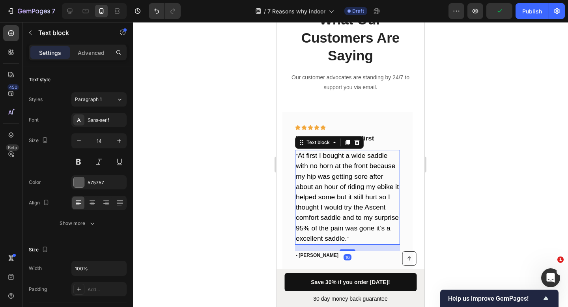
click at [346, 158] on span "At first I bought a wide saddle with no horn at the front because my hip was ge…" at bounding box center [347, 197] width 103 height 91
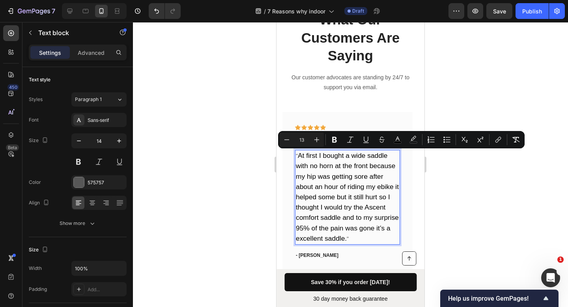
click at [348, 232] on p "" At first I bought a wide saddle with no horn at the front because my hip was …" at bounding box center [347, 197] width 103 height 93
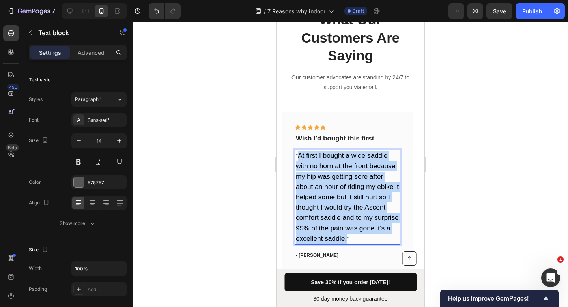
drag, startPoint x: 347, startPoint y: 240, endPoint x: 299, endPoint y: 158, distance: 95.1
click at [299, 158] on p "" At first I bought a wide saddle with no horn at the front because my hip was …" at bounding box center [347, 197] width 103 height 93
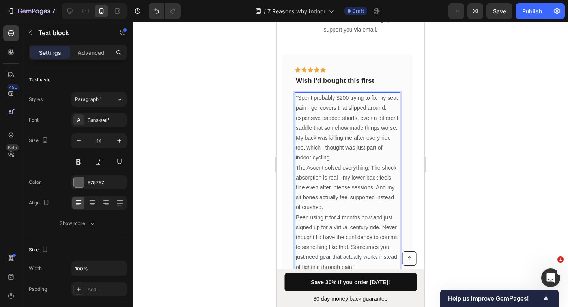
scroll to position [2938, 0]
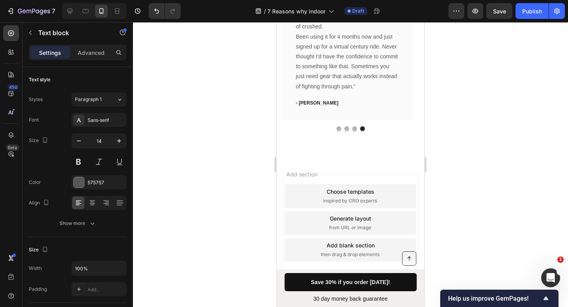
click at [366, 165] on div "Add section Choose templates inspired by CRO experts Generate layout from URL o…" at bounding box center [351, 225] width 148 height 132
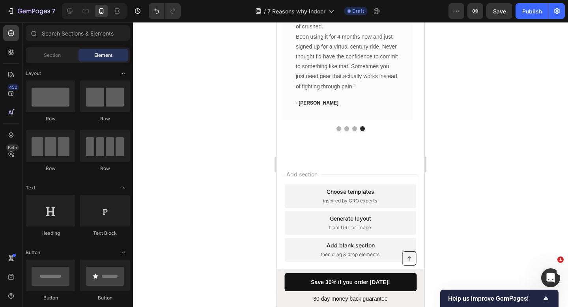
click at [356, 195] on div "Choose templates" at bounding box center [351, 191] width 48 height 8
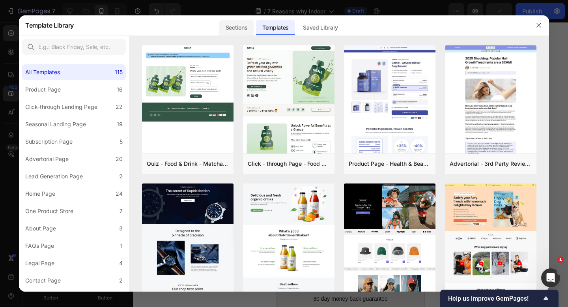
click at [240, 24] on div "Sections" at bounding box center [236, 28] width 34 height 16
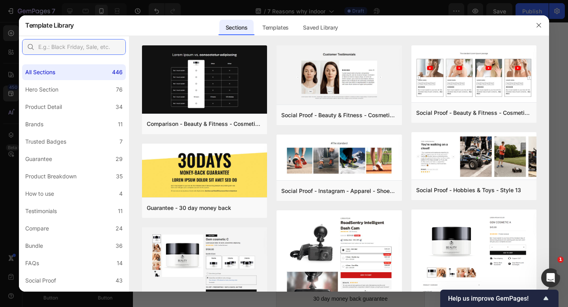
click at [93, 47] on input "text" at bounding box center [74, 47] width 104 height 16
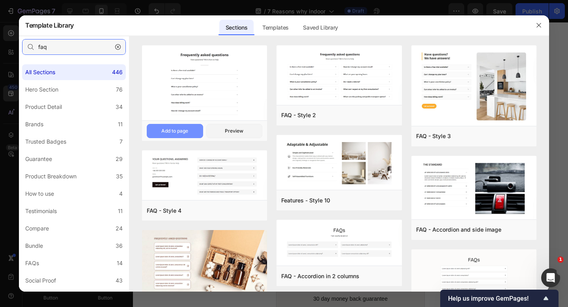
type input "faq"
click at [185, 130] on div "Add to page" at bounding box center [174, 130] width 27 height 7
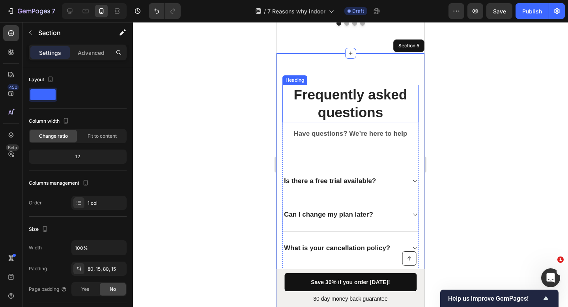
scroll to position [3039, 0]
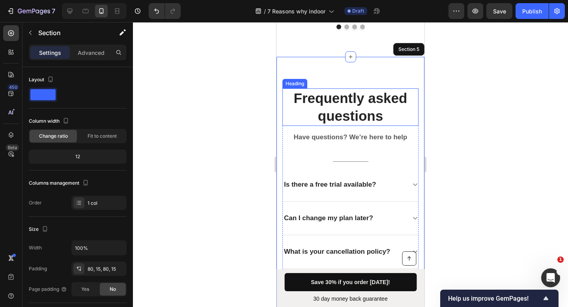
click at [352, 122] on p "Frequently asked questions" at bounding box center [350, 107] width 135 height 36
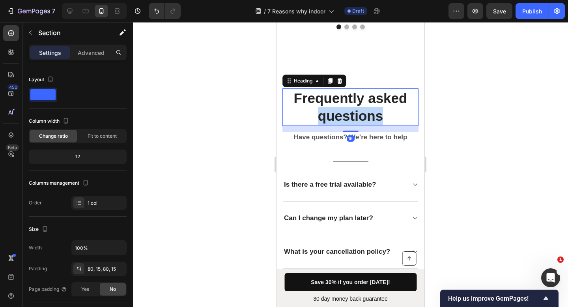
click at [352, 122] on p "Frequently asked questions" at bounding box center [350, 107] width 135 height 36
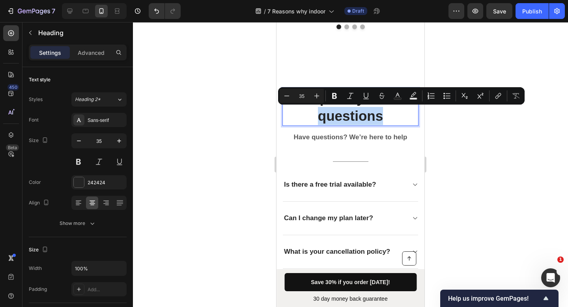
click at [376, 117] on p "Frequently asked questions" at bounding box center [350, 107] width 135 height 36
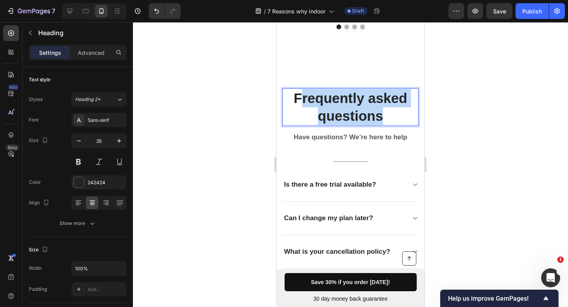
drag, startPoint x: 356, startPoint y: 118, endPoint x: 300, endPoint y: 101, distance: 58.2
click at [300, 101] on p "Frequently asked questions" at bounding box center [350, 107] width 135 height 36
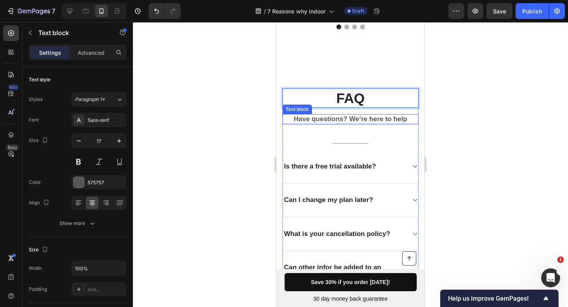
click at [357, 118] on p "Have questions? We’re here to help" at bounding box center [350, 119] width 135 height 9
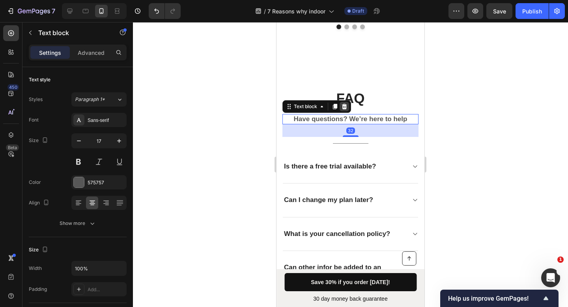
click at [347, 105] on icon at bounding box center [344, 106] width 6 height 6
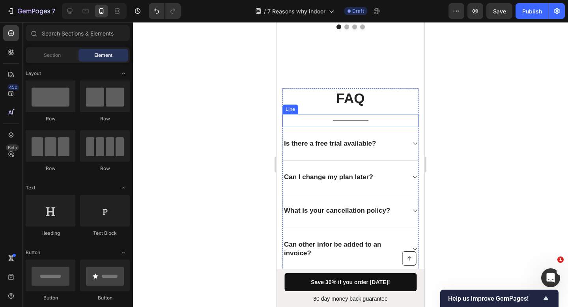
click at [355, 119] on div "Title Line" at bounding box center [351, 120] width 136 height 13
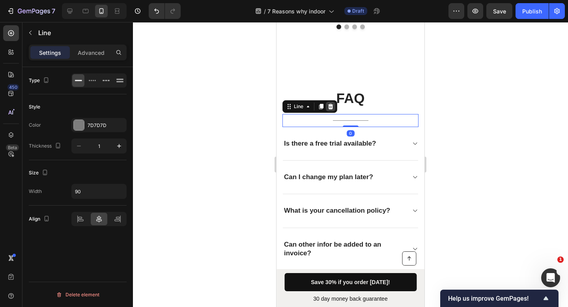
click at [332, 105] on icon at bounding box center [330, 107] width 5 height 6
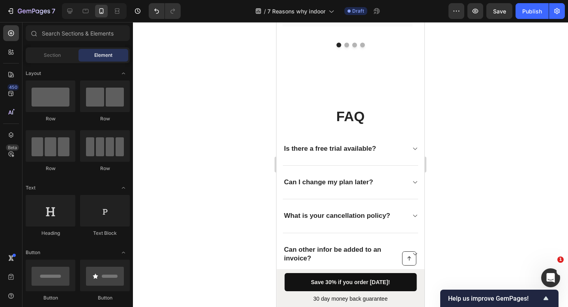
scroll to position [3021, 0]
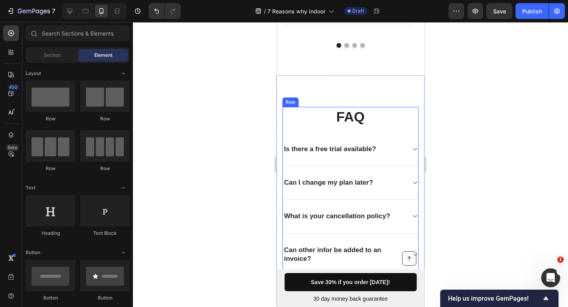
click at [363, 118] on h2 "FAQ" at bounding box center [351, 117] width 136 height 20
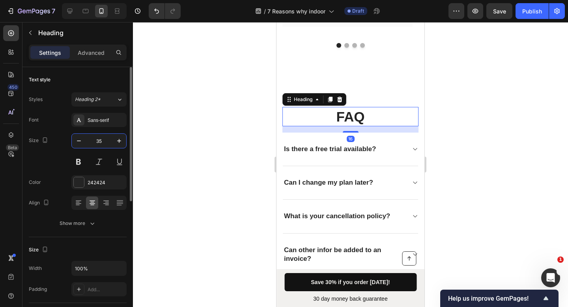
drag, startPoint x: 105, startPoint y: 139, endPoint x: 94, endPoint y: 140, distance: 10.7
click at [94, 140] on input "35" at bounding box center [99, 141] width 26 height 14
click at [99, 140] on input "35" at bounding box center [99, 141] width 26 height 14
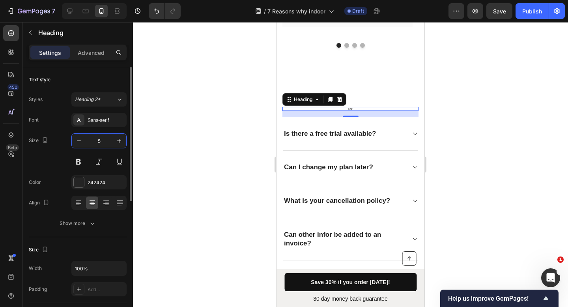
type input "25"
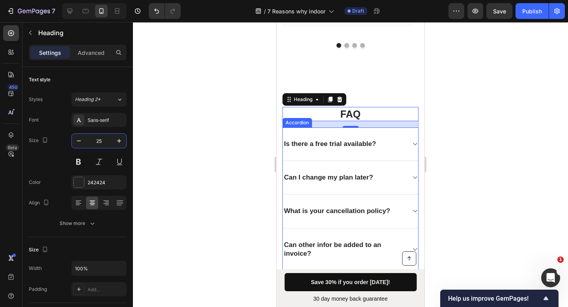
click at [303, 147] on div "Is there a free trial available?" at bounding box center [330, 143] width 94 height 11
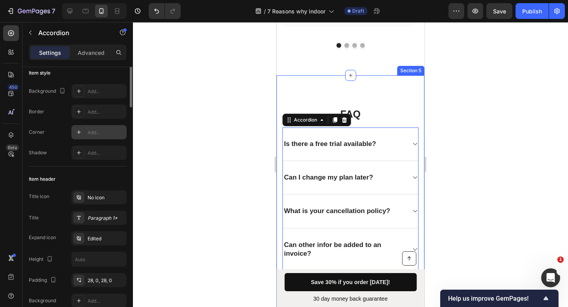
scroll to position [0, 0]
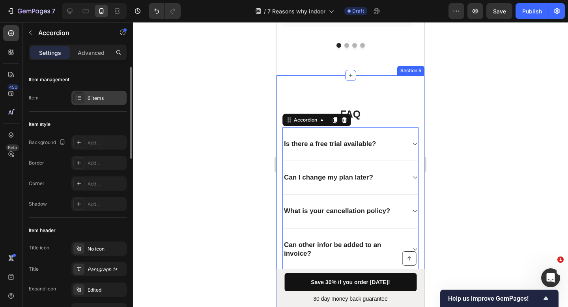
click at [97, 100] on div "6 items" at bounding box center [106, 98] width 37 height 7
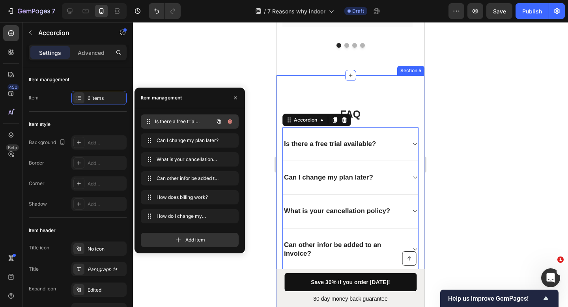
click at [180, 120] on span "Is there a free trial available?" at bounding box center [184, 121] width 58 height 7
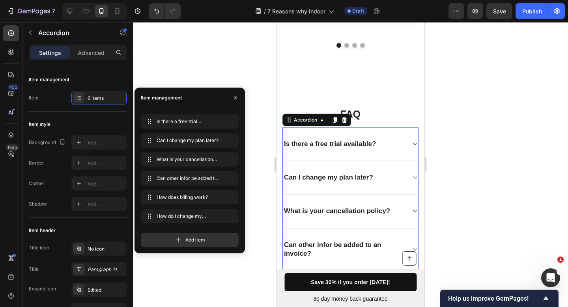
click at [355, 152] on div "Is there a free trial available?" at bounding box center [350, 144] width 135 height 34
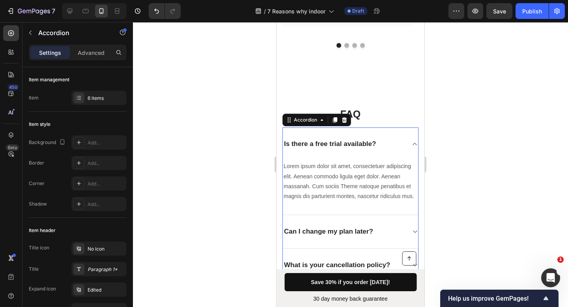
click at [352, 144] on div "Is there a free trial available?" at bounding box center [330, 143] width 94 height 11
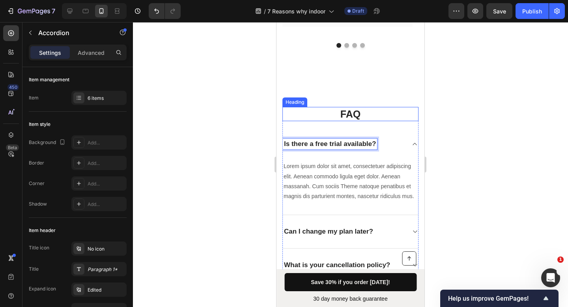
click at [354, 118] on h2 "FAQ" at bounding box center [351, 114] width 136 height 15
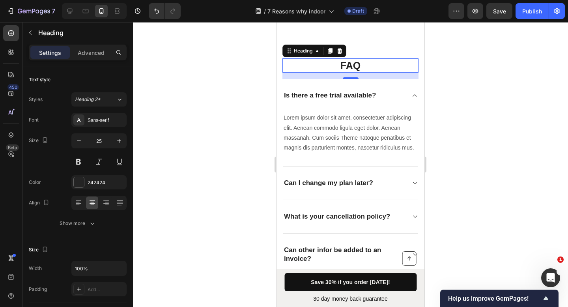
scroll to position [3077, 0]
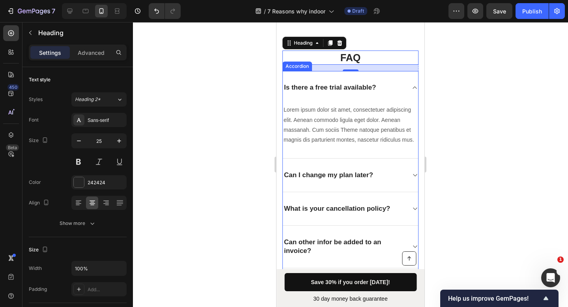
click at [348, 87] on p "Is there a free trial available?" at bounding box center [330, 87] width 92 height 9
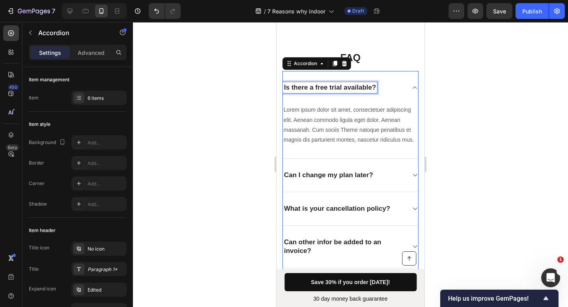
click at [349, 87] on p "Is there a free trial available?" at bounding box center [330, 87] width 92 height 9
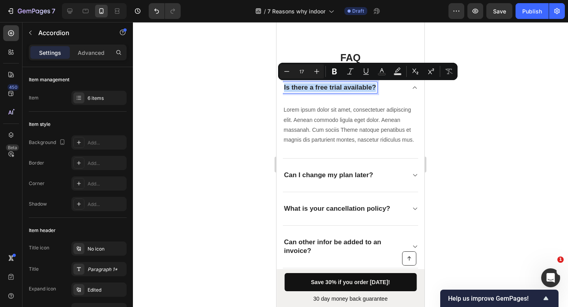
click at [349, 87] on p "Is there a free trial available?" at bounding box center [330, 87] width 92 height 9
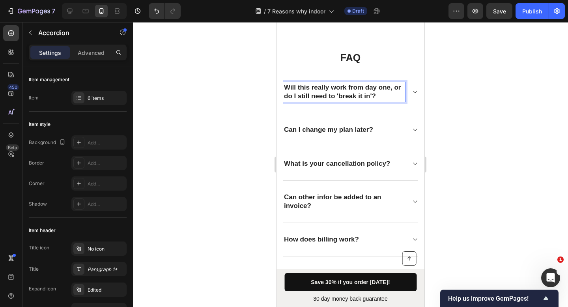
click at [412, 94] on icon at bounding box center [415, 92] width 6 height 6
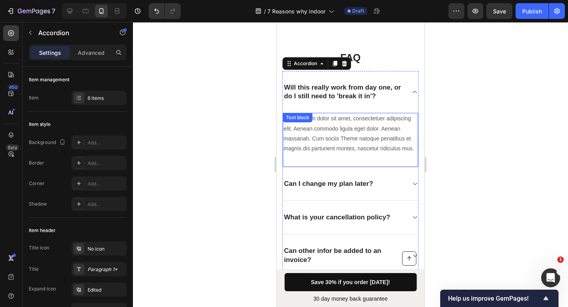
click at [343, 153] on p "Lorem ipsum dolor sit amet, consectetuer adipiscing elit. Aenean commodo ligula…" at bounding box center [351, 134] width 134 height 40
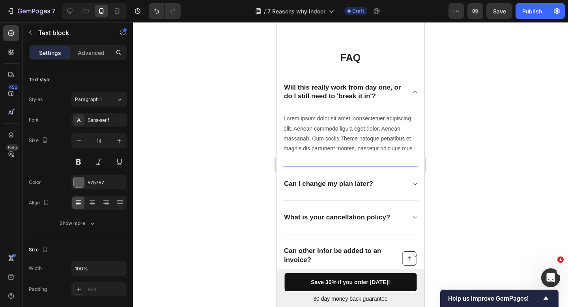
click at [317, 153] on p "Lorem ipsum dolor sit amet, consectetuer adipiscing elit. Aenean commodo ligula…" at bounding box center [351, 134] width 134 height 40
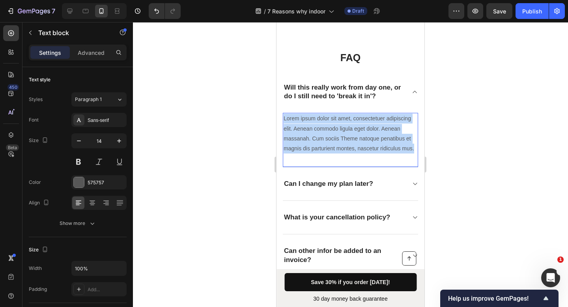
drag, startPoint x: 312, startPoint y: 158, endPoint x: 283, endPoint y: 120, distance: 47.8
click at [283, 120] on div "Lorem ipsum dolor sit amet, consectetuer adipiscing elit. Aenean commodo ligula…" at bounding box center [350, 133] width 135 height 41
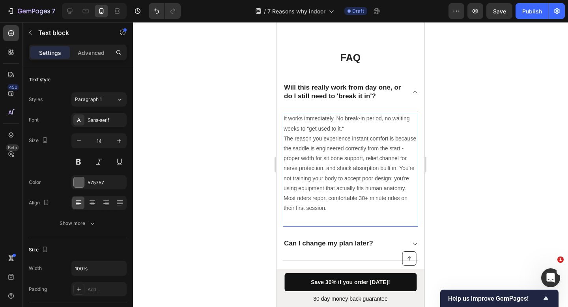
click at [449, 124] on div at bounding box center [350, 164] width 435 height 285
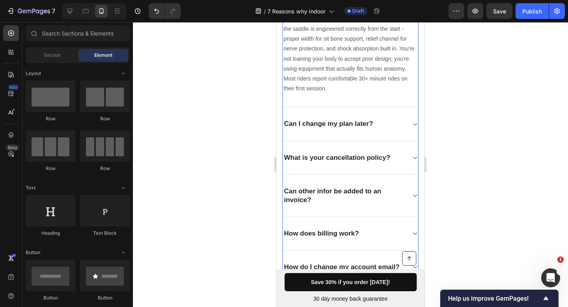
click at [389, 129] on div "Can I change my plan later?" at bounding box center [344, 123] width 123 height 11
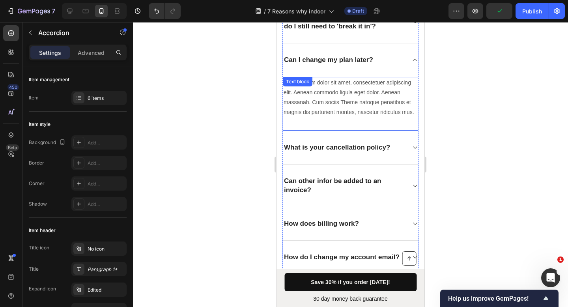
scroll to position [3133, 0]
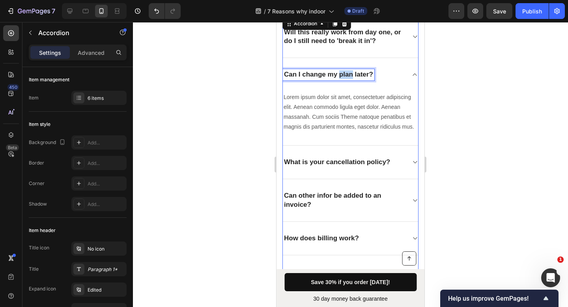
click at [350, 77] on p "Can I change my plan later?" at bounding box center [328, 74] width 89 height 9
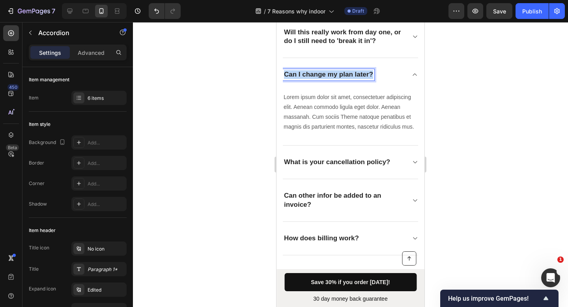
click at [350, 77] on p "Can I change my plan later?" at bounding box center [328, 74] width 89 height 9
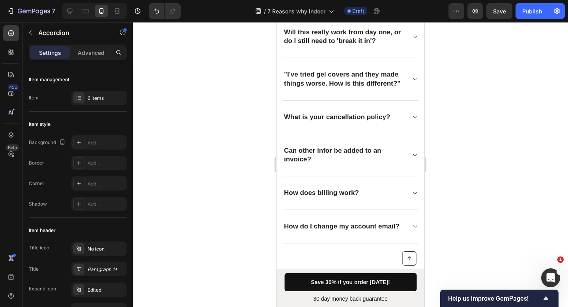
click at [412, 82] on icon at bounding box center [415, 79] width 6 height 6
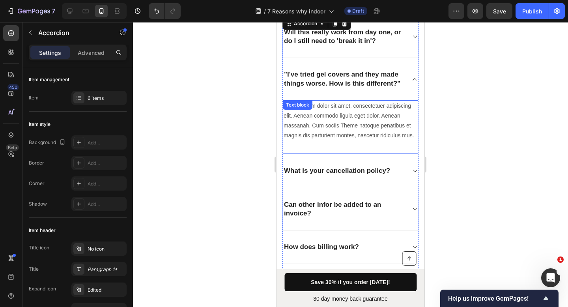
click at [327, 134] on p "Lorem ipsum dolor sit amet, consectetuer adipiscing elit. Aenean commodo ligula…" at bounding box center [351, 121] width 134 height 40
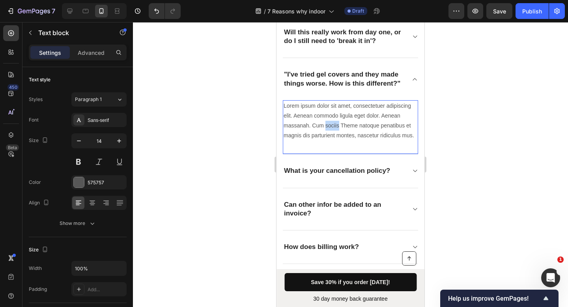
click at [327, 134] on p "Lorem ipsum dolor sit amet, consectetuer adipiscing elit. Aenean commodo ligula…" at bounding box center [351, 121] width 134 height 40
click at [323, 141] on p "Lorem ipsum dolor sit amet, consectetuer adipiscing elit. Aenean commodo ligula…" at bounding box center [351, 121] width 134 height 40
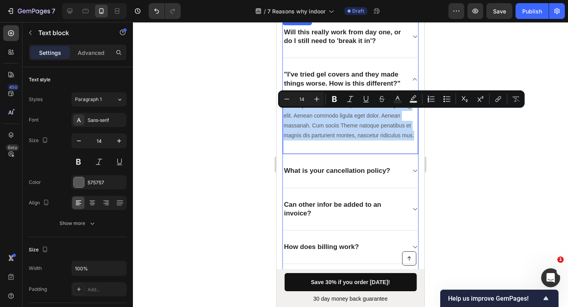
drag, startPoint x: 314, startPoint y: 156, endPoint x: 282, endPoint y: 113, distance: 53.3
click at [283, 113] on div "Will this really work from day one, or do I still need to 'break it in'? "I've …" at bounding box center [351, 157] width 136 height 282
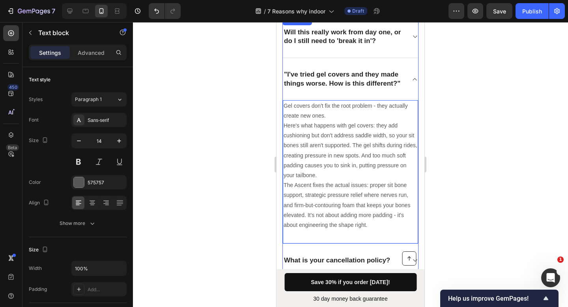
click at [286, 76] on p ""I've tried gel covers and they made things worse. How is this different?"" at bounding box center [344, 78] width 120 height 17
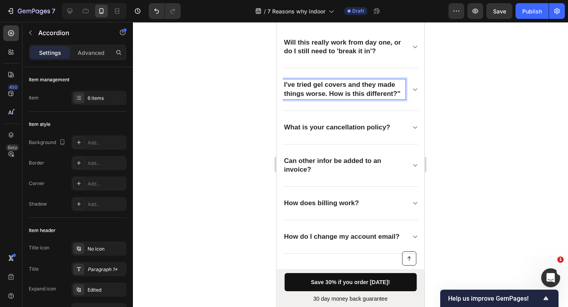
scroll to position [3103, 0]
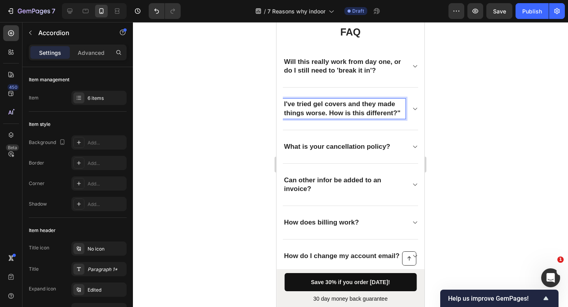
click at [331, 117] on p "I've tried gel covers and they made things worse. How is this different?"" at bounding box center [344, 108] width 120 height 17
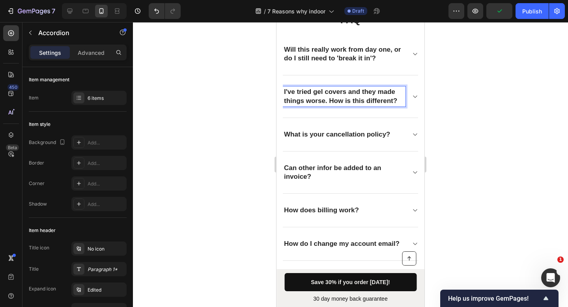
click at [351, 132] on p "What is your cancellation policy?" at bounding box center [337, 134] width 106 height 9
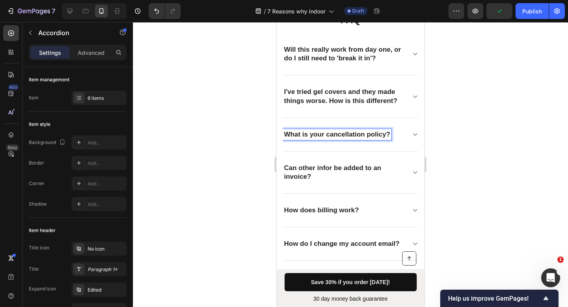
click at [402, 131] on div "What is your cancellation policy?" at bounding box center [350, 135] width 135 height 34
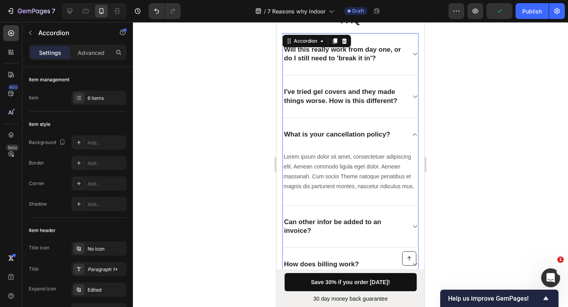
click at [330, 133] on p "What is your cancellation policy?" at bounding box center [337, 134] width 106 height 9
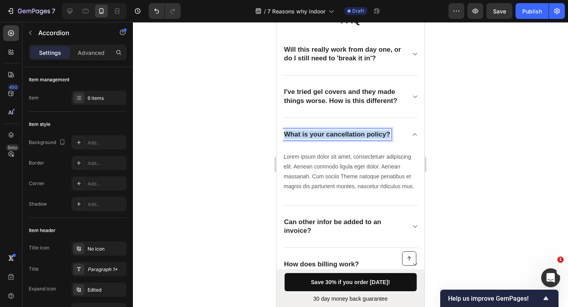
click at [330, 133] on p "What is your cancellation policy?" at bounding box center [337, 134] width 106 height 9
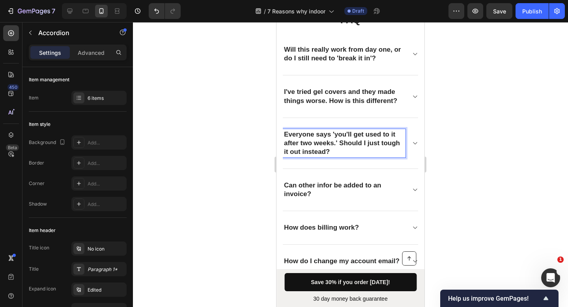
click at [412, 142] on icon at bounding box center [415, 143] width 6 height 6
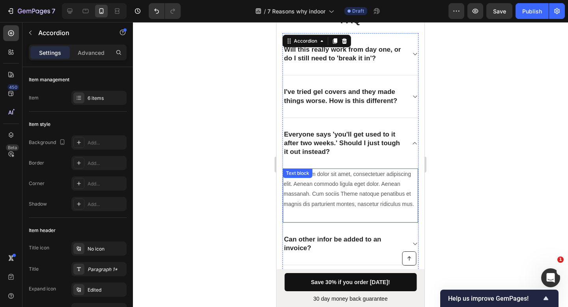
click at [341, 208] on p "Lorem ipsum dolor sit amet, consectetuer adipiscing elit. Aenean commodo ligula…" at bounding box center [351, 189] width 134 height 40
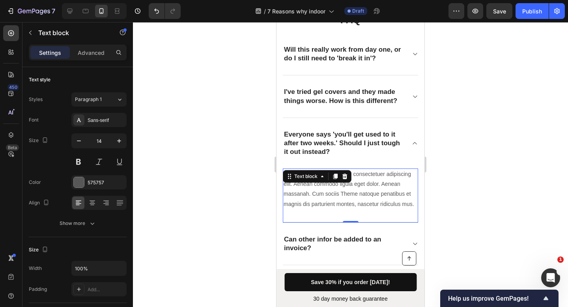
click at [341, 208] on p "Lorem ipsum dolor sit amet, consectetuer adipiscing elit. Aenean commodo ligula…" at bounding box center [351, 189] width 134 height 40
click at [331, 209] on p "Lorem ipsum dolor sit amet, consectetuer adipiscing elit. Aenean commodo ligula…" at bounding box center [351, 189] width 134 height 40
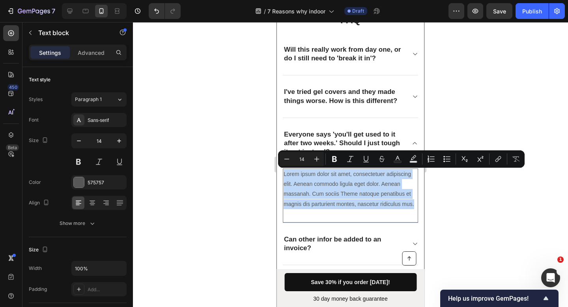
drag, startPoint x: 306, startPoint y: 213, endPoint x: 282, endPoint y: 174, distance: 45.9
click at [282, 174] on div "FAQ Heading Will this really work from day one, or do I still need to 'break it…" at bounding box center [351, 172] width 148 height 383
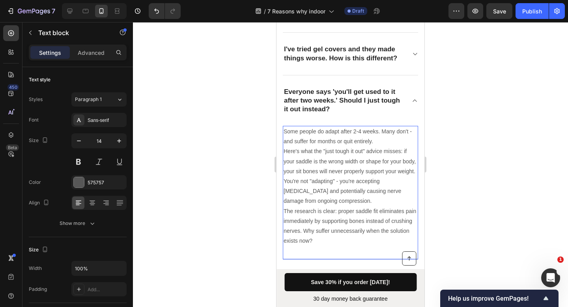
scroll to position [3159, 0]
click at [383, 141] on p "Some people do adapt after 2-4 weeks. Many don't - and suffer for months or qui…" at bounding box center [351, 135] width 134 height 20
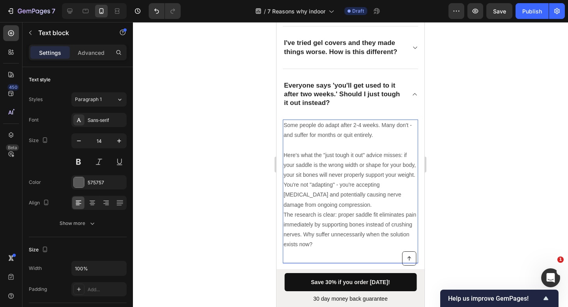
scroll to position [3172, 0]
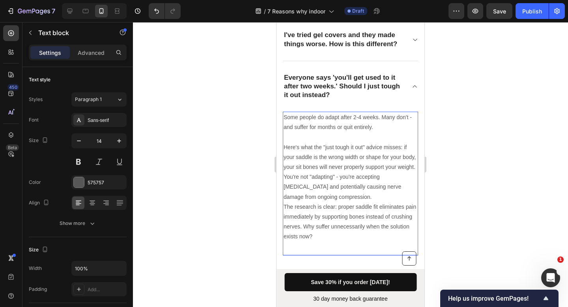
click at [372, 197] on p "Here's what the "just tough it out" advice misses: if your saddle is the wrong …" at bounding box center [351, 172] width 134 height 60
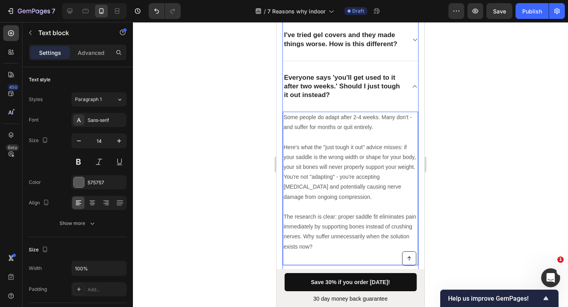
click at [412, 85] on icon at bounding box center [415, 86] width 6 height 6
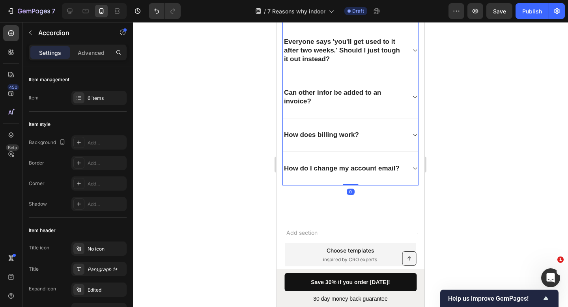
scroll to position [3216, 0]
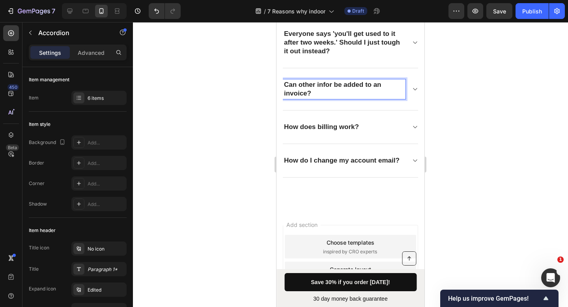
click at [404, 92] on div "Can other infor be added to an invoice?" at bounding box center [350, 89] width 135 height 42
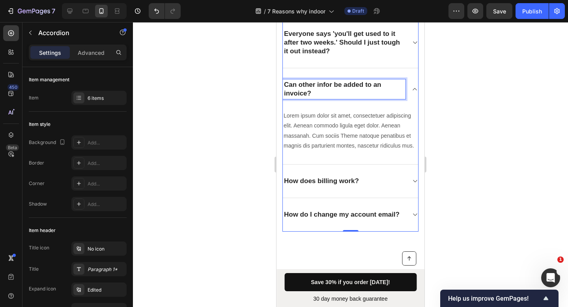
click at [336, 95] on p "Can other infor be added to an invoice?" at bounding box center [344, 88] width 120 height 17
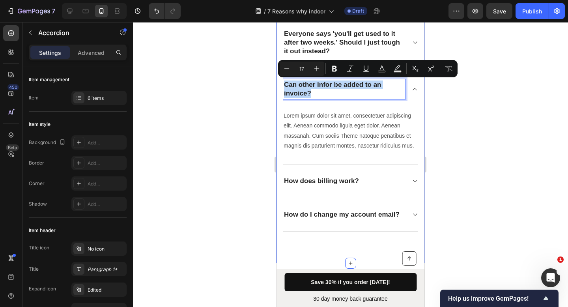
drag, startPoint x: 328, startPoint y: 94, endPoint x: 280, endPoint y: 83, distance: 49.9
click at [280, 83] on div "FAQ Heading Will this really work from day one, or do I still need to 'break it…" at bounding box center [351, 71] width 148 height 383
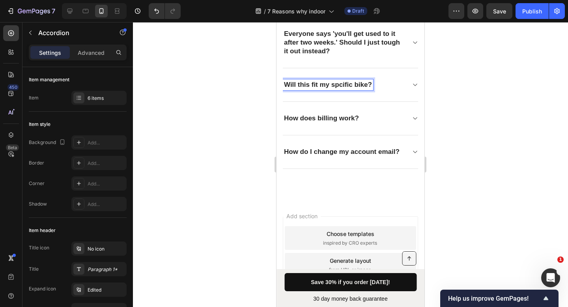
click at [399, 86] on div "Will this fit my spcific bike?" at bounding box center [344, 84] width 123 height 11
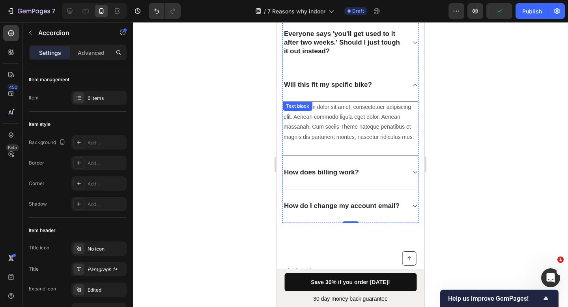
click at [331, 142] on p "Lorem ipsum dolor sit amet, consectetuer adipiscing elit. Aenean commodo ligula…" at bounding box center [351, 122] width 134 height 40
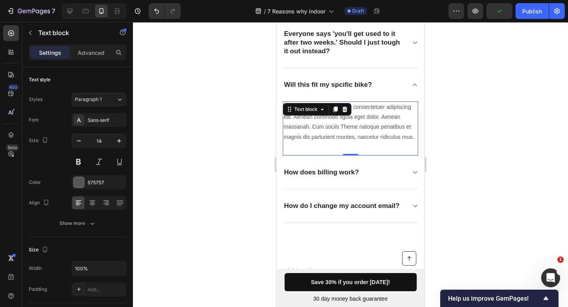
click at [331, 142] on p "Lorem ipsum dolor sit amet, consectetuer adipiscing elit. Aenean commodo ligula…" at bounding box center [351, 122] width 134 height 40
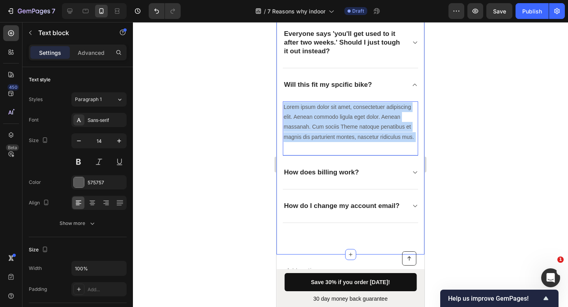
drag, startPoint x: 325, startPoint y: 148, endPoint x: 281, endPoint y: 110, distance: 57.9
click at [281, 110] on div "FAQ Heading Will this really work from day one, or do I still need to 'break it…" at bounding box center [351, 67] width 148 height 374
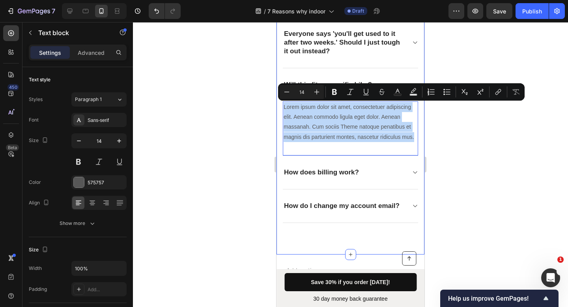
drag, startPoint x: 296, startPoint y: 145, endPoint x: 281, endPoint y: 107, distance: 40.1
click at [281, 107] on div "FAQ Heading Will this really work from day one, or do I still need to 'break it…" at bounding box center [351, 67] width 148 height 374
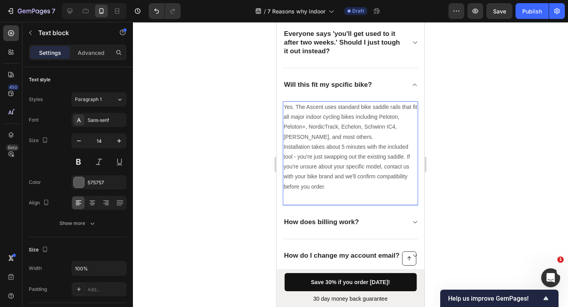
click at [357, 138] on p "Yes. The Ascent uses standard bike saddle rails that fit all major indoor cycli…" at bounding box center [351, 122] width 134 height 40
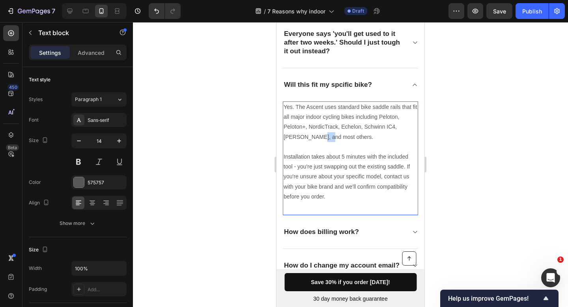
drag, startPoint x: 322, startPoint y: 137, endPoint x: 313, endPoint y: 137, distance: 9.5
click at [313, 137] on p "Yes. The Ascent uses standard bike saddle rails that fit all major indoor cycli…" at bounding box center [351, 127] width 134 height 50
click at [364, 136] on p "Yes. The Ascent uses standard bike saddle rails that fit all major indoor cycli…" at bounding box center [351, 127] width 134 height 50
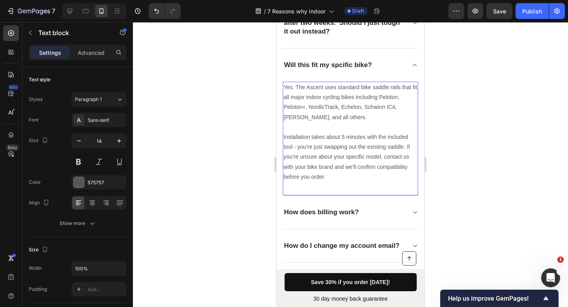
scroll to position [3237, 0]
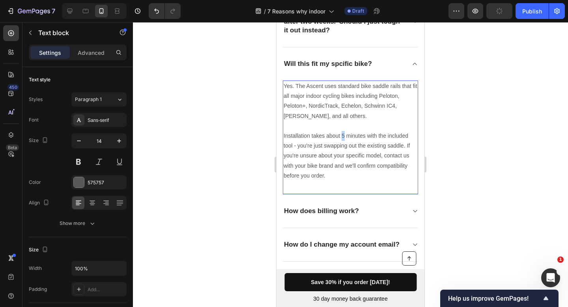
click at [342, 137] on p "Installation takes about 5 minutes with the included tool - you're just swappin…" at bounding box center [351, 156] width 134 height 50
click at [365, 135] on p "Installation takes about 1 minutes with the included tool - you're just swappin…" at bounding box center [351, 156] width 134 height 50
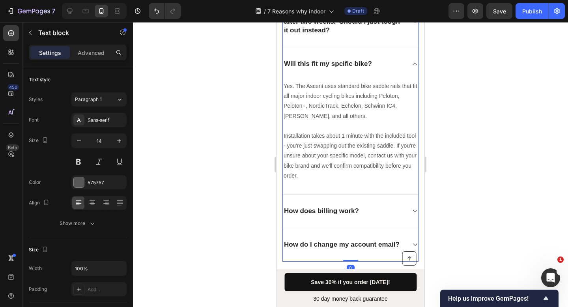
click at [413, 64] on icon at bounding box center [415, 64] width 4 height 2
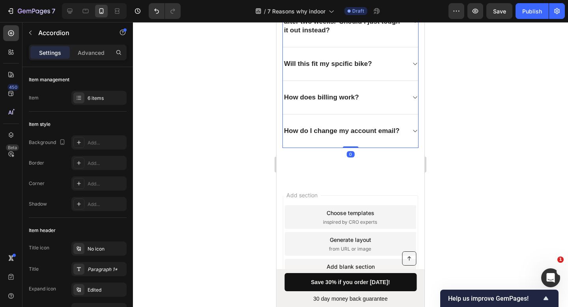
click at [382, 67] on div "Will this fit my spcific bike?" at bounding box center [344, 63] width 123 height 11
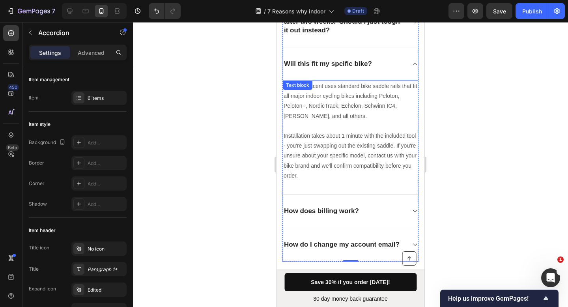
click at [345, 176] on p "Installation takes about 1 minute with the included tool - you're just swapping…" at bounding box center [351, 156] width 134 height 50
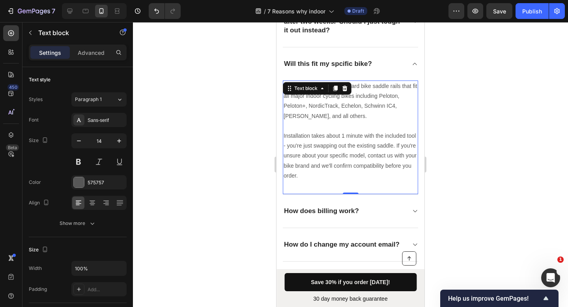
click at [344, 175] on p "Installation takes about 1 minute with the included tool - you're just swapping…" at bounding box center [351, 156] width 134 height 50
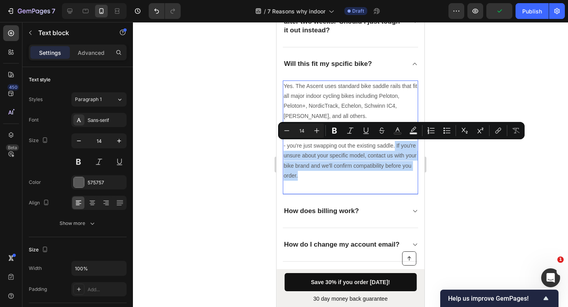
drag, startPoint x: 341, startPoint y: 176, endPoint x: 405, endPoint y: 146, distance: 70.8
click at [405, 146] on p "Installation takes about 1 minute with the included tool - you're just swapping…" at bounding box center [351, 156] width 134 height 50
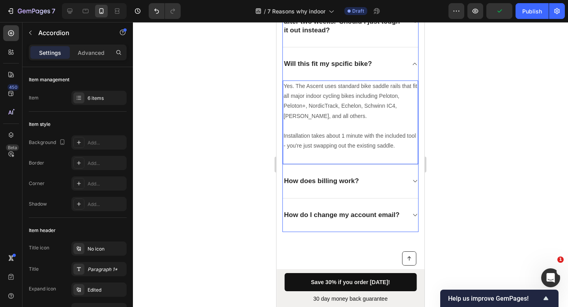
click at [404, 62] on div "Will this fit my spcific bike?" at bounding box center [350, 63] width 135 height 33
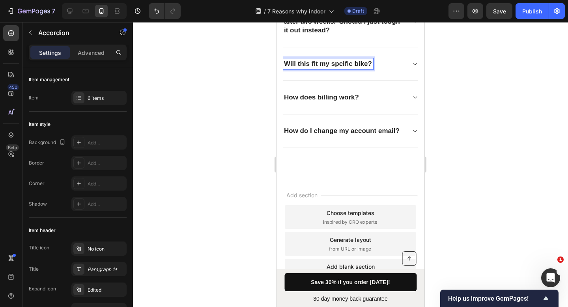
click at [341, 65] on p "Will this fit my spcific bike?" at bounding box center [328, 64] width 88 height 9
click at [354, 91] on div "How does billing work?" at bounding box center [350, 98] width 135 height 34
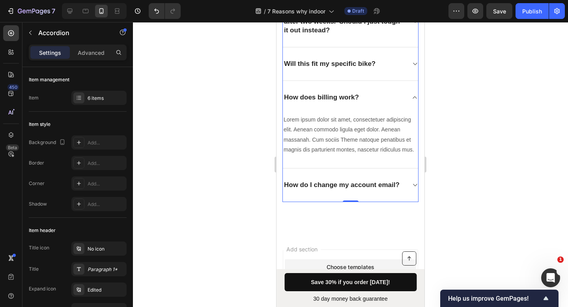
click at [375, 103] on div "How does billing work?" at bounding box center [350, 97] width 135 height 33
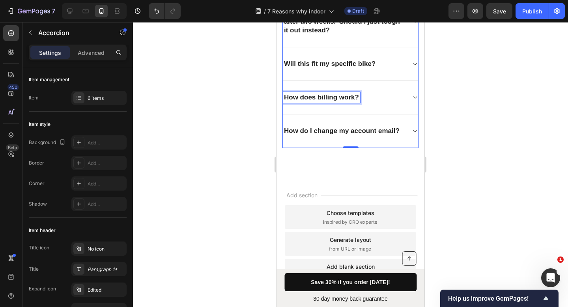
click at [353, 96] on p "How does billing work?" at bounding box center [321, 97] width 75 height 9
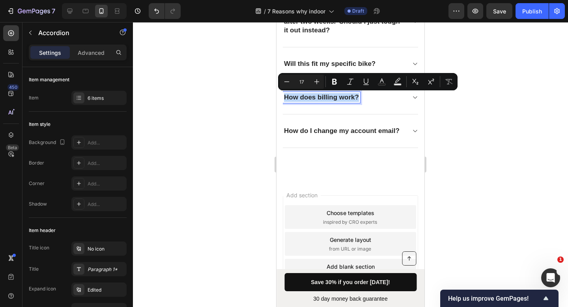
click at [353, 96] on p "How does billing work?" at bounding box center [321, 97] width 75 height 9
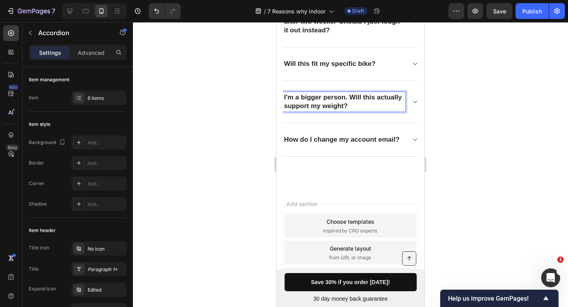
click at [412, 101] on icon at bounding box center [415, 102] width 6 height 6
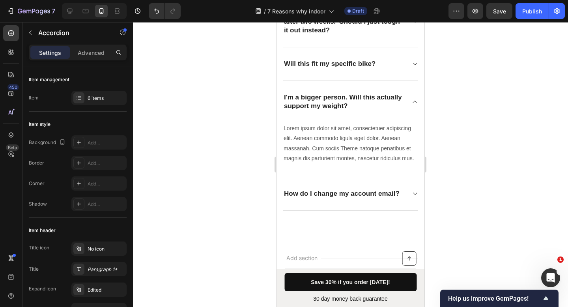
click at [412, 101] on icon at bounding box center [415, 102] width 6 height 6
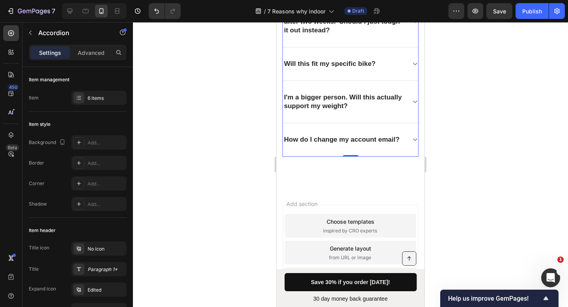
click at [412, 101] on icon at bounding box center [415, 102] width 6 height 6
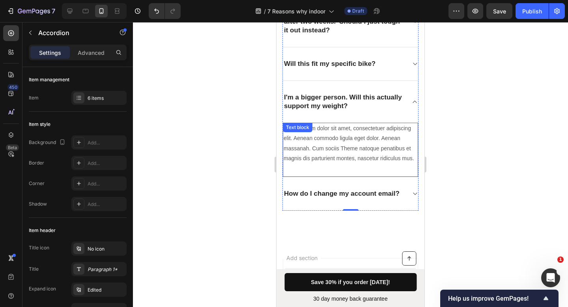
click at [329, 163] on p "Lorem ipsum dolor sit amet, consectetuer adipiscing elit. Aenean commodo ligula…" at bounding box center [351, 144] width 134 height 40
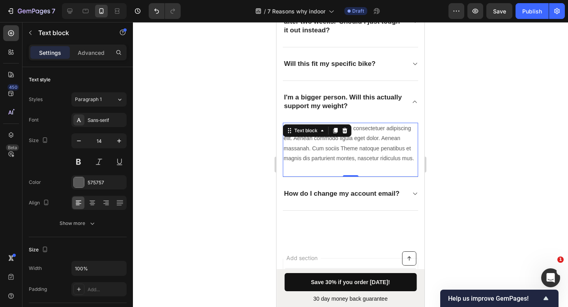
click at [329, 163] on p "Lorem ipsum dolor sit amet, consectetuer adipiscing elit. Aenean commodo ligula…" at bounding box center [351, 144] width 134 height 40
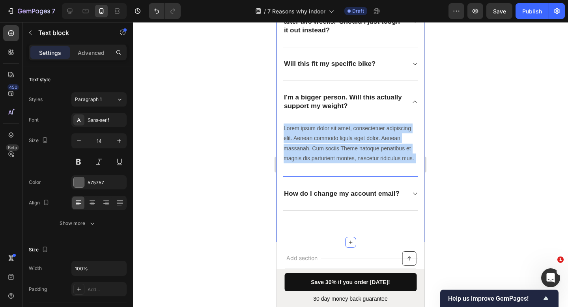
drag, startPoint x: 325, startPoint y: 170, endPoint x: 285, endPoint y: 144, distance: 46.8
click at [281, 131] on div "FAQ Heading Will this really work from day one, or do I still need to 'break it…" at bounding box center [351, 51] width 148 height 383
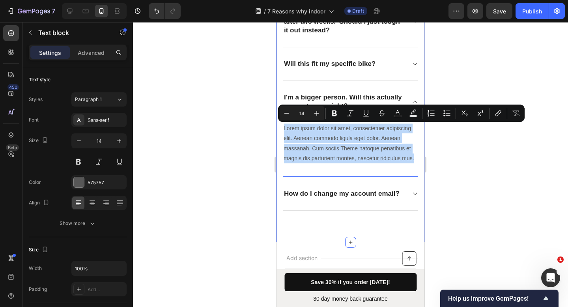
drag, startPoint x: 295, startPoint y: 167, endPoint x: 281, endPoint y: 126, distance: 43.8
click at [281, 126] on div "FAQ Heading Will this really work from day one, or do I still need to 'break it…" at bounding box center [351, 51] width 148 height 383
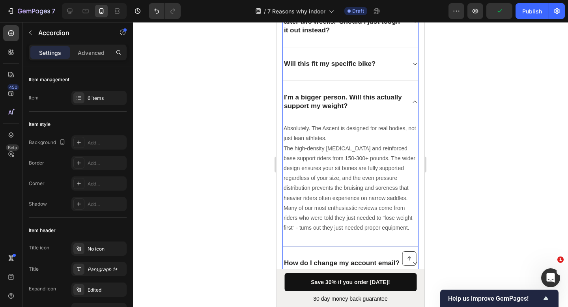
click at [402, 108] on div "I'm a bigger person. Will this actually support my weight?" at bounding box center [350, 102] width 135 height 42
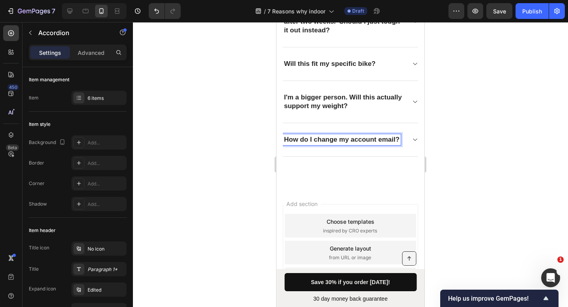
click at [412, 143] on icon at bounding box center [415, 140] width 6 height 6
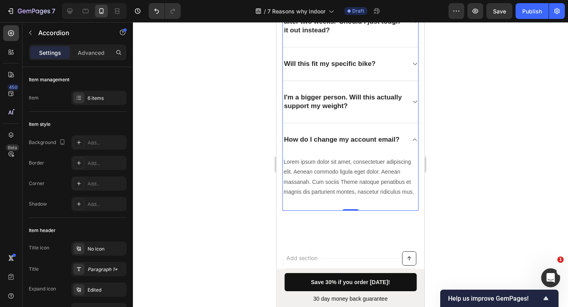
click at [345, 144] on p "How do I change my account email?" at bounding box center [342, 139] width 116 height 9
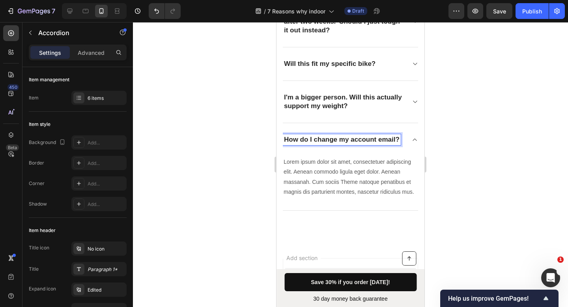
click at [345, 144] on p "How do I change my account email?" at bounding box center [342, 139] width 116 height 9
drag, startPoint x: 332, startPoint y: 148, endPoint x: 284, endPoint y: 137, distance: 50.0
click at [284, 137] on div "How do I change my account email?" at bounding box center [342, 139] width 118 height 11
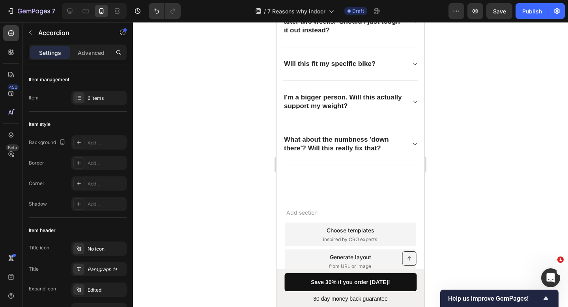
click at [412, 143] on icon at bounding box center [415, 144] width 6 height 6
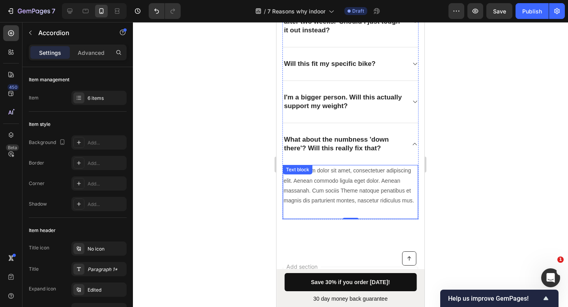
click at [329, 206] on p "Lorem ipsum dolor sit amet, consectetuer adipiscing elit. Aenean commodo ligula…" at bounding box center [351, 186] width 134 height 40
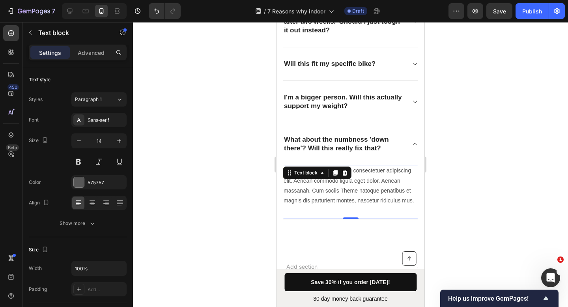
click at [329, 206] on p "Lorem ipsum dolor sit amet, consectetuer adipiscing elit. Aenean commodo ligula…" at bounding box center [351, 186] width 134 height 40
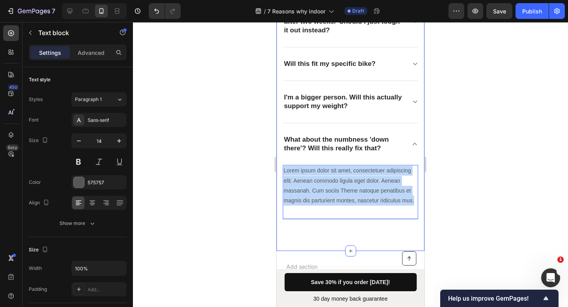
drag, startPoint x: 320, startPoint y: 211, endPoint x: 281, endPoint y: 171, distance: 55.5
click at [281, 171] on div "FAQ Heading Will this really work from day one, or do I still need to 'break it…" at bounding box center [351, 55] width 148 height 391
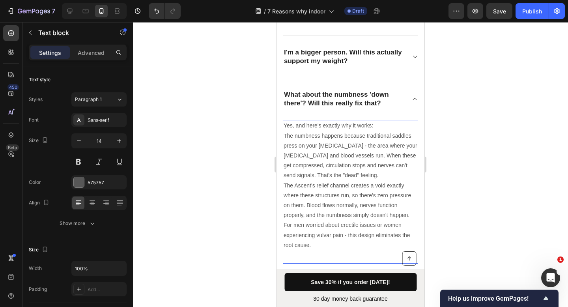
scroll to position [3303, 0]
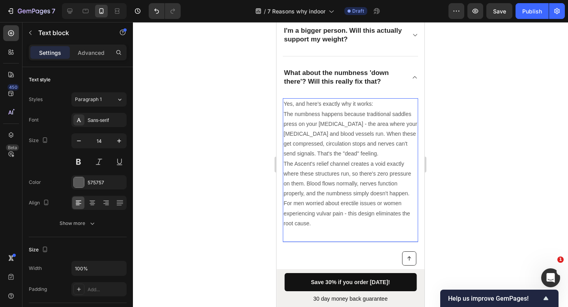
click at [451, 118] on div at bounding box center [350, 164] width 435 height 285
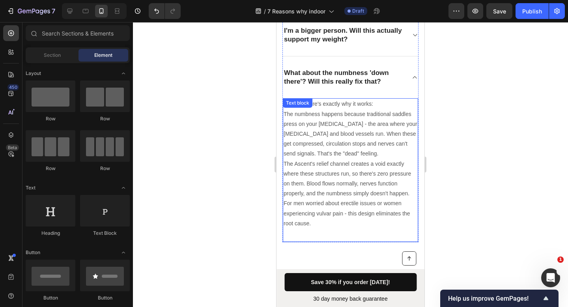
click at [399, 85] on div "What about the numbness 'down there'? Will this really fix that?" at bounding box center [344, 77] width 123 height 20
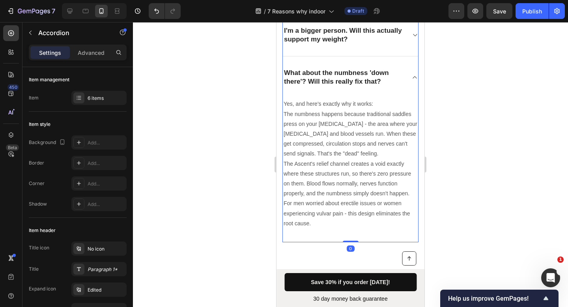
click at [407, 82] on div "What about the numbness 'down there'? Will this really fix that?" at bounding box center [350, 77] width 135 height 42
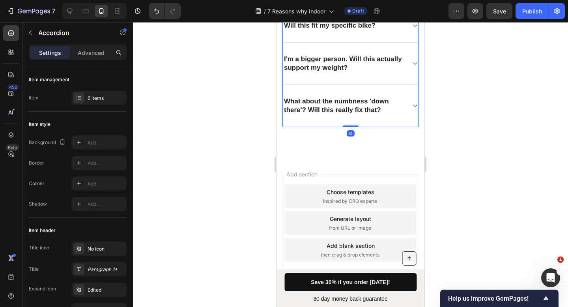
scroll to position [3275, 0]
click at [108, 101] on div "6 items" at bounding box center [106, 98] width 37 height 7
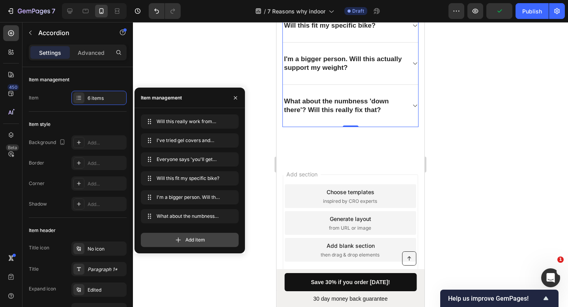
click at [200, 236] on div "Add item" at bounding box center [190, 240] width 98 height 14
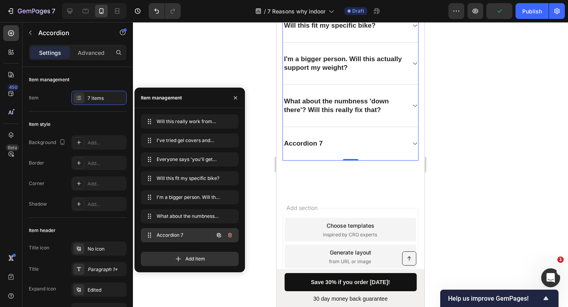
scroll to position [3303, 0]
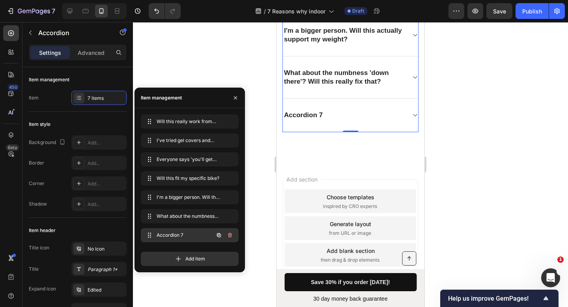
click at [196, 235] on span "Accordion 7" at bounding box center [179, 235] width 45 height 7
click at [196, 235] on span "Accordion 7" at bounding box center [184, 235] width 58 height 7
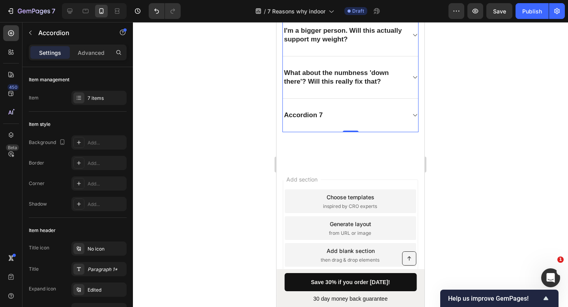
click at [357, 124] on div "Accordion 7" at bounding box center [350, 116] width 135 height 34
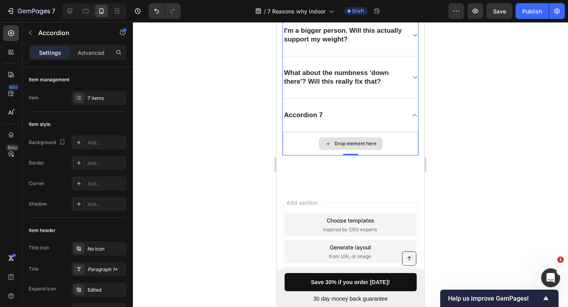
click at [344, 138] on div "Drop element here" at bounding box center [351, 143] width 64 height 13
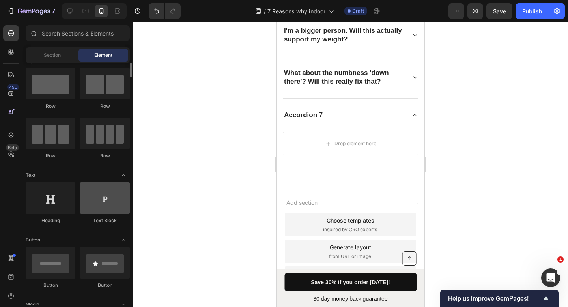
scroll to position [49, 0]
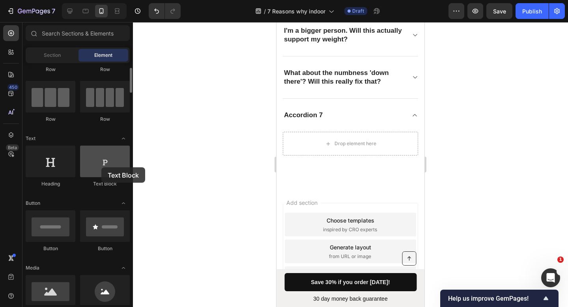
click at [101, 167] on div at bounding box center [105, 162] width 50 height 32
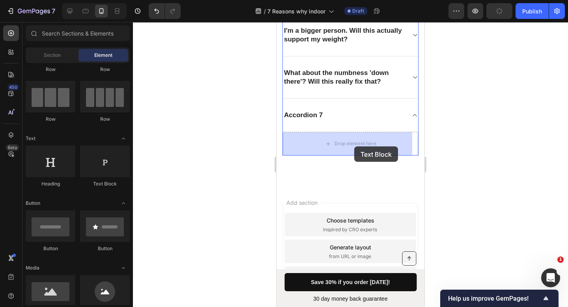
drag, startPoint x: 392, startPoint y: 191, endPoint x: 351, endPoint y: 143, distance: 63.0
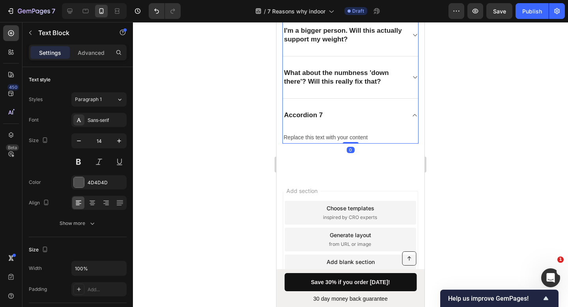
click at [353, 86] on div "What about the numbness 'down there'? Will this really fix that?" at bounding box center [344, 77] width 123 height 20
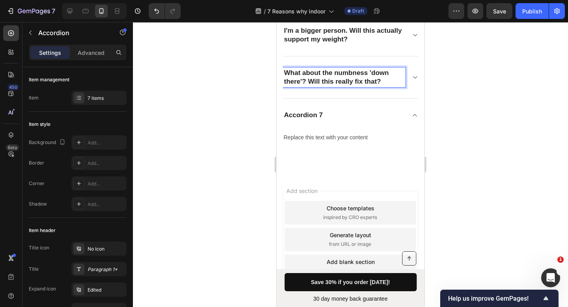
click at [412, 80] on icon at bounding box center [415, 77] width 6 height 6
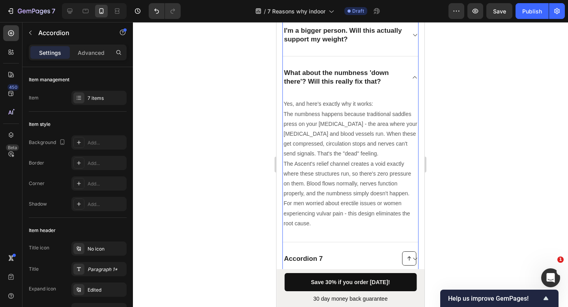
click at [412, 80] on icon at bounding box center [415, 77] width 6 height 6
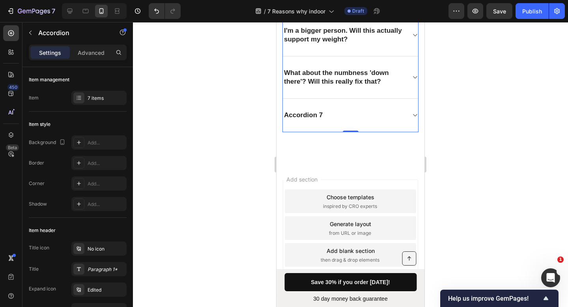
click at [412, 114] on span at bounding box center [415, 115] width 6 height 6
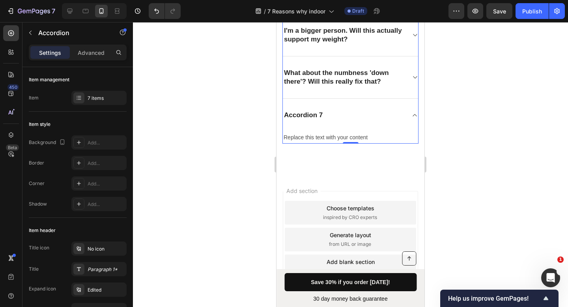
click at [349, 116] on div "Accordion 7" at bounding box center [344, 115] width 123 height 11
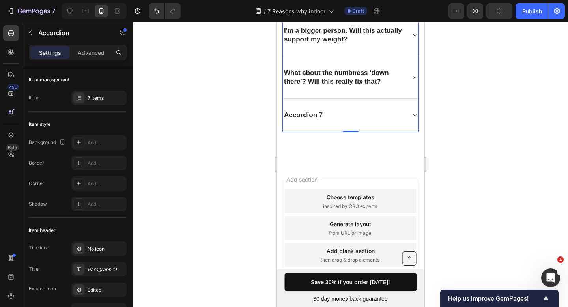
click at [337, 116] on div "Accordion 7" at bounding box center [344, 115] width 123 height 11
click at [323, 114] on div "Accordion 7" at bounding box center [303, 115] width 41 height 11
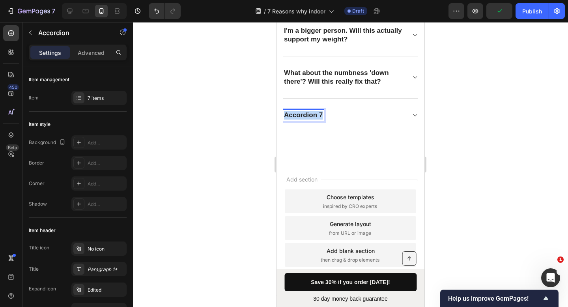
drag, startPoint x: 322, startPoint y: 114, endPoint x: 281, endPoint y: 115, distance: 41.0
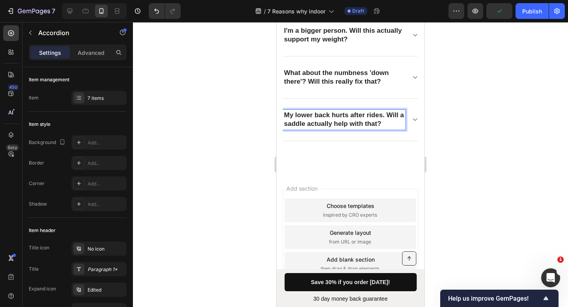
click at [412, 116] on icon at bounding box center [415, 119] width 6 height 6
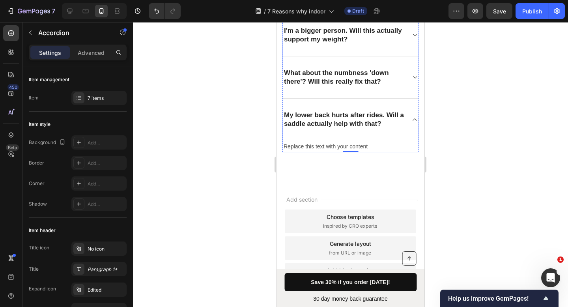
click at [352, 146] on div "Replace this text with your content" at bounding box center [350, 146] width 135 height 11
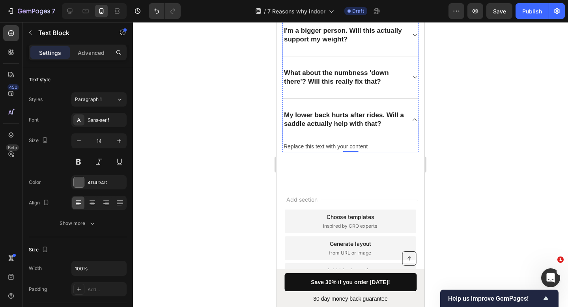
click at [352, 146] on div "Replace this text with your content" at bounding box center [350, 146] width 135 height 11
drag, startPoint x: 371, startPoint y: 146, endPoint x: 314, endPoint y: 146, distance: 56.4
click at [313, 146] on p "Replace this text with your content" at bounding box center [351, 147] width 134 height 10
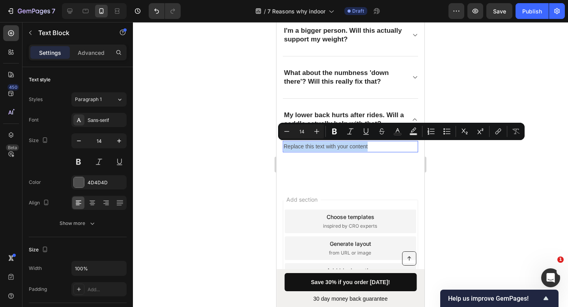
drag, startPoint x: 358, startPoint y: 146, endPoint x: 285, endPoint y: 146, distance: 73.0
click at [285, 146] on p "Replace this text with your content" at bounding box center [351, 147] width 134 height 10
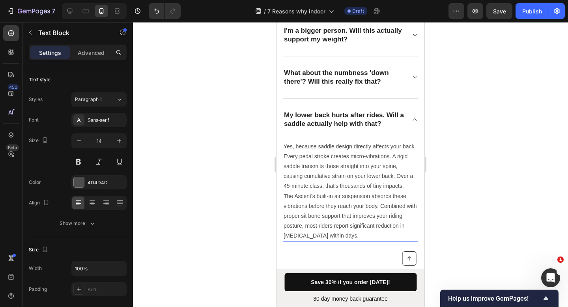
click at [441, 143] on div at bounding box center [350, 164] width 435 height 285
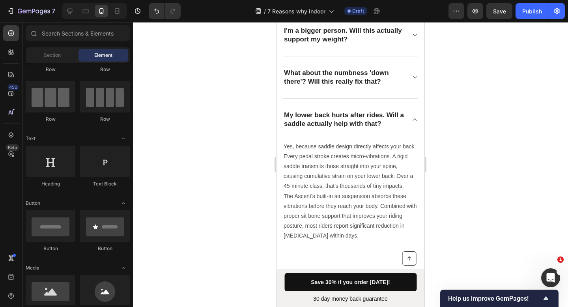
click at [412, 120] on icon at bounding box center [415, 119] width 6 height 6
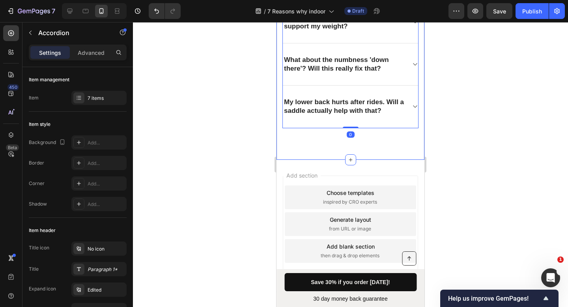
scroll to position [3317, 0]
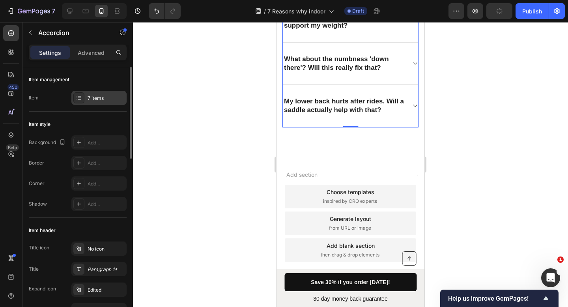
click at [101, 102] on div "7 items" at bounding box center [98, 98] width 55 height 14
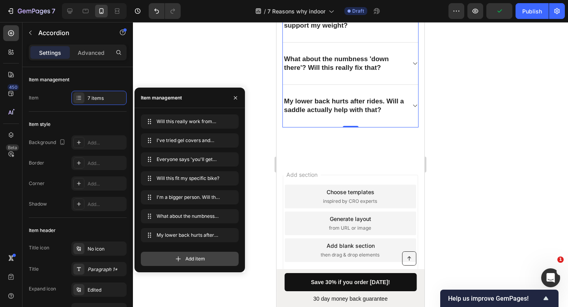
click at [192, 253] on div "Add item" at bounding box center [190, 259] width 98 height 14
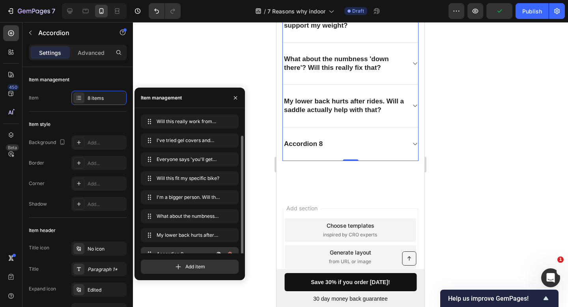
scroll to position [11, 0]
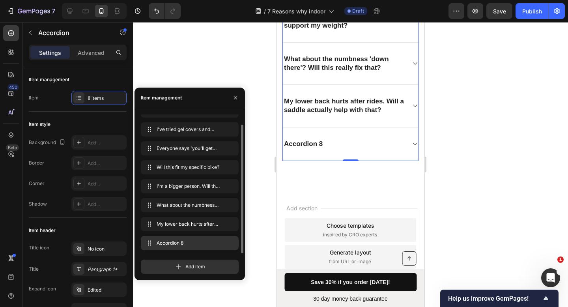
click at [358, 148] on div "Accordion 8" at bounding box center [344, 143] width 123 height 11
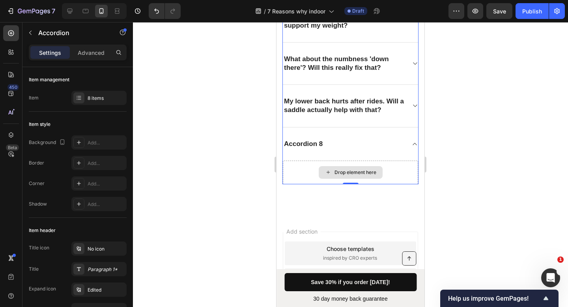
click at [353, 164] on div "Drop element here" at bounding box center [350, 173] width 135 height 24
click at [340, 171] on div "Drop element here" at bounding box center [356, 172] width 42 height 6
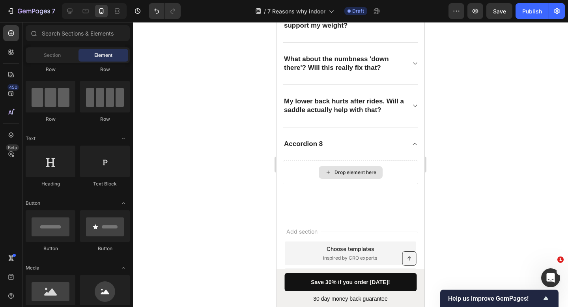
click at [340, 171] on div "Drop element here" at bounding box center [356, 172] width 42 height 6
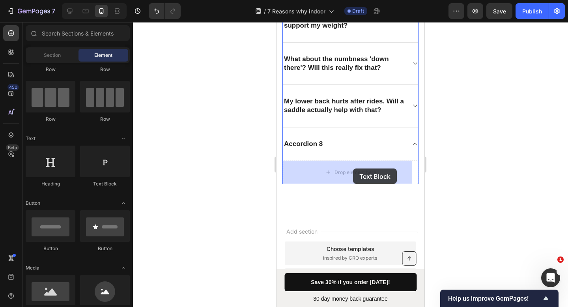
drag, startPoint x: 385, startPoint y: 192, endPoint x: 352, endPoint y: 168, distance: 40.1
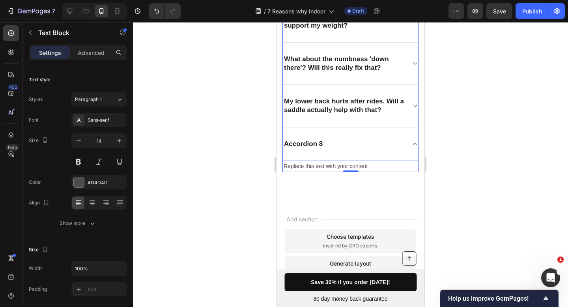
click at [338, 139] on div "Accordion 8" at bounding box center [344, 143] width 123 height 11
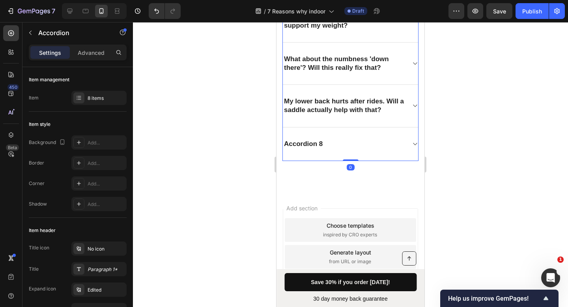
click at [338, 139] on div "Accordion 8" at bounding box center [344, 143] width 123 height 11
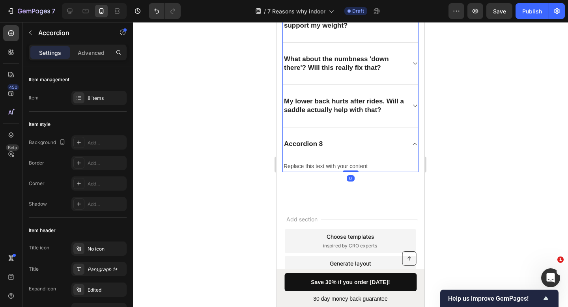
click at [320, 142] on div "Accordion 8" at bounding box center [303, 143] width 41 height 11
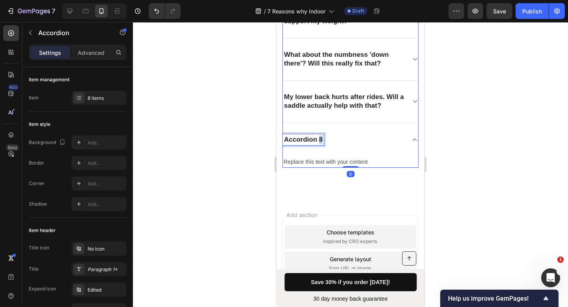
click at [320, 142] on p "Accordion 8" at bounding box center [303, 139] width 39 height 9
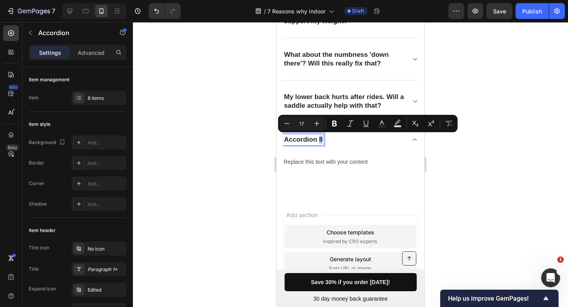
click at [320, 141] on p "Accordion 8" at bounding box center [303, 139] width 39 height 9
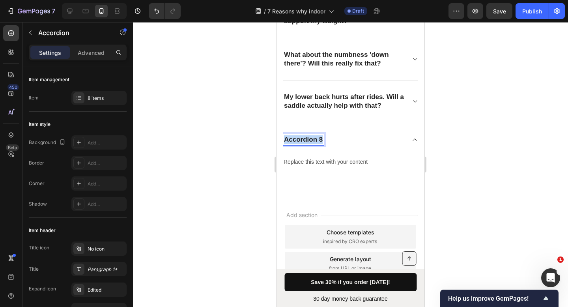
drag, startPoint x: 323, startPoint y: 140, endPoint x: 284, endPoint y: 140, distance: 38.3
click at [284, 140] on div "Accordion 8" at bounding box center [303, 139] width 41 height 11
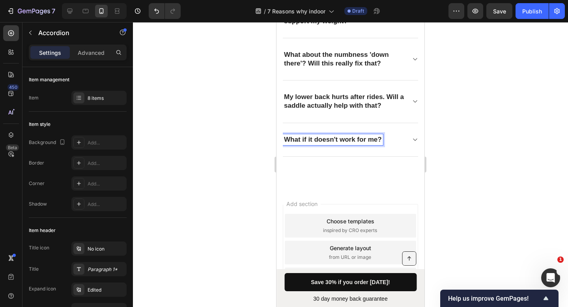
click at [412, 137] on icon at bounding box center [415, 140] width 6 height 6
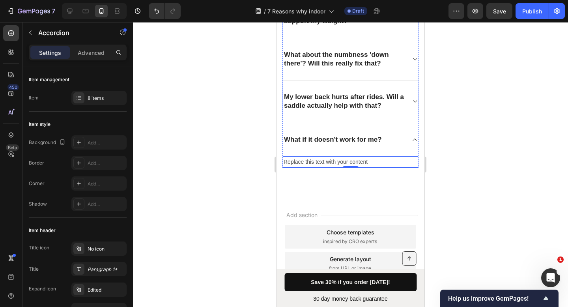
click at [345, 161] on div "Replace this text with your content" at bounding box center [350, 161] width 135 height 11
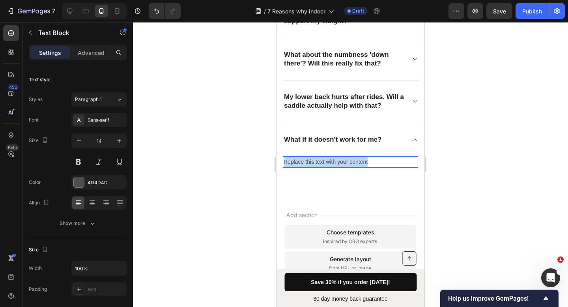
click at [345, 161] on p "Replace this text with your content" at bounding box center [351, 162] width 134 height 10
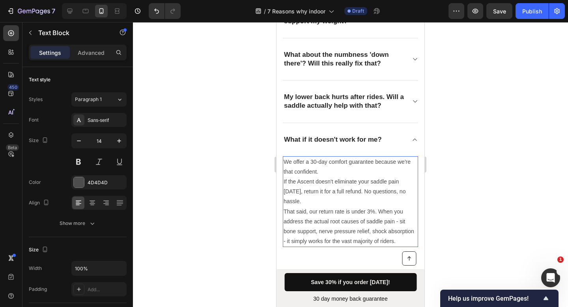
click at [335, 173] on p "We offer a 30-day comfort guarantee because we're that confident." at bounding box center [351, 167] width 134 height 20
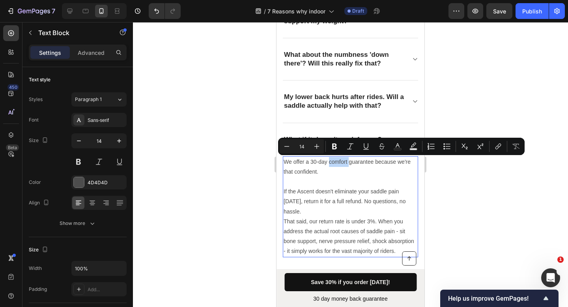
drag, startPoint x: 348, startPoint y: 161, endPoint x: 330, endPoint y: 163, distance: 18.7
click at [330, 163] on p "We offer a 30-day comfort guarantee because we're that confident." at bounding box center [351, 172] width 134 height 30
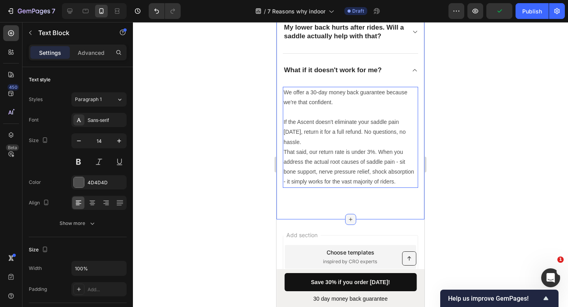
scroll to position [3430, 0]
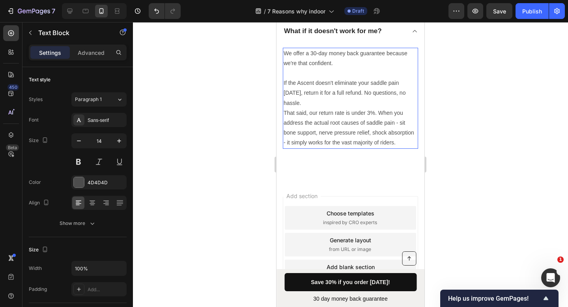
click at [353, 106] on p "If the Ascent doesn't eliminate your saddle pain within 30 days, return it for …" at bounding box center [351, 93] width 134 height 30
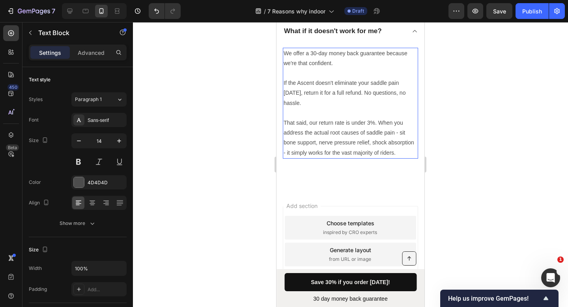
click at [370, 123] on p "That said, our return rate is under 3%. When you address the actual root causes…" at bounding box center [351, 138] width 134 height 40
click at [360, 158] on p "That said, our return rate is under 1%. When you address the actual root causes…" at bounding box center [351, 138] width 134 height 40
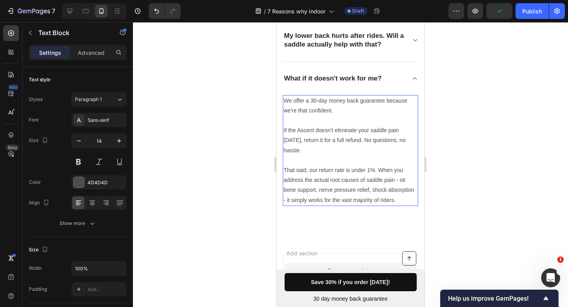
click at [404, 84] on div "What if it doesn't work for me?" at bounding box center [350, 78] width 135 height 33
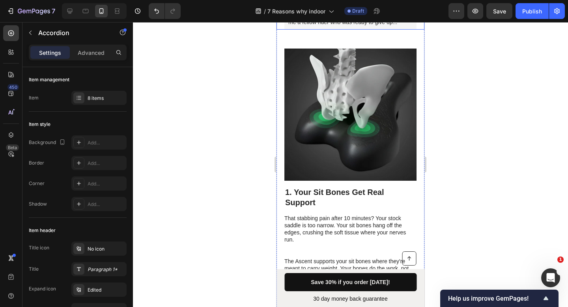
scroll to position [314, 0]
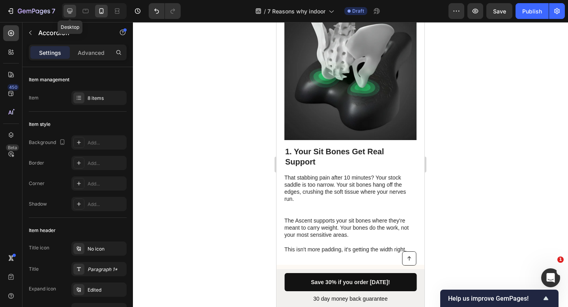
click at [71, 11] on icon at bounding box center [69, 11] width 5 height 5
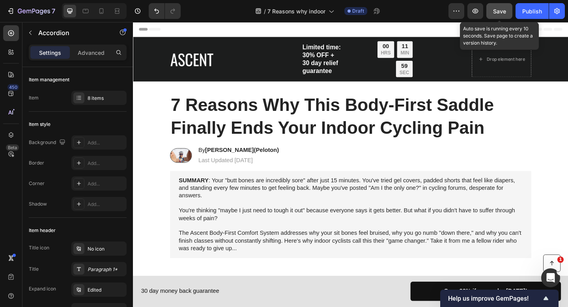
click at [498, 8] on span "Save" at bounding box center [499, 11] width 13 height 7
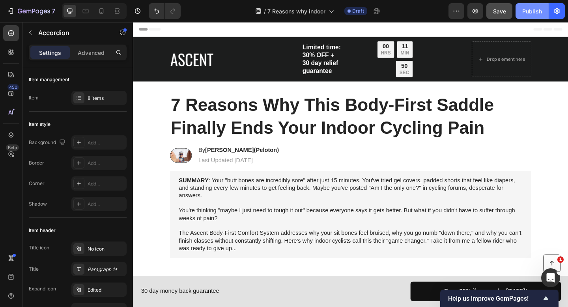
click at [532, 13] on div "Publish" at bounding box center [532, 11] width 20 height 8
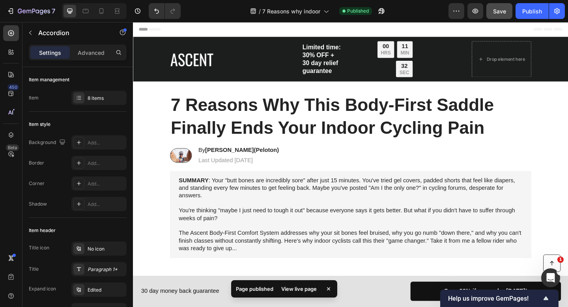
click at [308, 291] on div "View live page" at bounding box center [299, 288] width 45 height 11
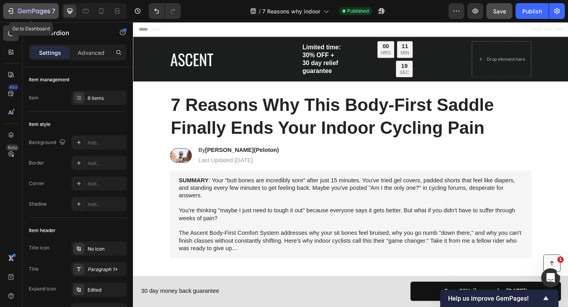
click at [13, 9] on icon "button" at bounding box center [12, 11] width 4 height 6
